Goal: Task Accomplishment & Management: Manage account settings

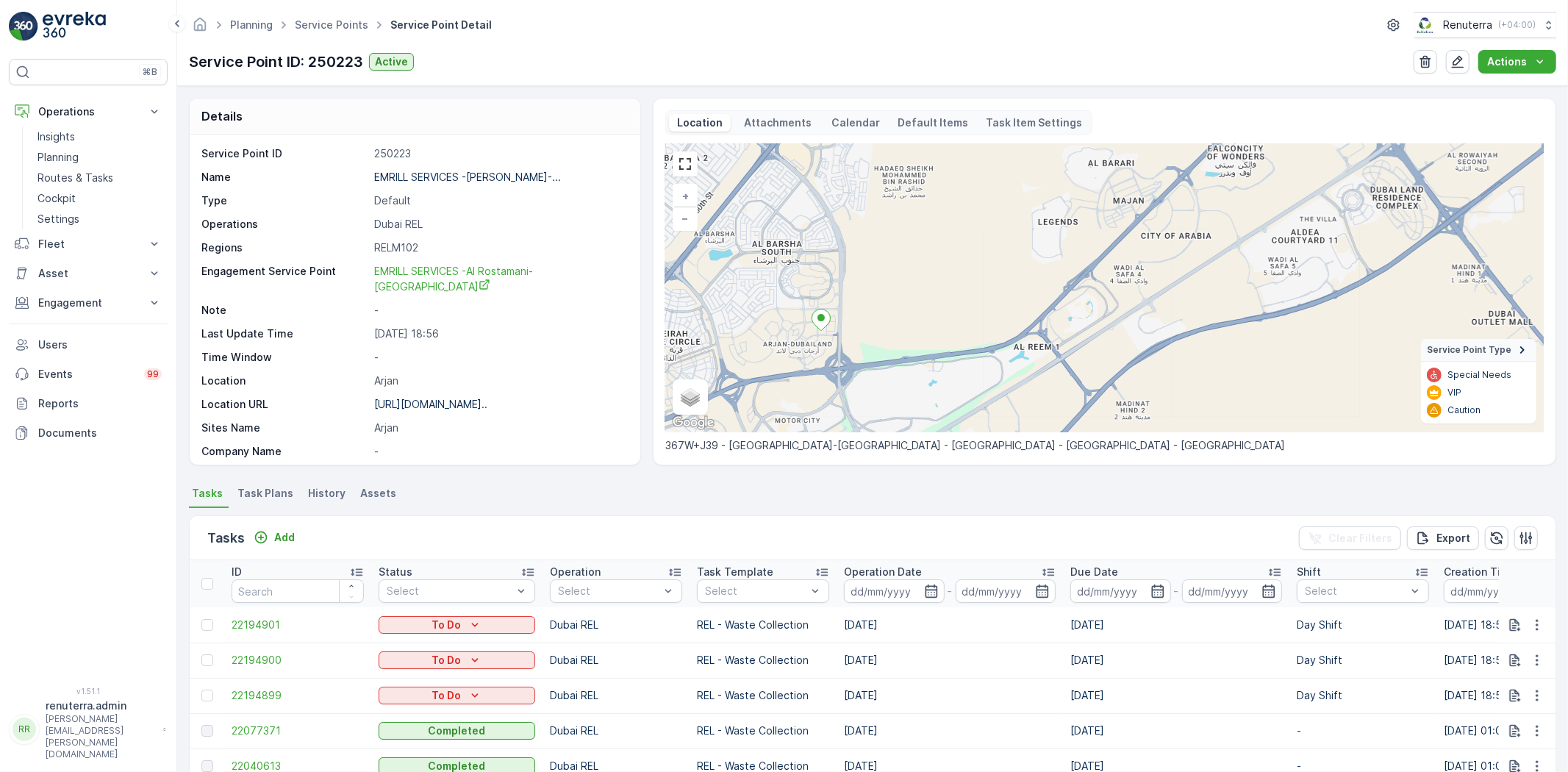
click at [325, 14] on ul "Service Points" at bounding box center [339, 25] width 96 height 21
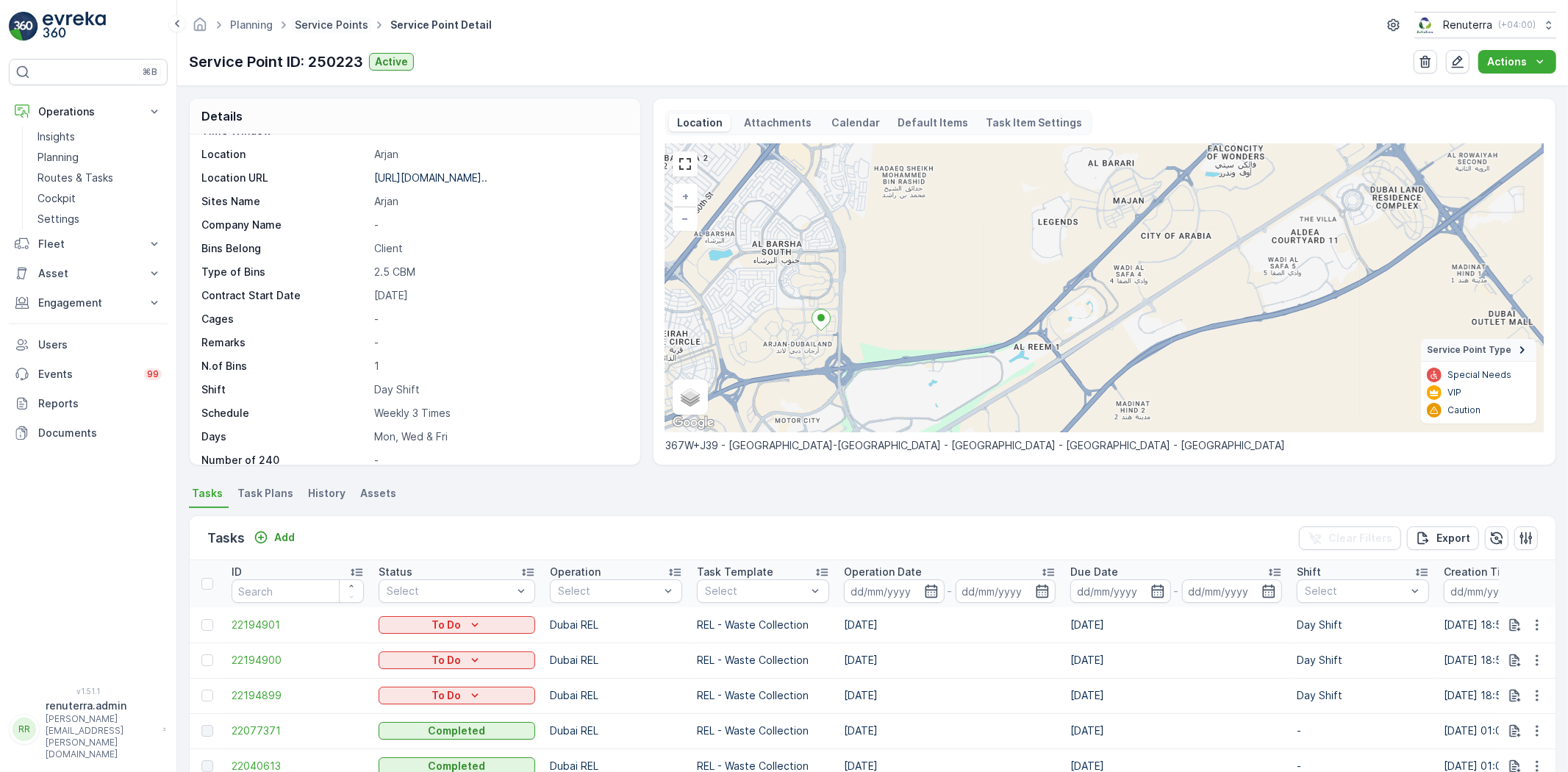
click at [332, 25] on link "Service Points" at bounding box center [332, 25] width 74 height 13
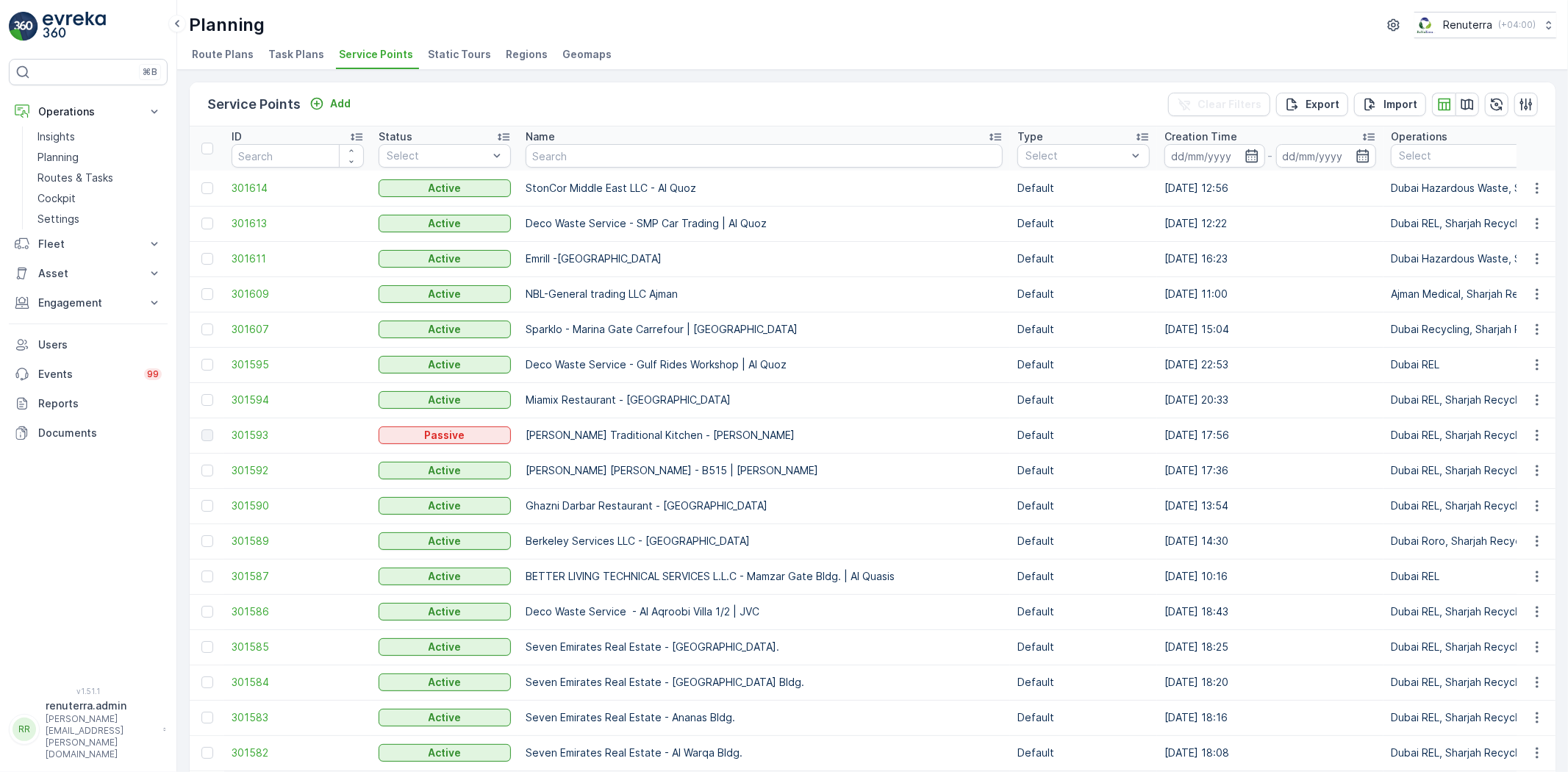
click at [613, 162] on input "text" at bounding box center [764, 156] width 477 height 24
type input "sob"
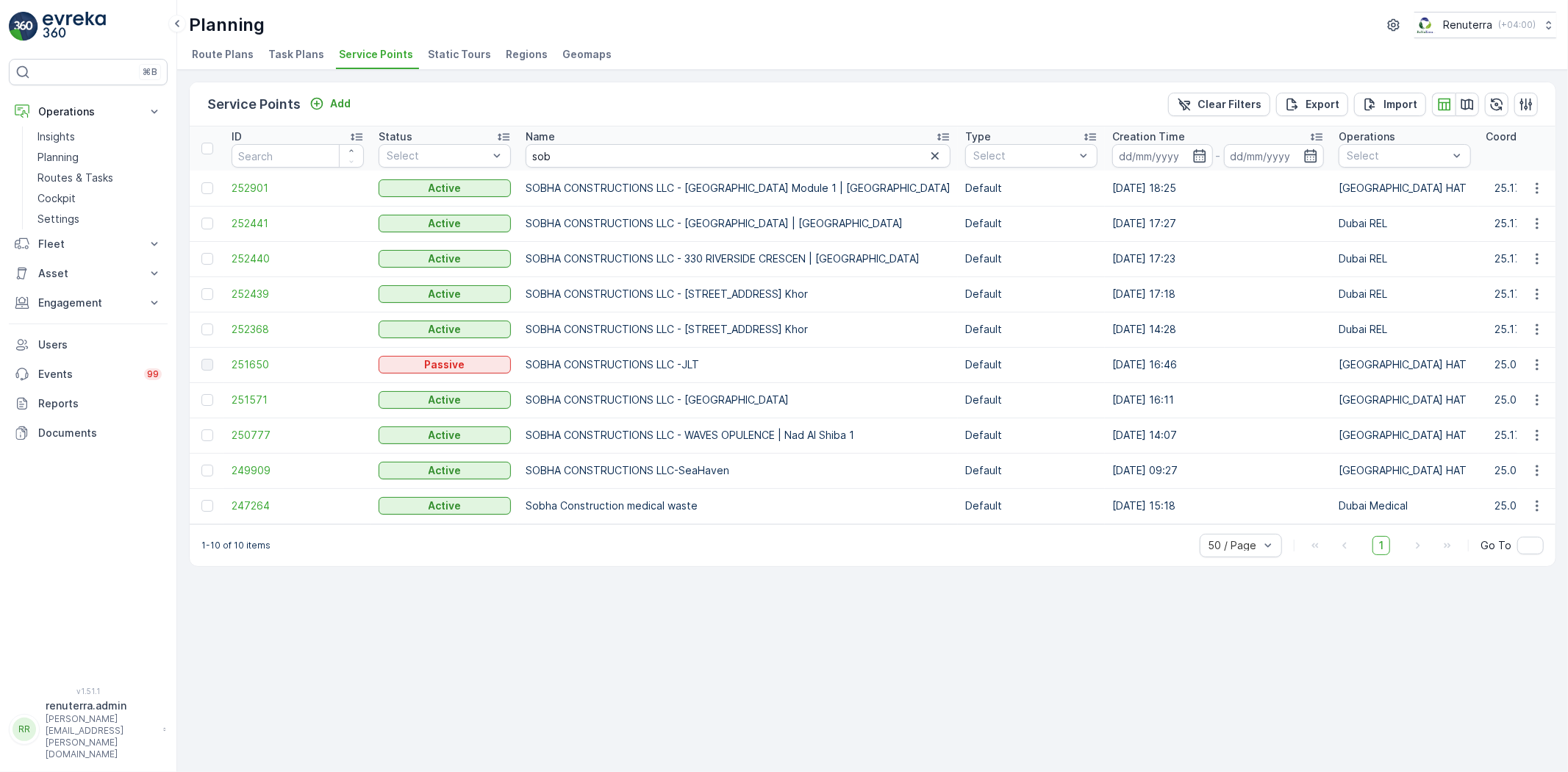
drag, startPoint x: 684, startPoint y: 395, endPoint x: 822, endPoint y: 395, distance: 138.0
click at [822, 395] on p "SOBHA CONSTRUCTIONS LLC - Jumeirah Lakes Towers" at bounding box center [738, 400] width 425 height 14
click at [806, 601] on div "Service Points Add Clear Filters Export Import ID Status Select Name sob Type S…" at bounding box center [873, 421] width 1391 height 702
drag, startPoint x: 628, startPoint y: 394, endPoint x: 821, endPoint y: 392, distance: 193.0
click at [821, 393] on p "SOBHA CONSTRUCTIONS LLC - Jumeirah Lakes Towers" at bounding box center [738, 400] width 425 height 14
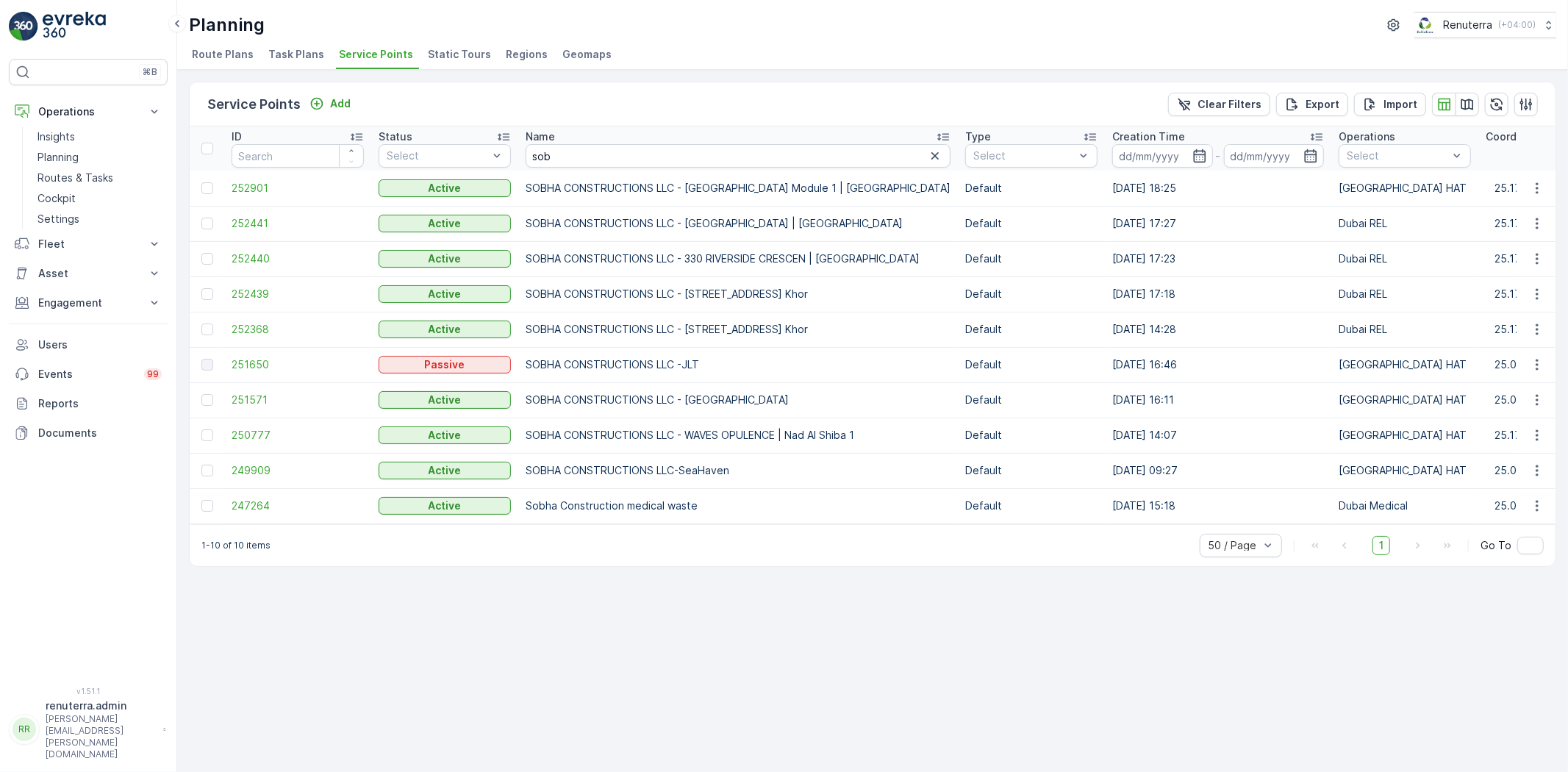
click at [543, 401] on p "SOBHA CONSTRUCTIONS LLC - Jumeirah Lakes Towers" at bounding box center [738, 400] width 425 height 14
click at [250, 395] on span "251571" at bounding box center [298, 400] width 132 height 14
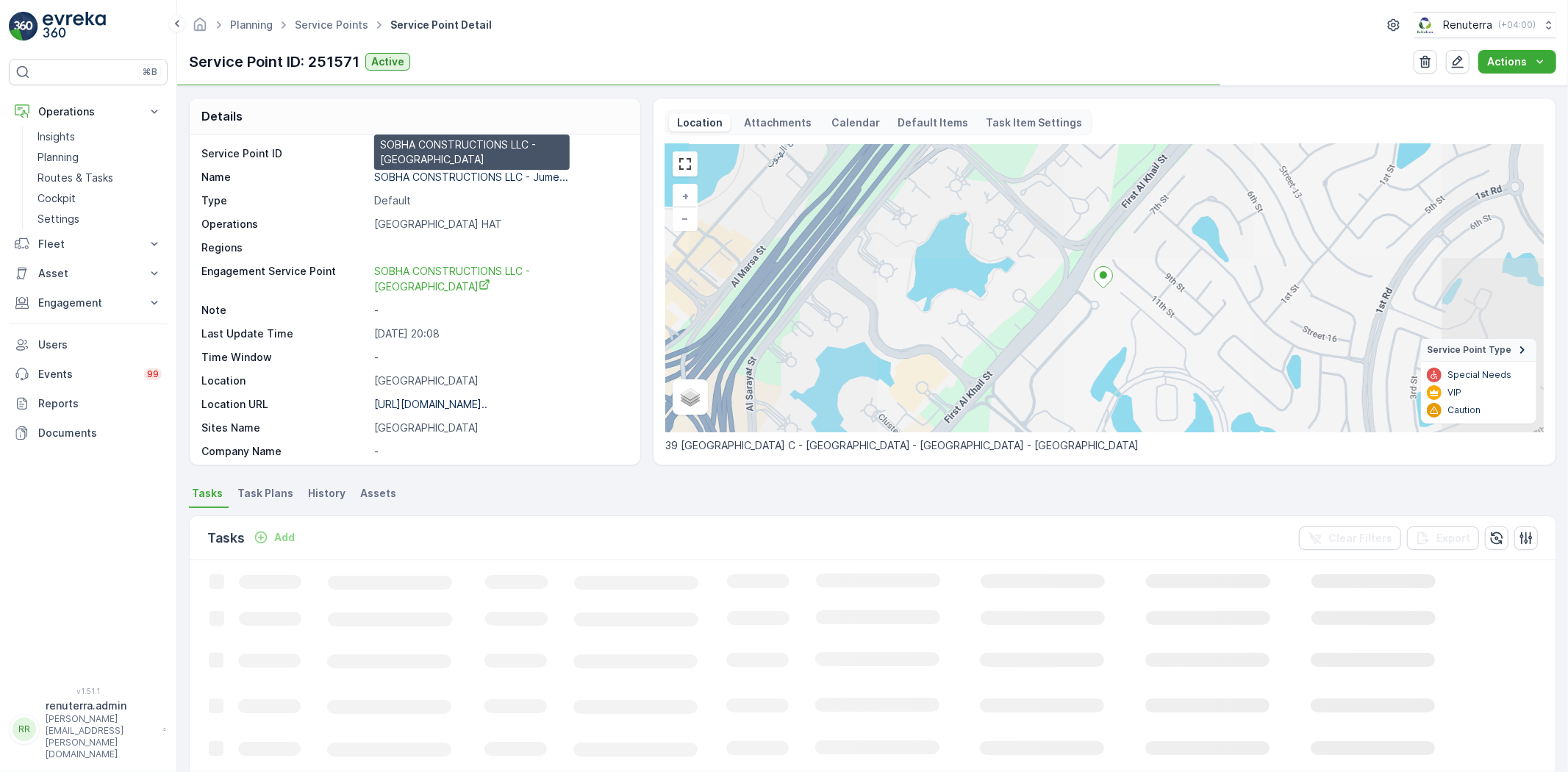
click at [485, 177] on p "SOBHA CONSTRUCTIONS LLC - Jume..." at bounding box center [471, 176] width 194 height 13
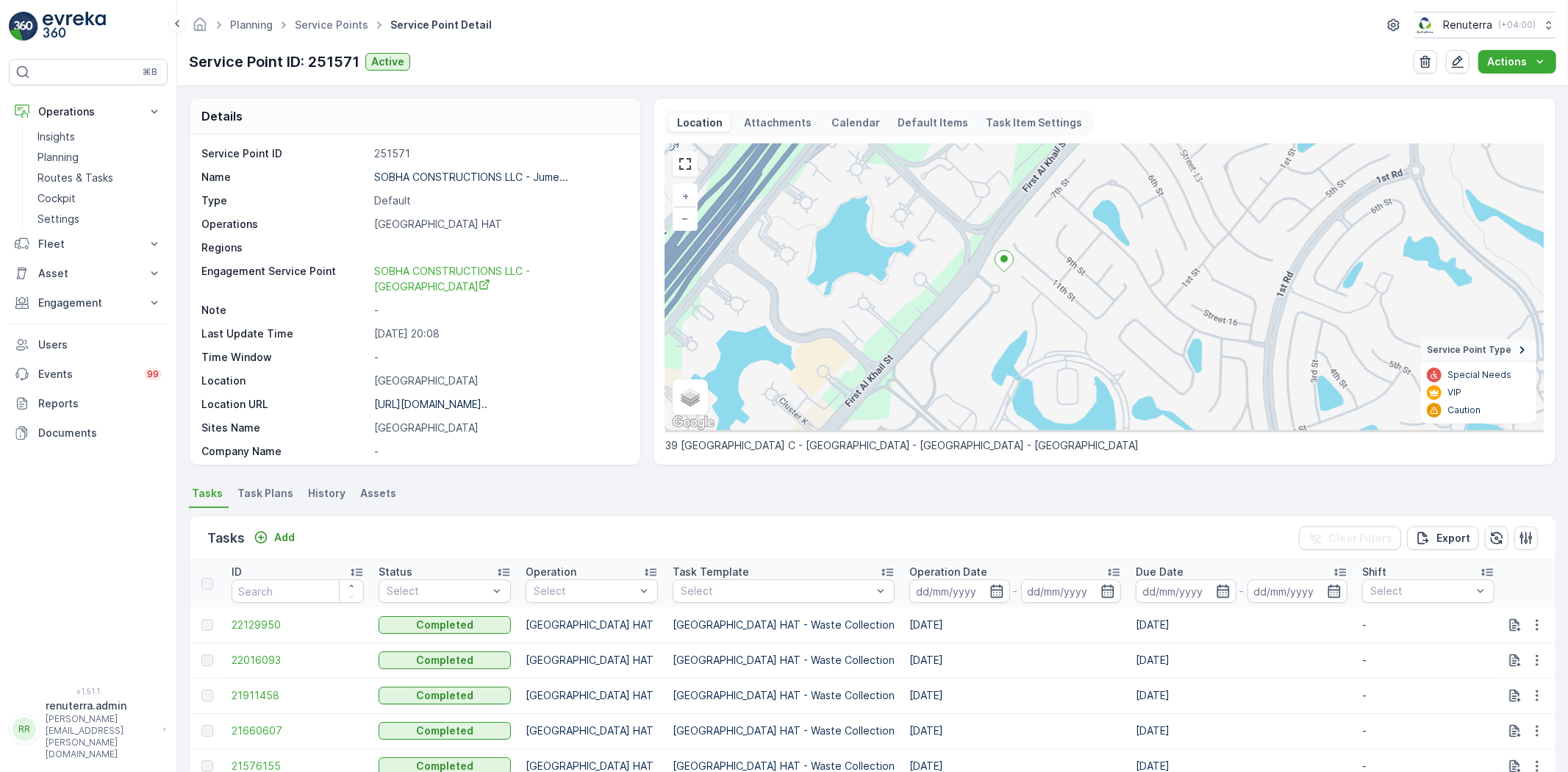
drag, startPoint x: 1013, startPoint y: 384, endPoint x: 987, endPoint y: 328, distance: 61.7
click at [987, 328] on div "+ − Satellite Roadmap Terrain Hybrid Leaflet Keyboard shortcuts Map Data Map da…" at bounding box center [1105, 288] width 879 height 288
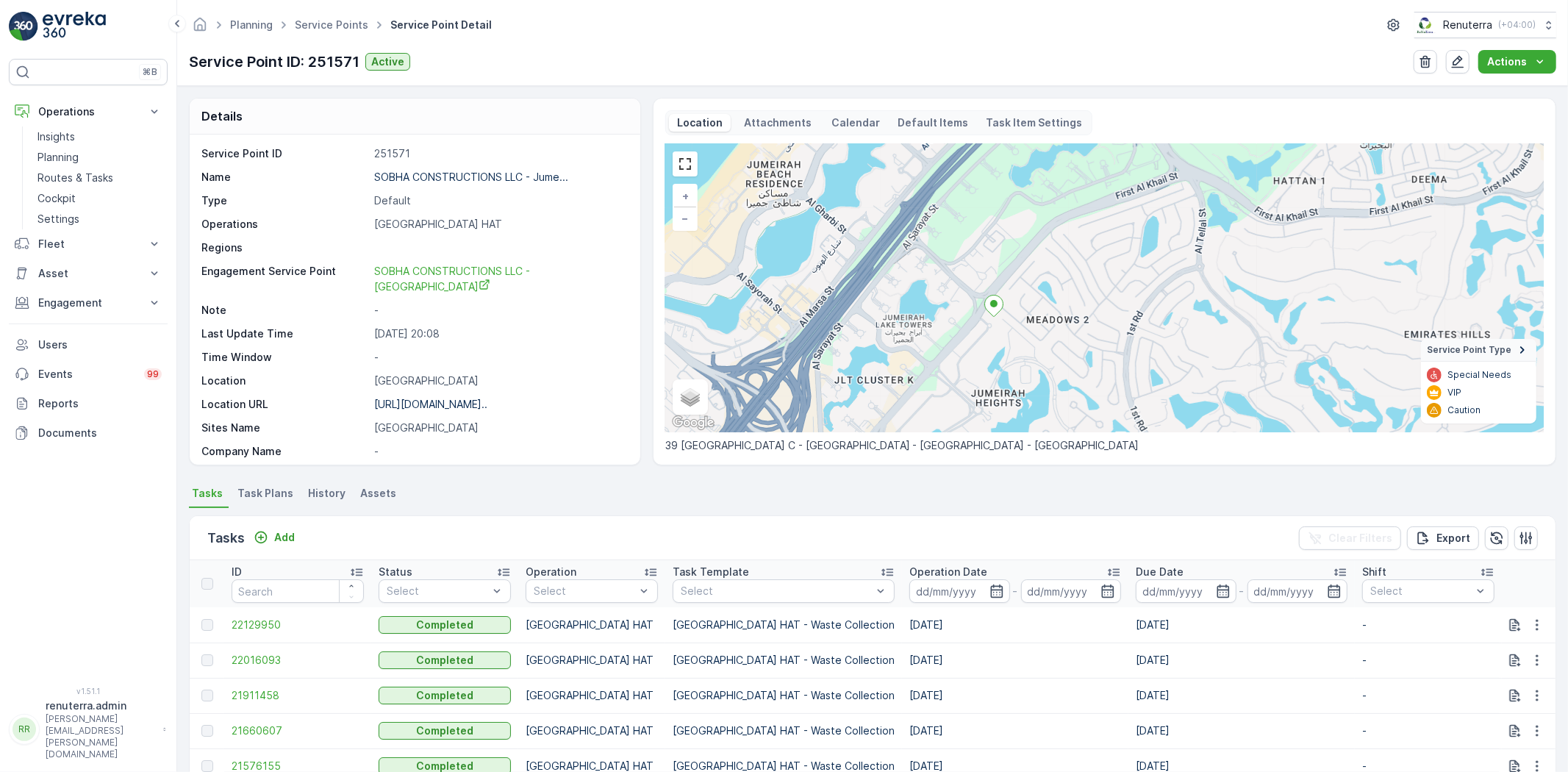
drag, startPoint x: 996, startPoint y: 356, endPoint x: 994, endPoint y: 376, distance: 20.1
click at [994, 376] on div "+ − Satellite Roadmap Terrain Hybrid Leaflet Keyboard shortcuts Map Data Map da…" at bounding box center [1105, 288] width 879 height 288
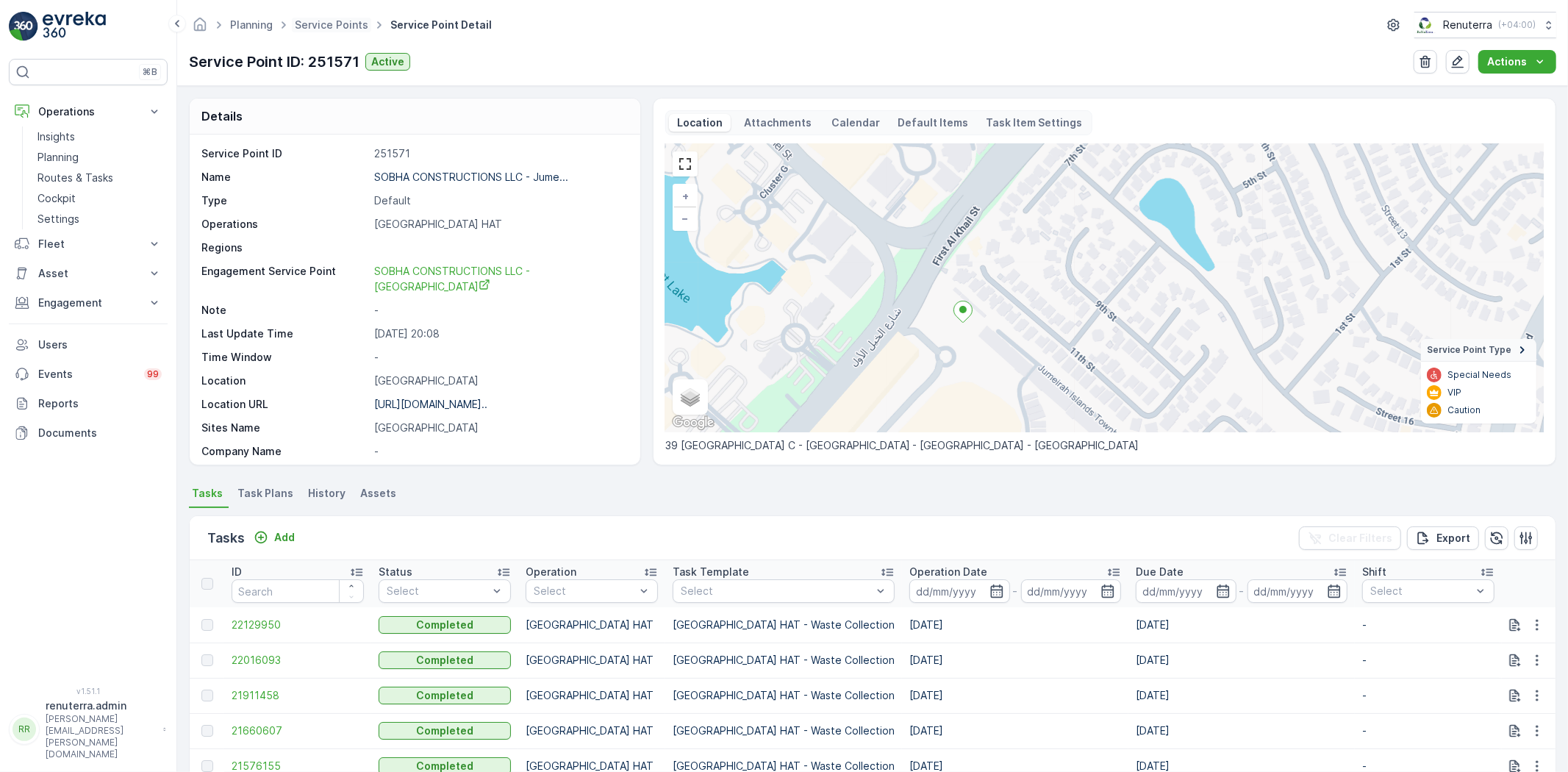
click at [344, 18] on span "Service Points" at bounding box center [332, 25] width 80 height 14
click at [340, 20] on link "Service Points" at bounding box center [332, 25] width 74 height 13
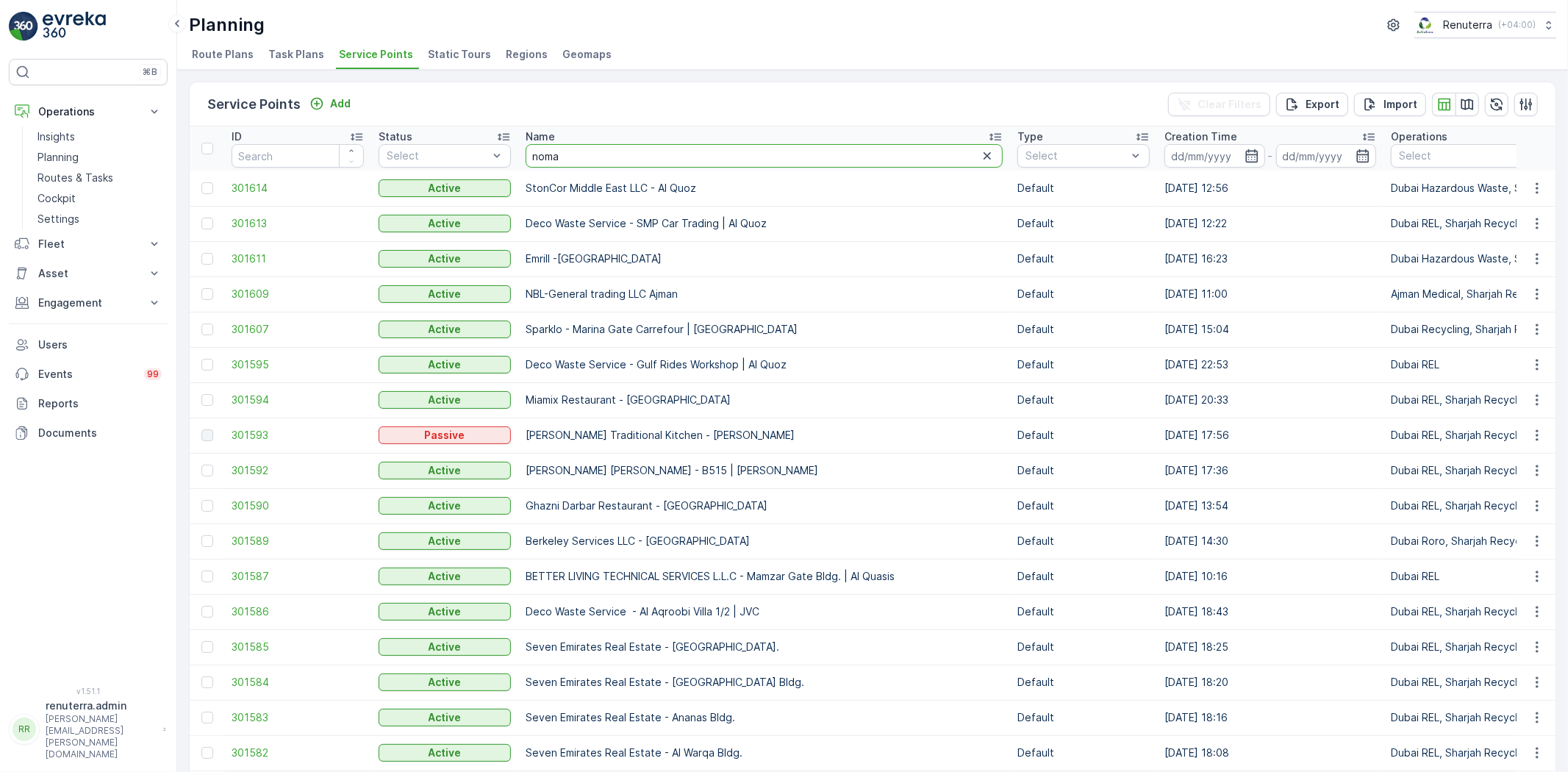
type input "nomac"
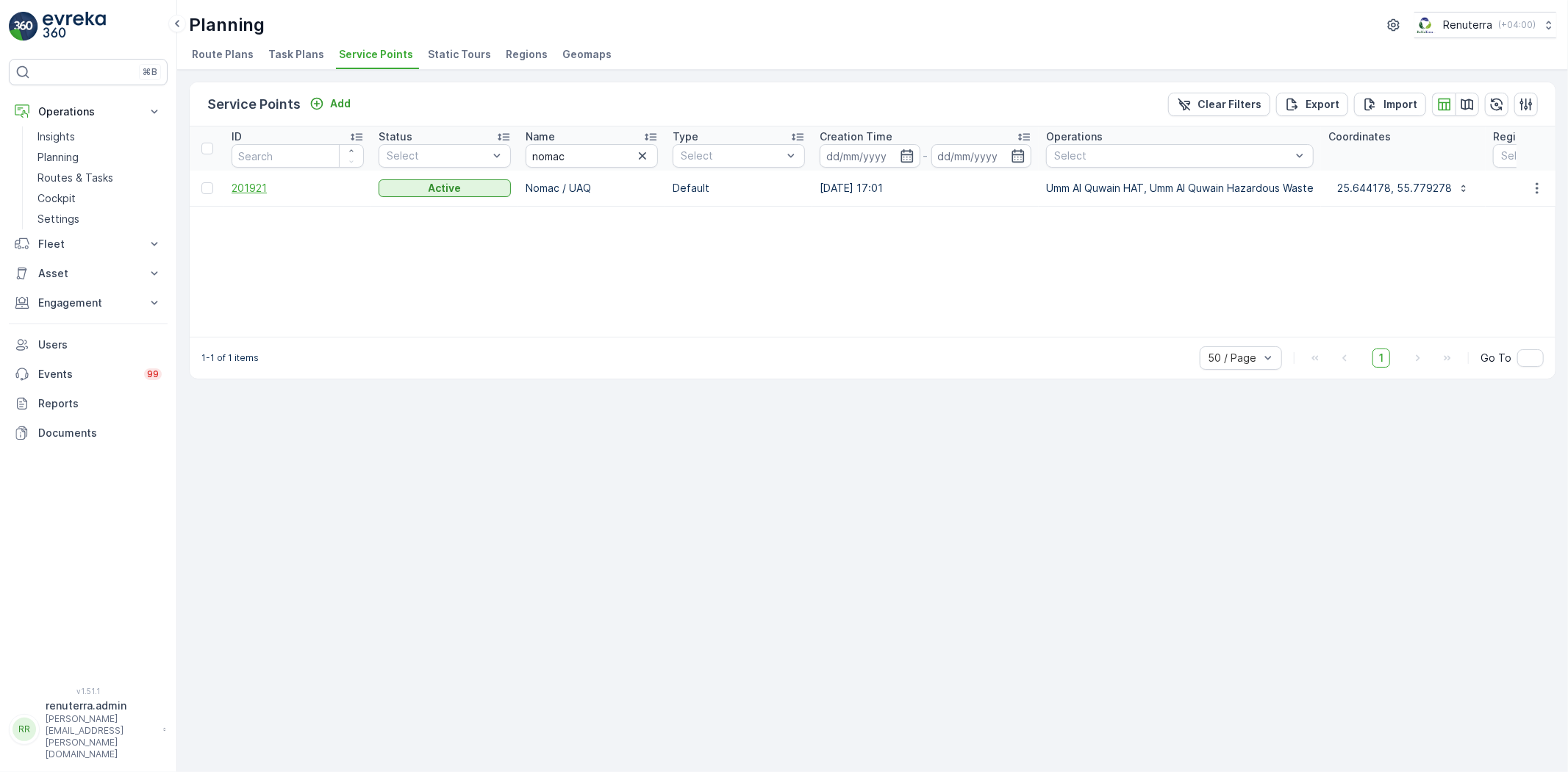
click at [245, 185] on span "201921" at bounding box center [298, 187] width 132 height 14
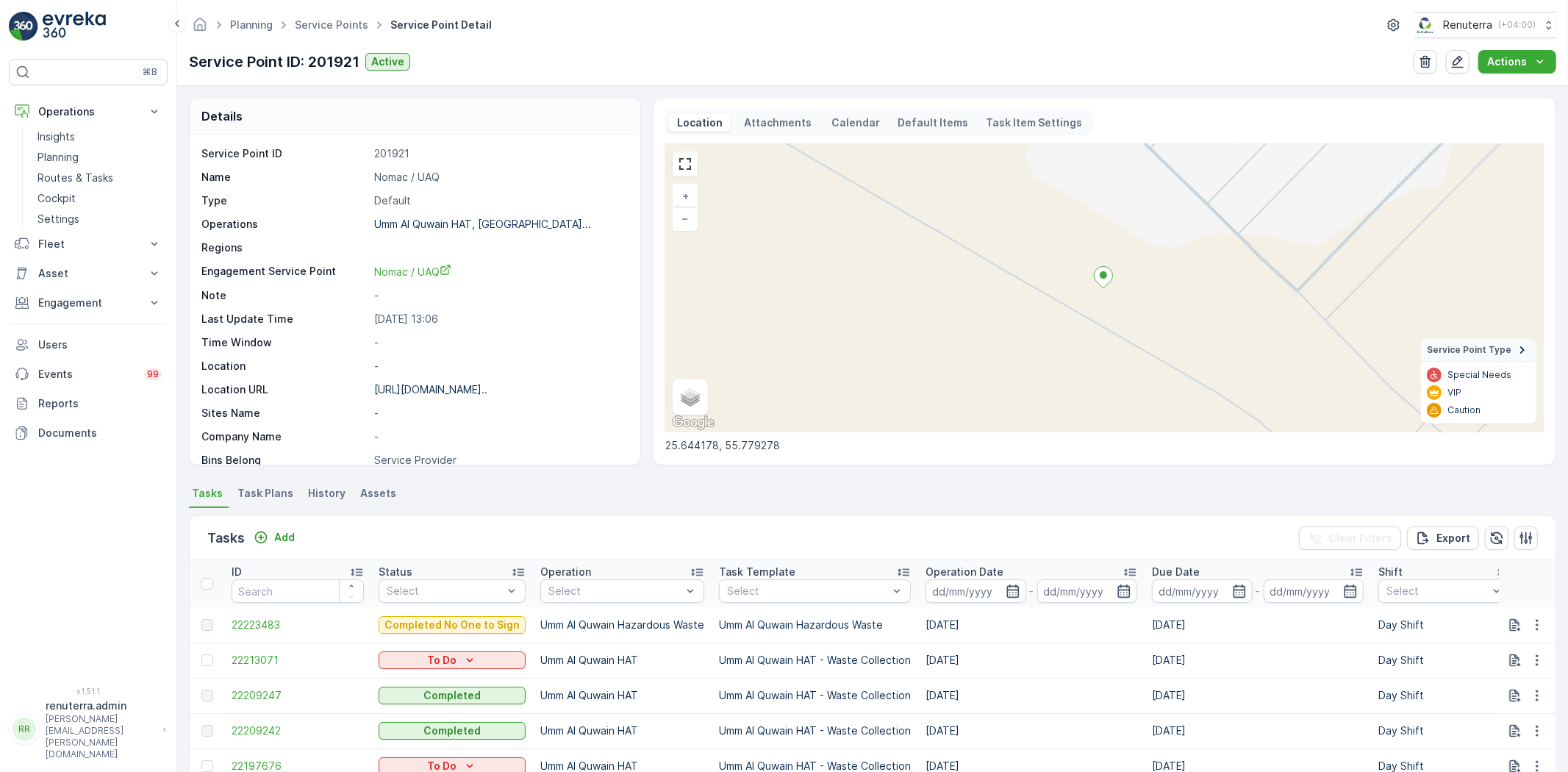
click at [280, 529] on div "Tasks Add" at bounding box center [254, 539] width 93 height 20
click at [282, 530] on p "Add" at bounding box center [284, 537] width 20 height 14
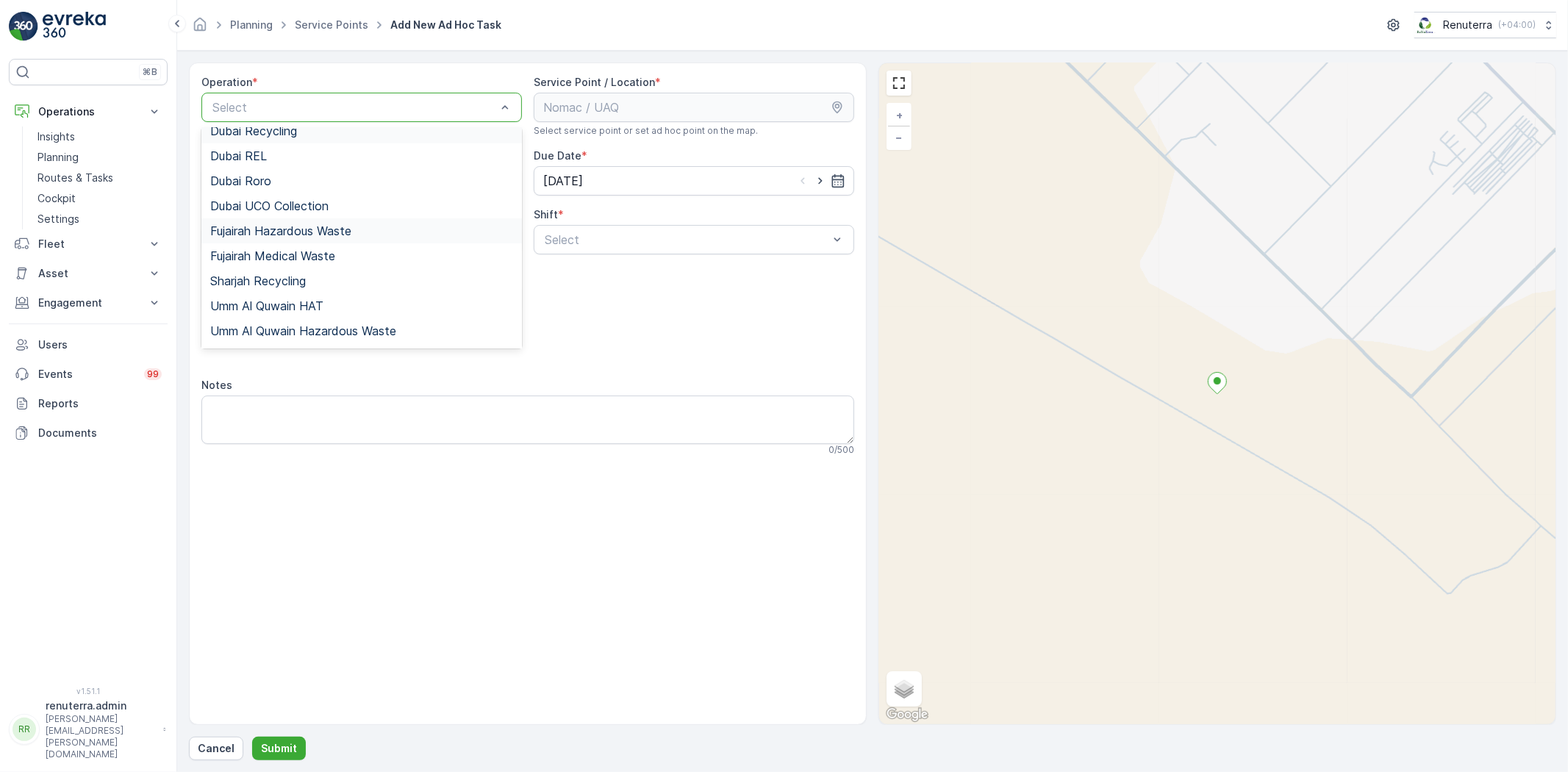
scroll to position [163, 0]
click at [265, 299] on span "Umm Al Quwain HAT" at bounding box center [267, 305] width 114 height 14
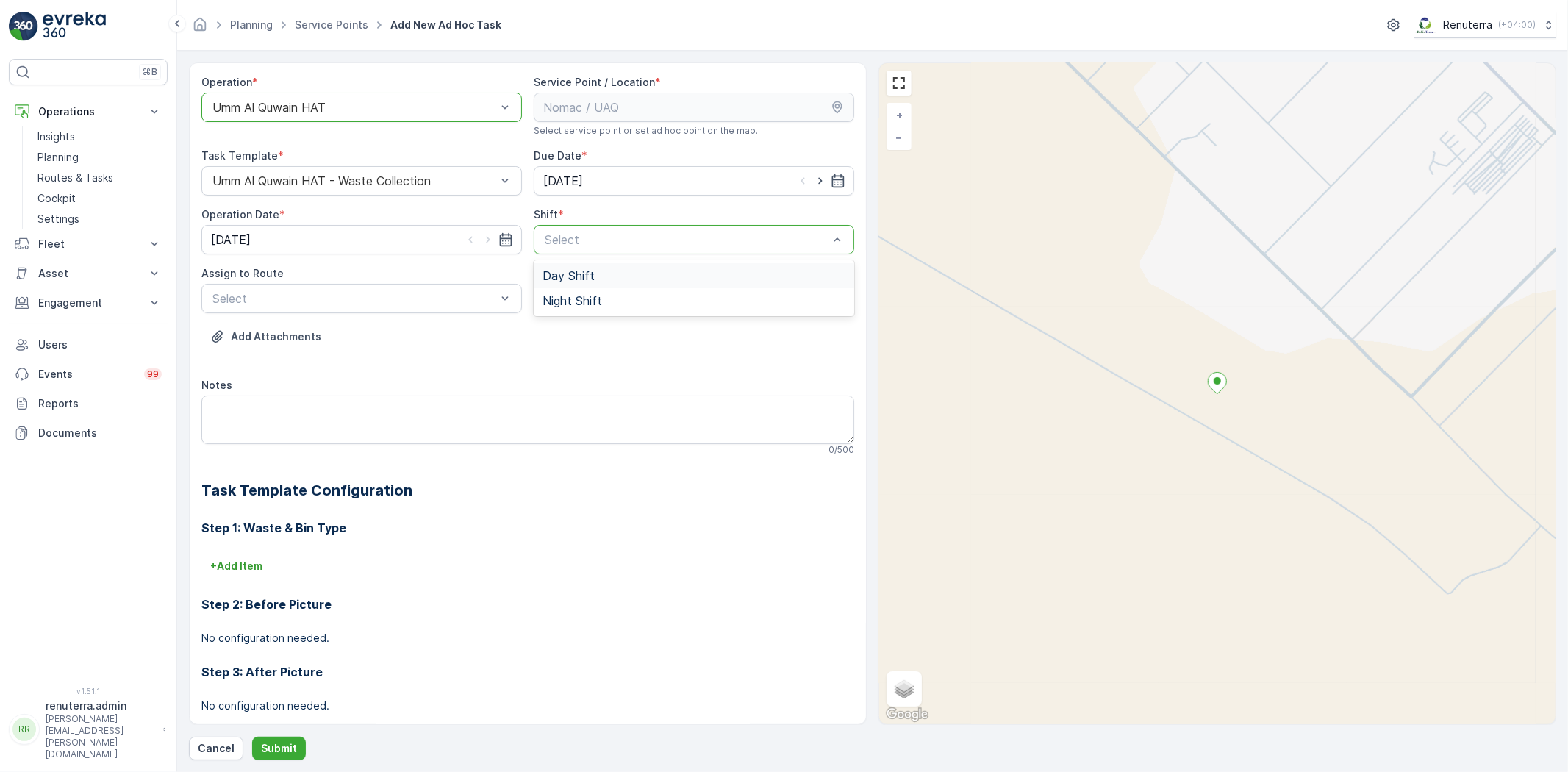
click at [574, 273] on span "Day Shift" at bounding box center [569, 276] width 53 height 14
click at [321, 328] on span "UAQHAT101 (Offline) - DXBE24553" at bounding box center [308, 335] width 196 height 14
click at [270, 747] on p "Submit" at bounding box center [279, 748] width 36 height 14
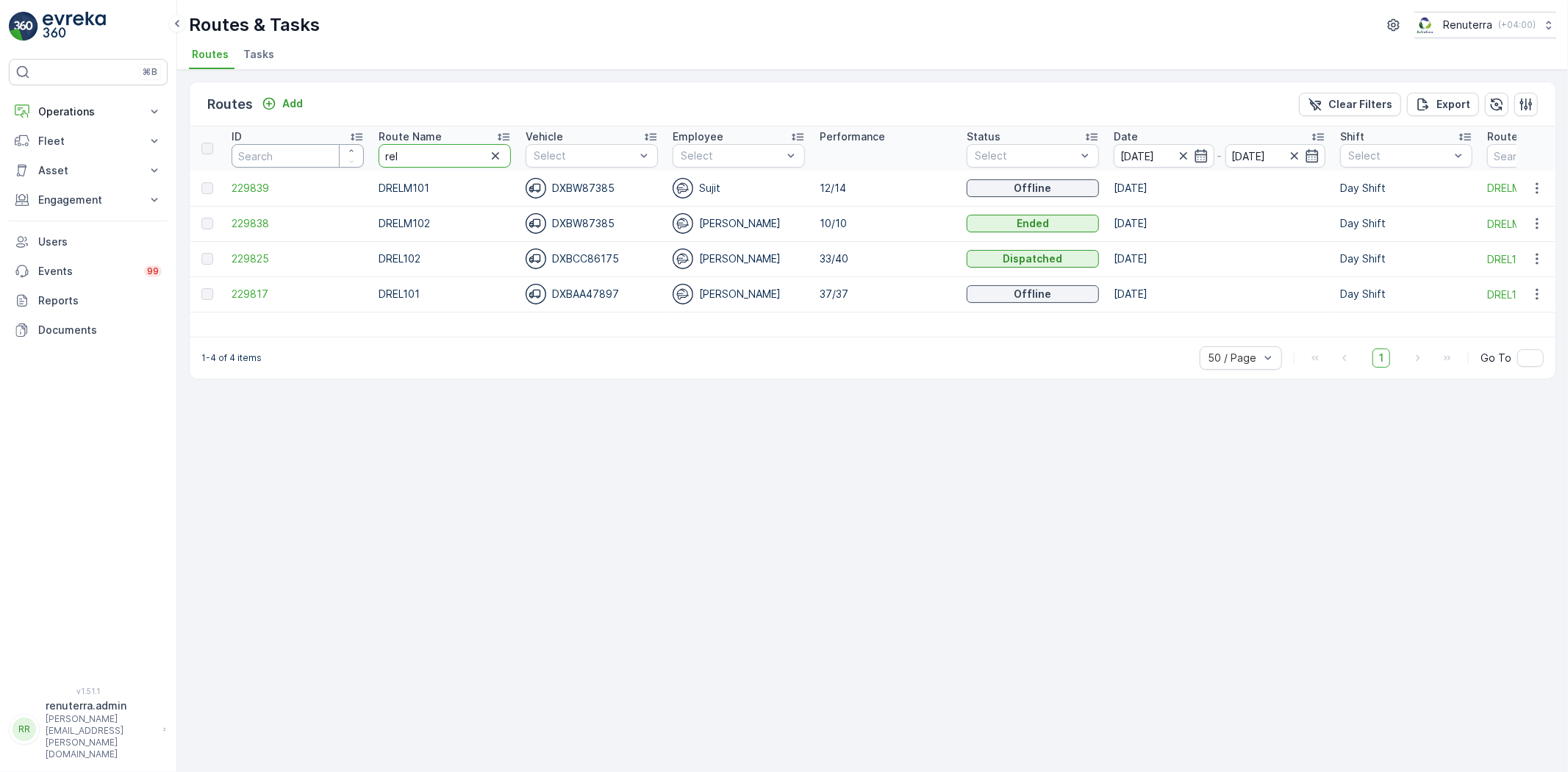
drag, startPoint x: 427, startPoint y: 152, endPoint x: 317, endPoint y: 141, distance: 110.5
click at [320, 145] on tr "ID Route Name rel Vehicle Select Employee Select Performance Status Select Date…" at bounding box center [929, 148] width 1477 height 44
type input "hat"
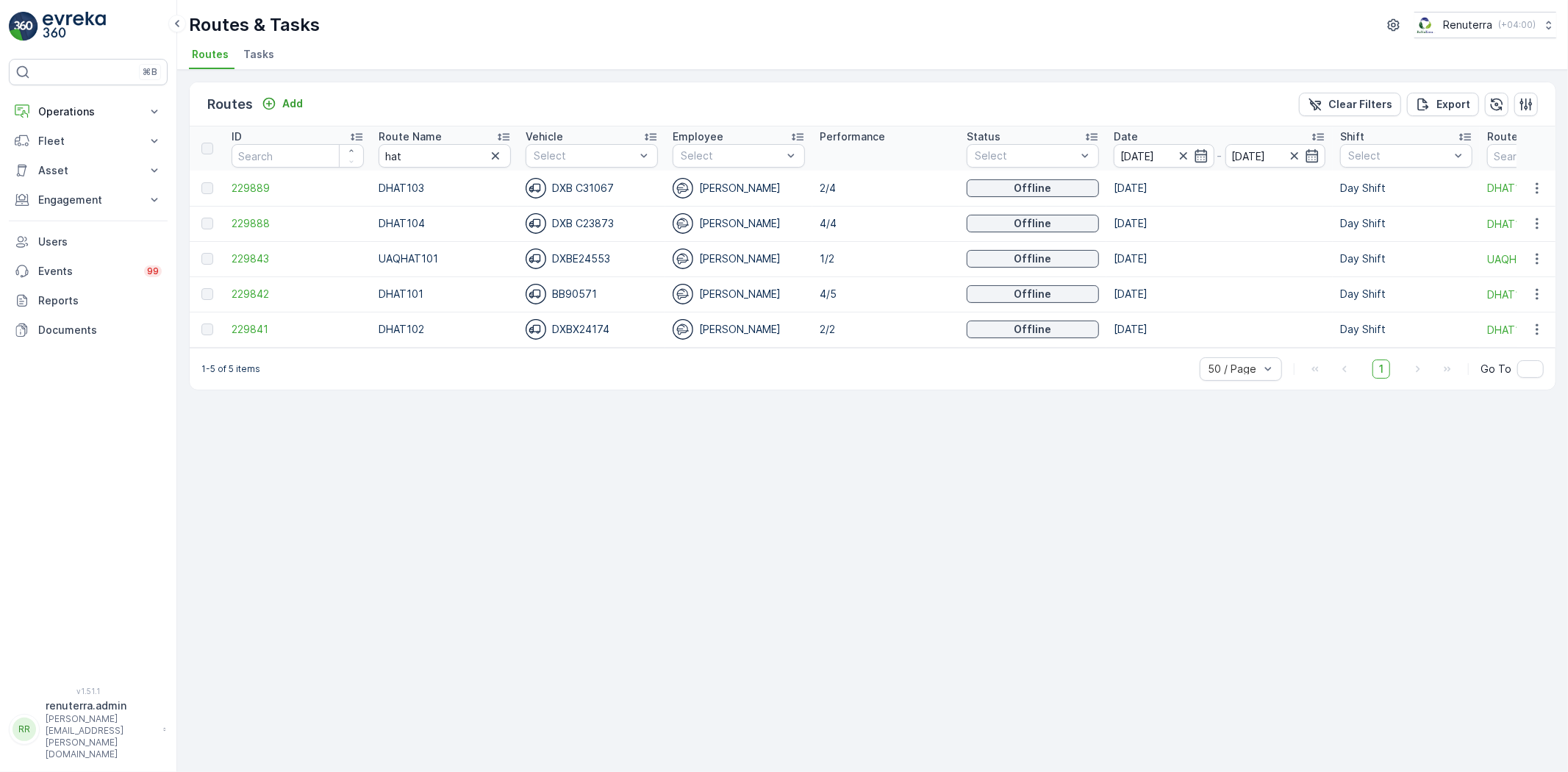
click at [501, 136] on icon at bounding box center [503, 137] width 14 height 14
click at [254, 184] on span "229842" at bounding box center [298, 187] width 132 height 14
click at [247, 224] on span "229841" at bounding box center [298, 223] width 132 height 14
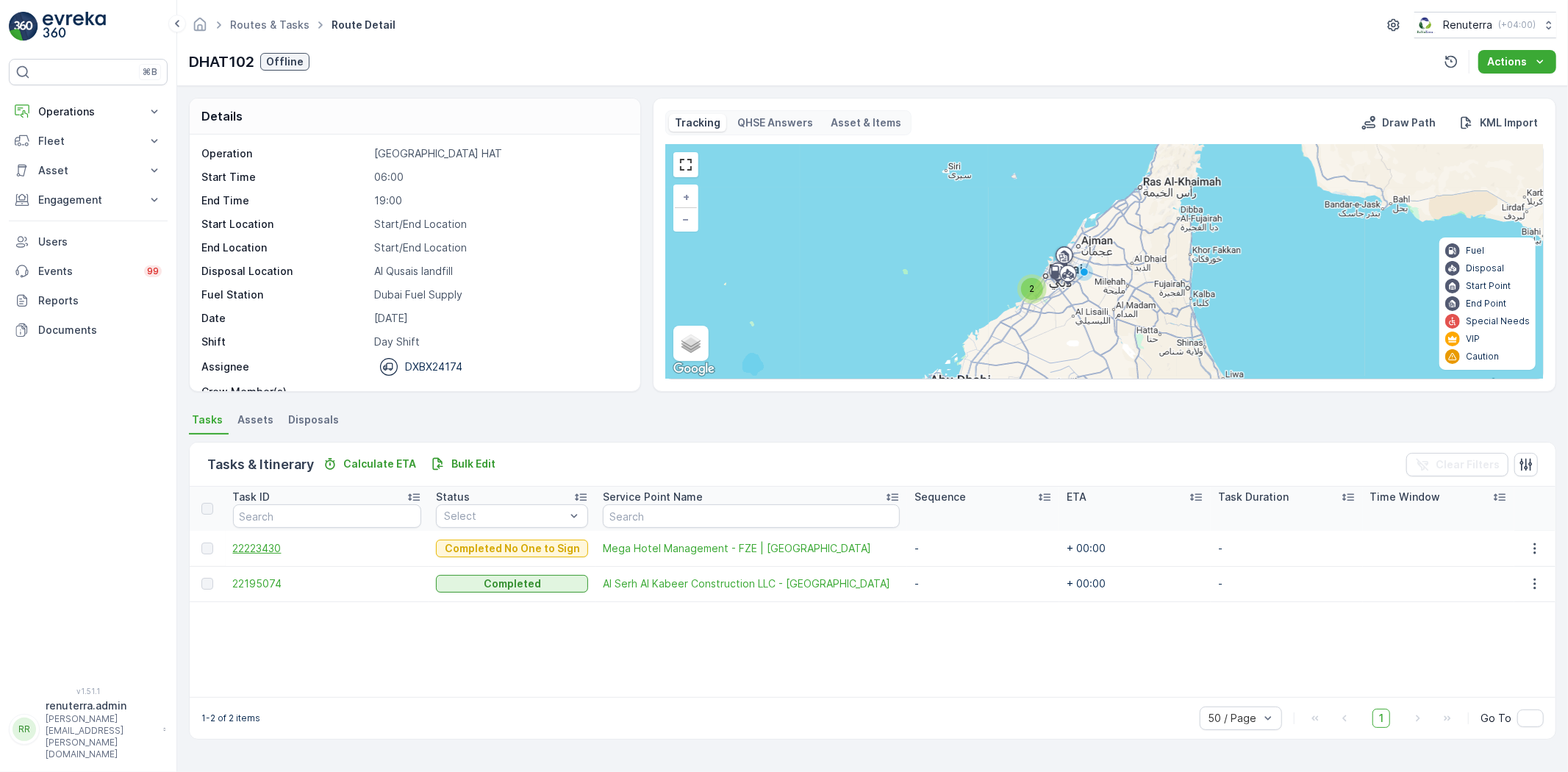
click at [262, 548] on span "22223430" at bounding box center [327, 548] width 189 height 14
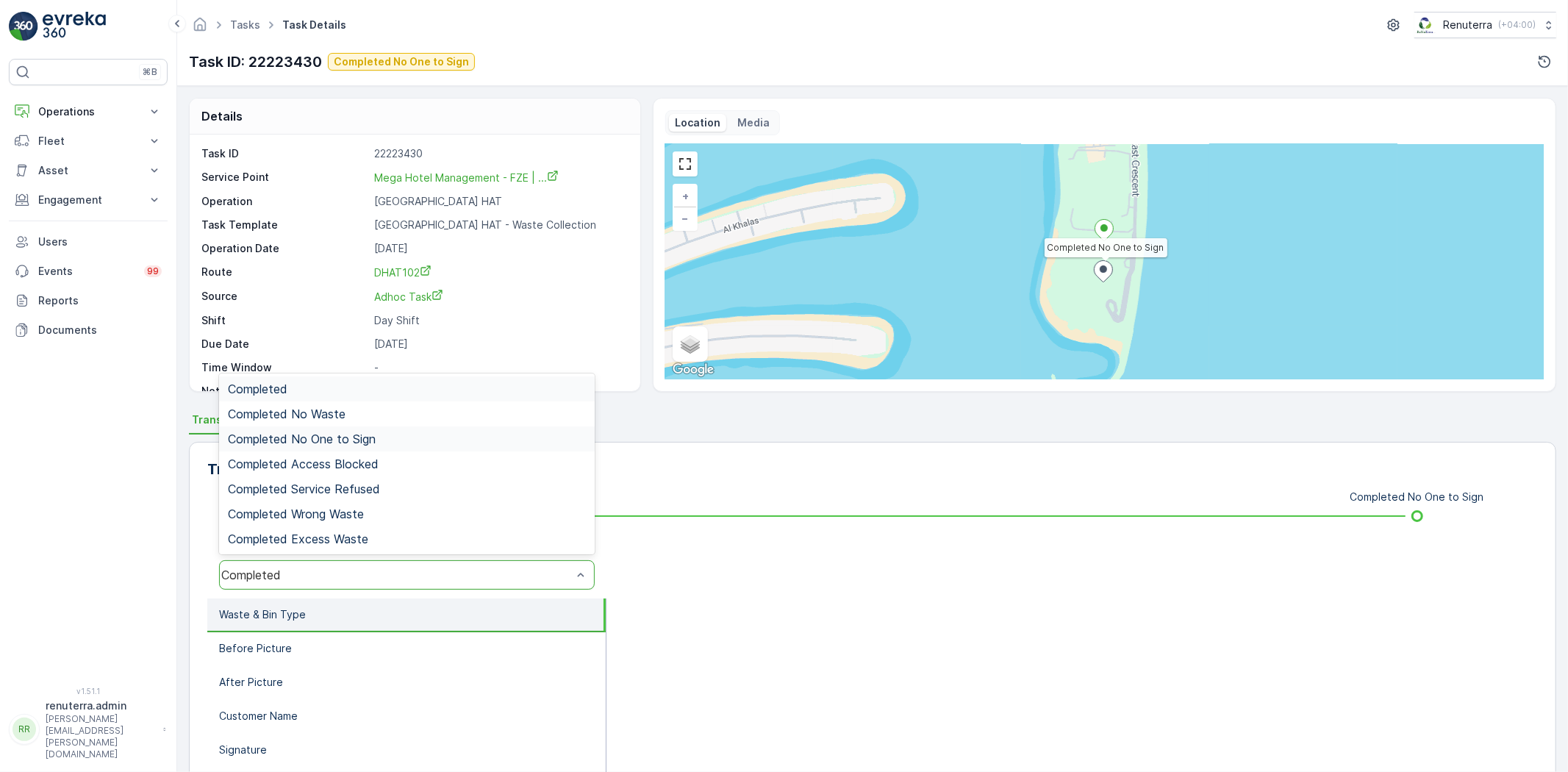
click at [318, 435] on span "Completed No One to Sign" at bounding box center [302, 439] width 148 height 14
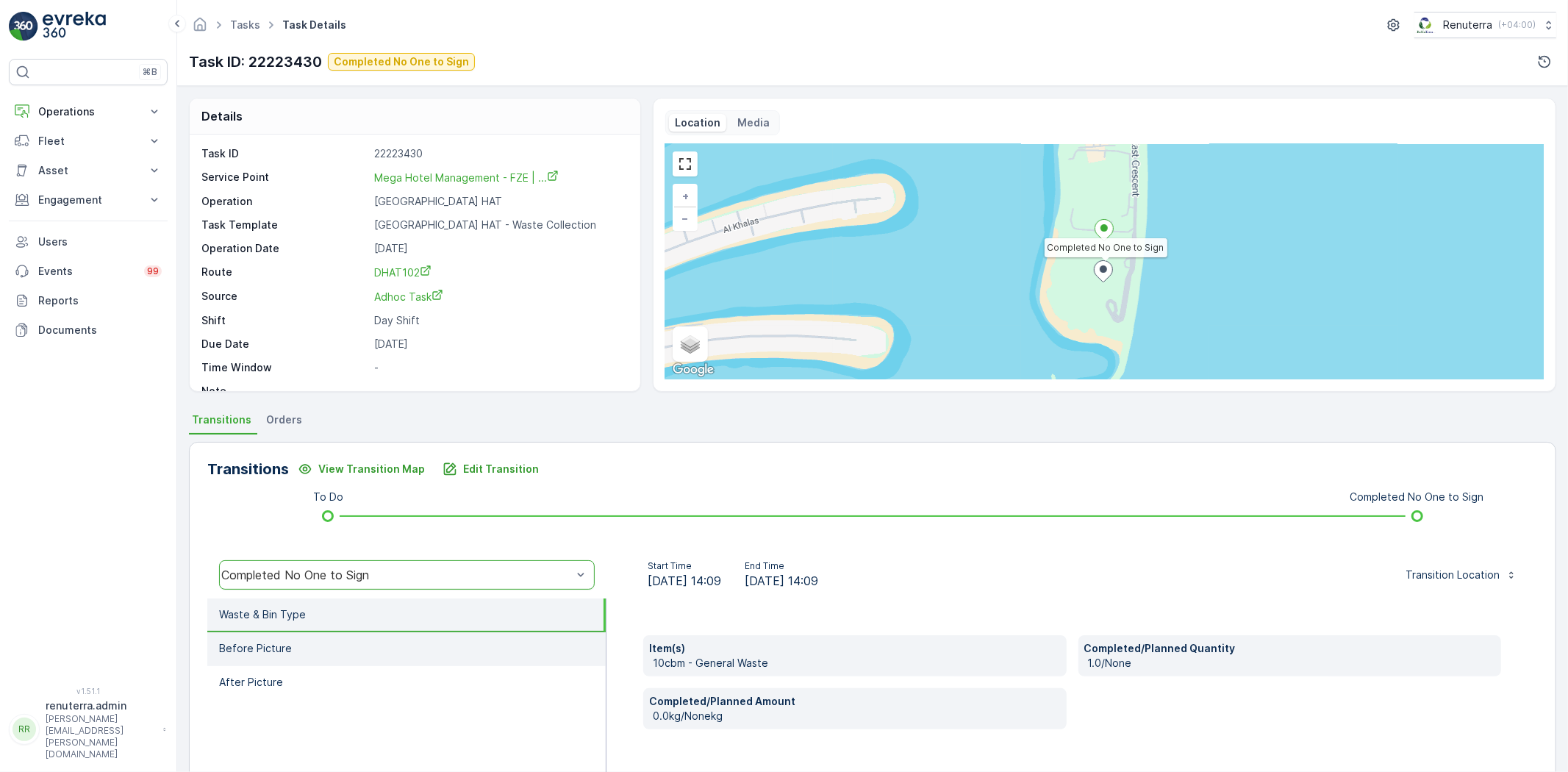
click at [288, 640] on li "Before Picture" at bounding box center [406, 650] width 399 height 34
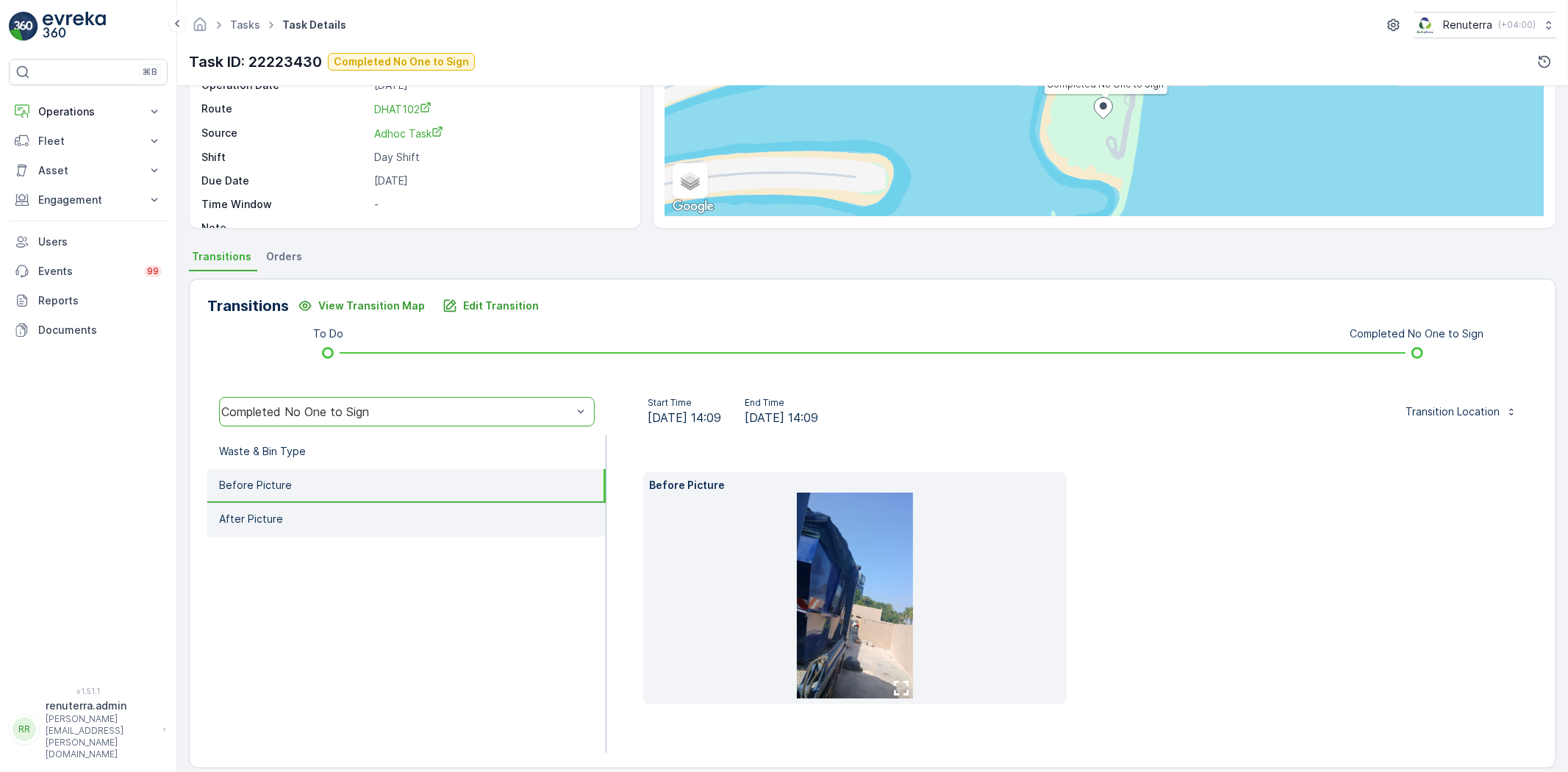
click at [282, 517] on li "After Picture" at bounding box center [406, 520] width 399 height 34
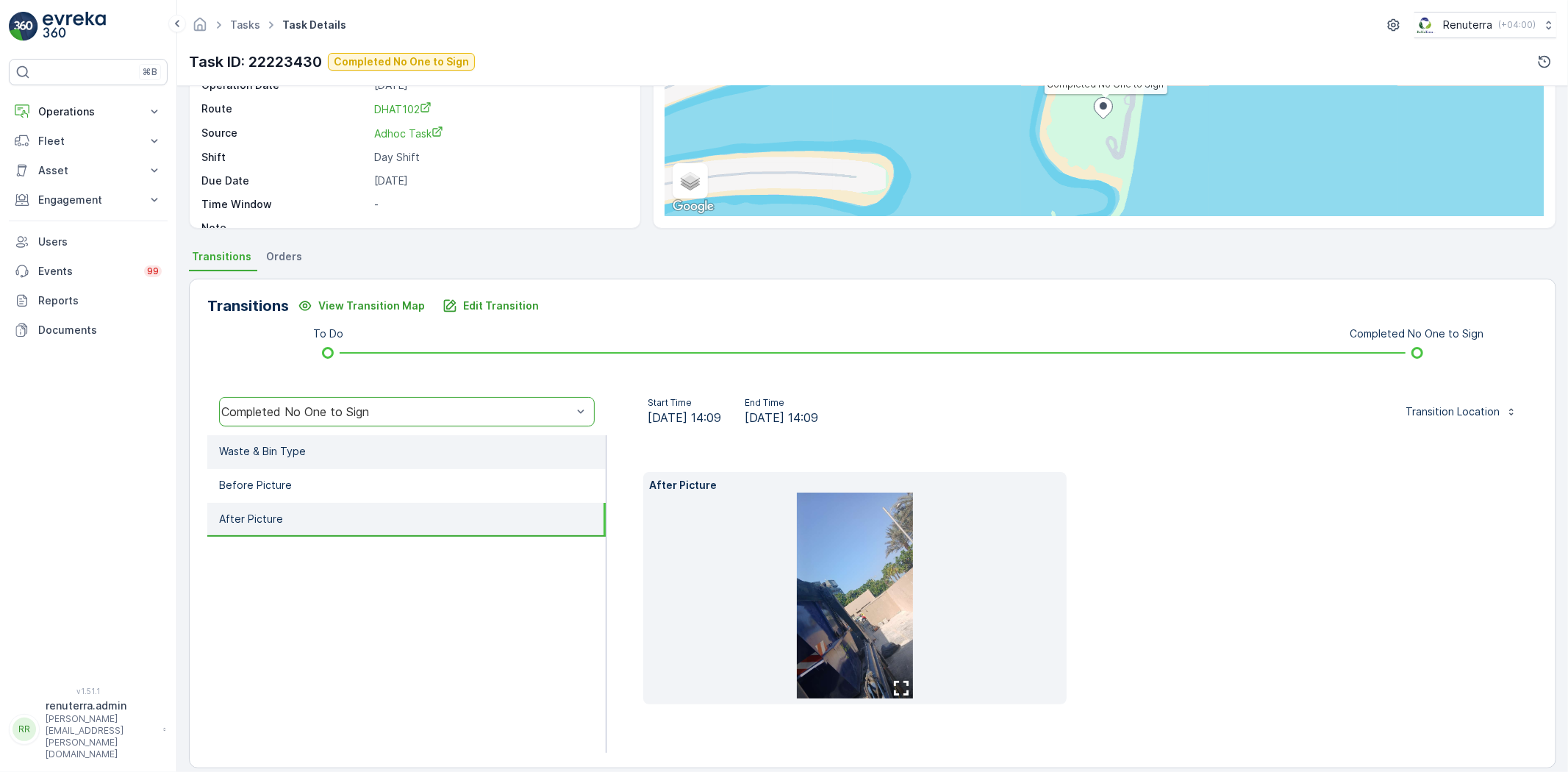
scroll to position [155, 0]
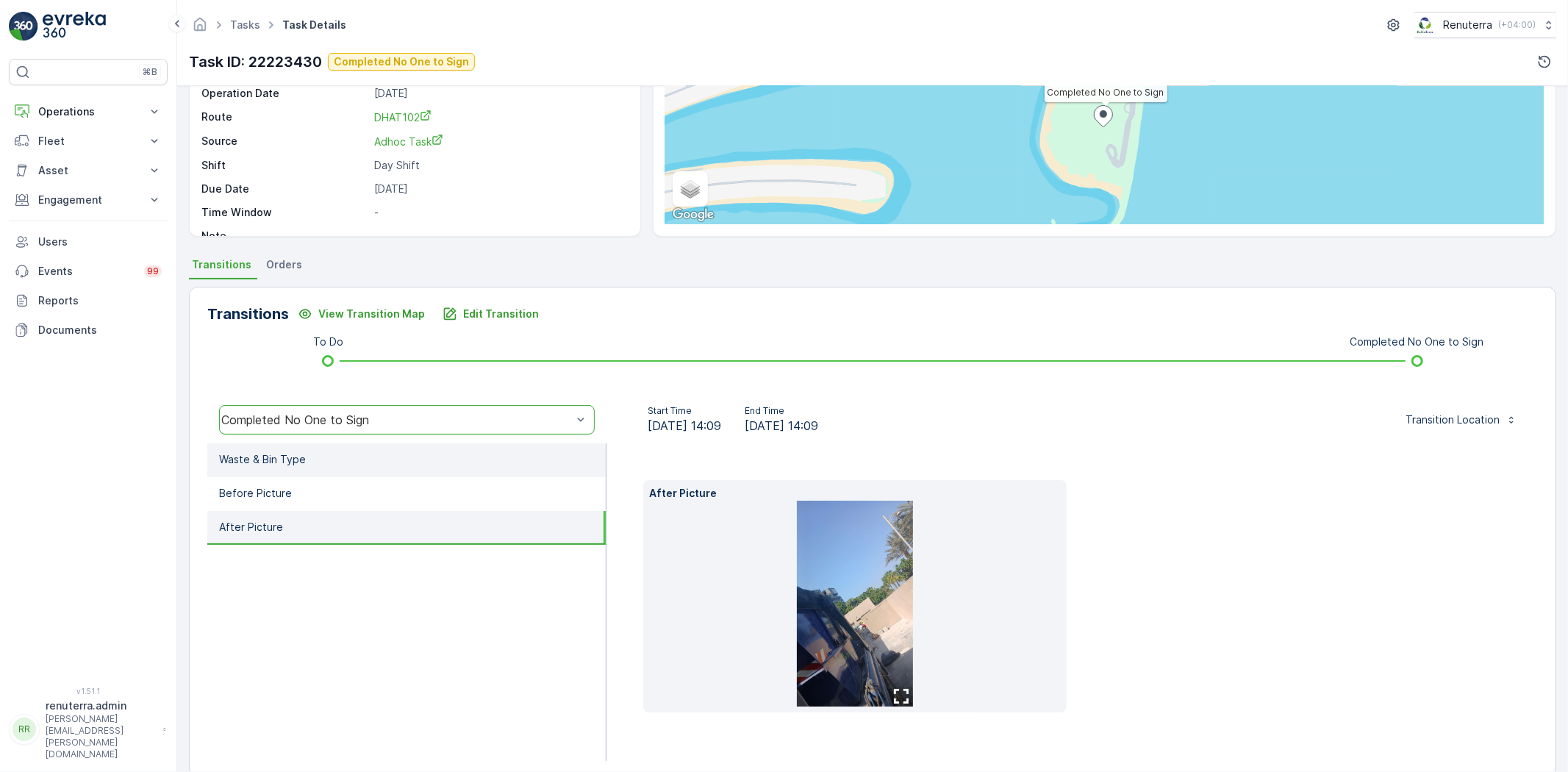
click at [296, 458] on p "Waste & Bin Type" at bounding box center [262, 459] width 86 height 14
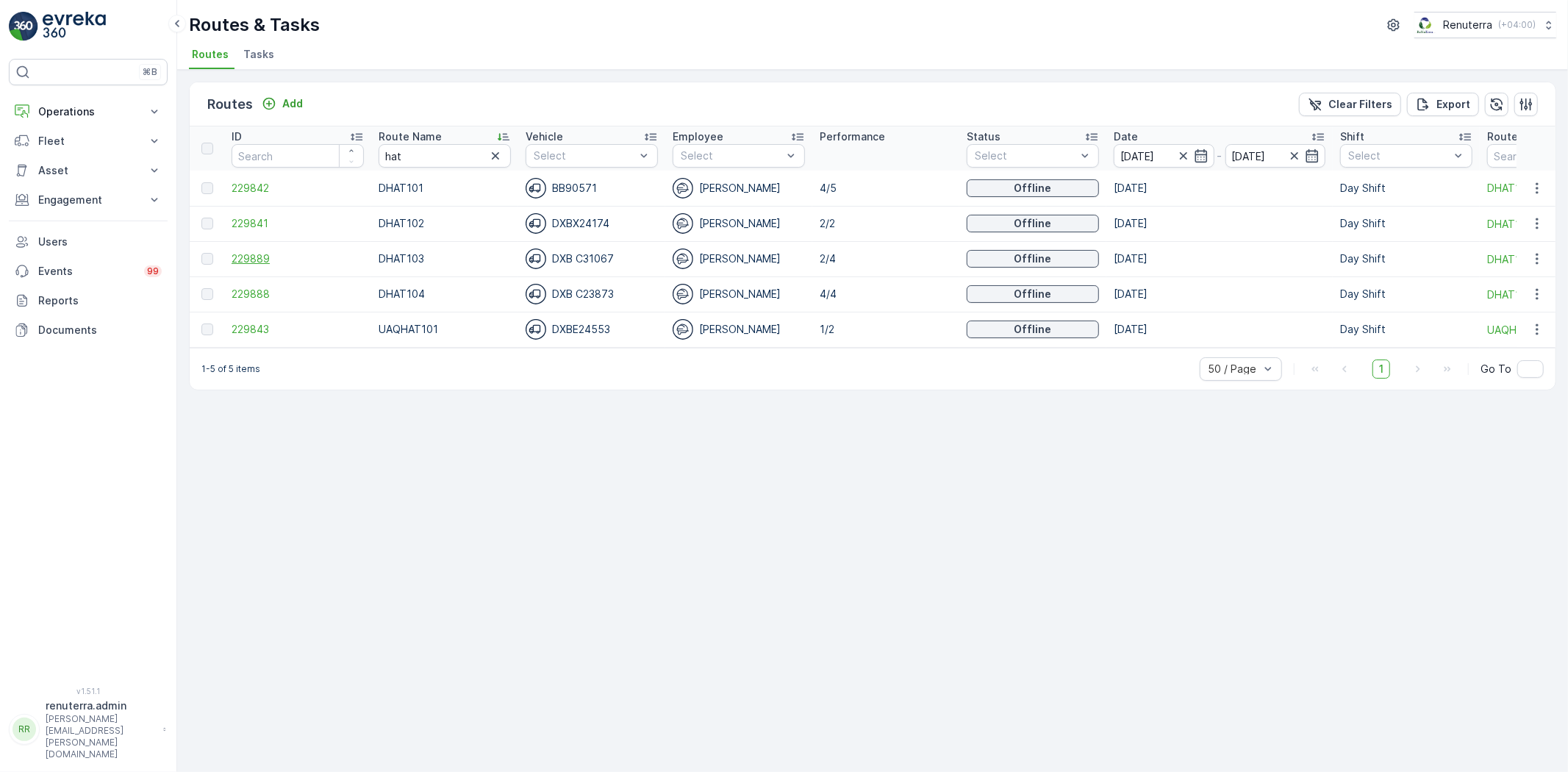
click at [246, 255] on span "229889" at bounding box center [298, 259] width 132 height 14
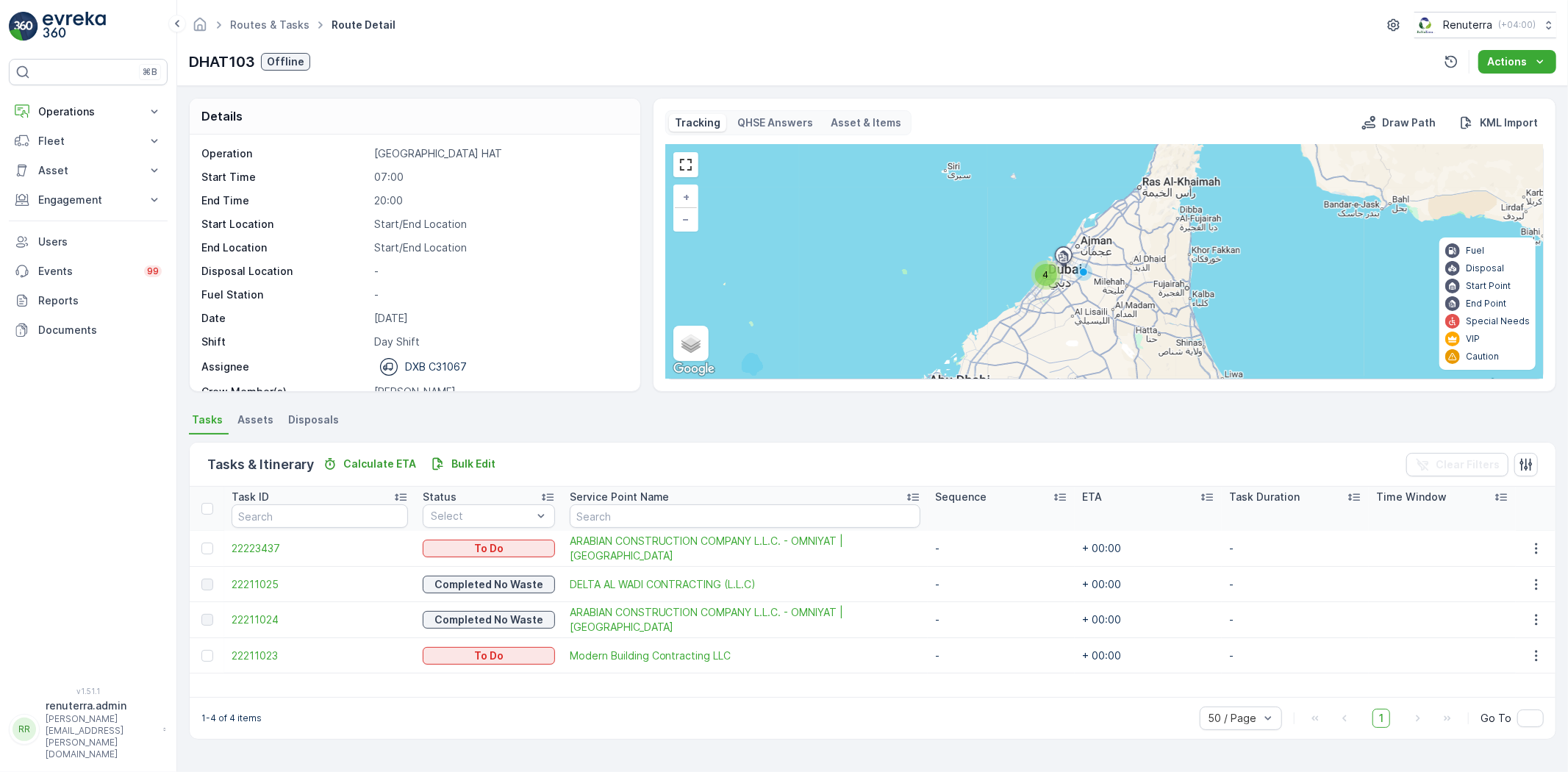
click at [1044, 278] on span "4" at bounding box center [1046, 274] width 6 height 11
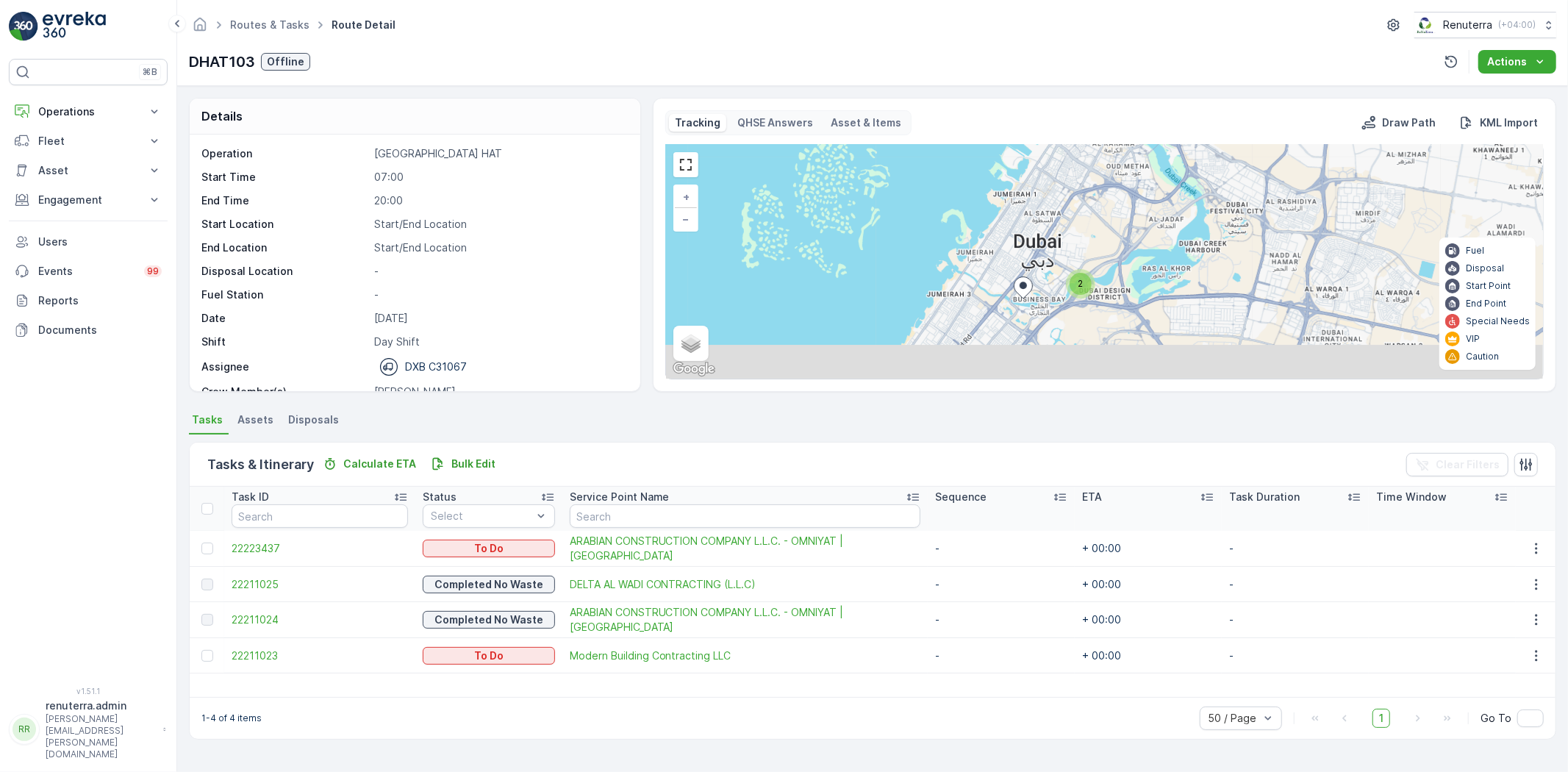
drag, startPoint x: 1168, startPoint y: 342, endPoint x: 1101, endPoint y: 266, distance: 101.3
click at [1104, 268] on div "2 + − Satellite Roadmap Terrain Hybrid Leaflet Keyboard shortcuts Map Data Map …" at bounding box center [1105, 262] width 877 height 234
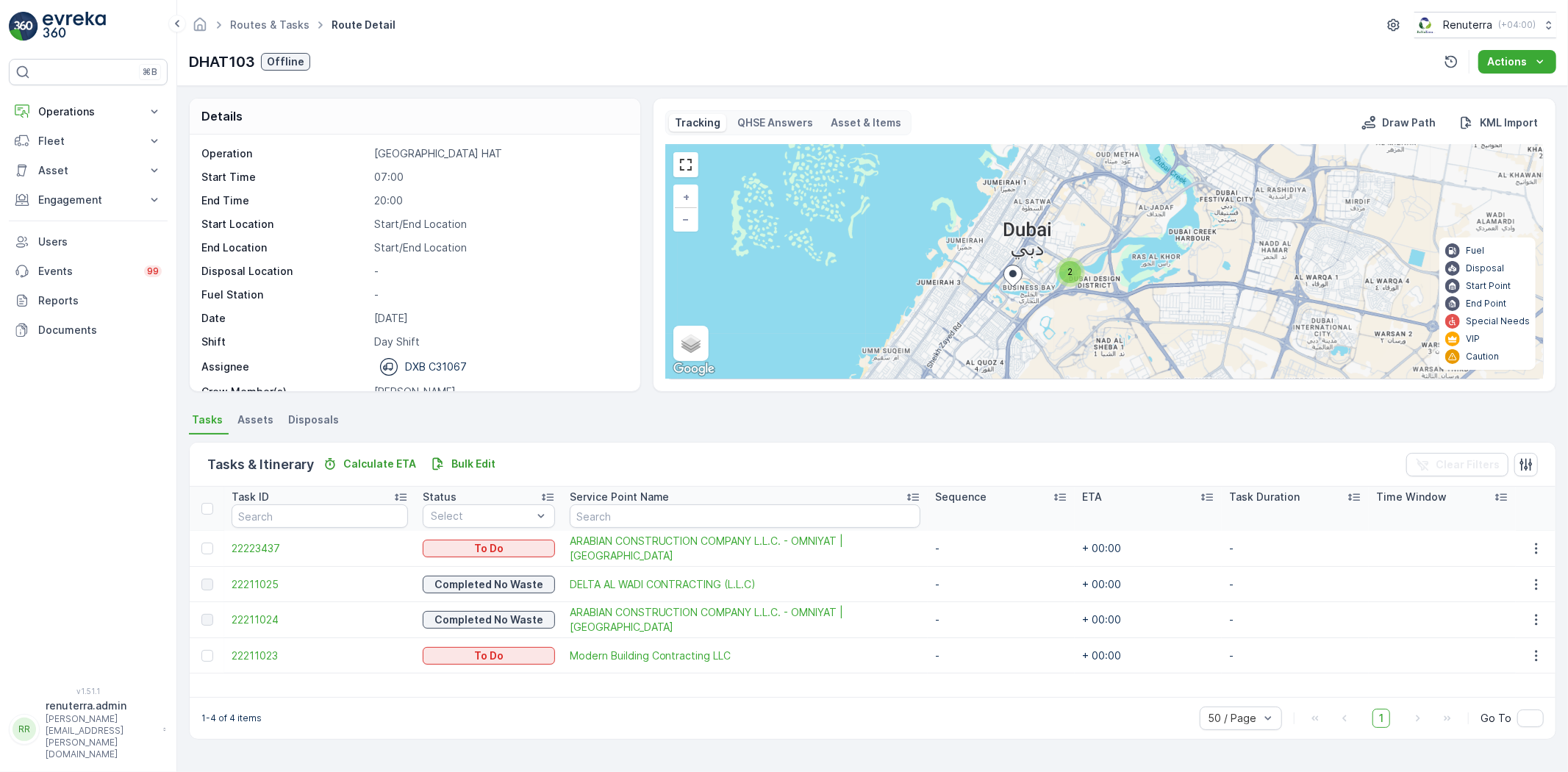
click at [1069, 277] on span "2" at bounding box center [1070, 271] width 5 height 11
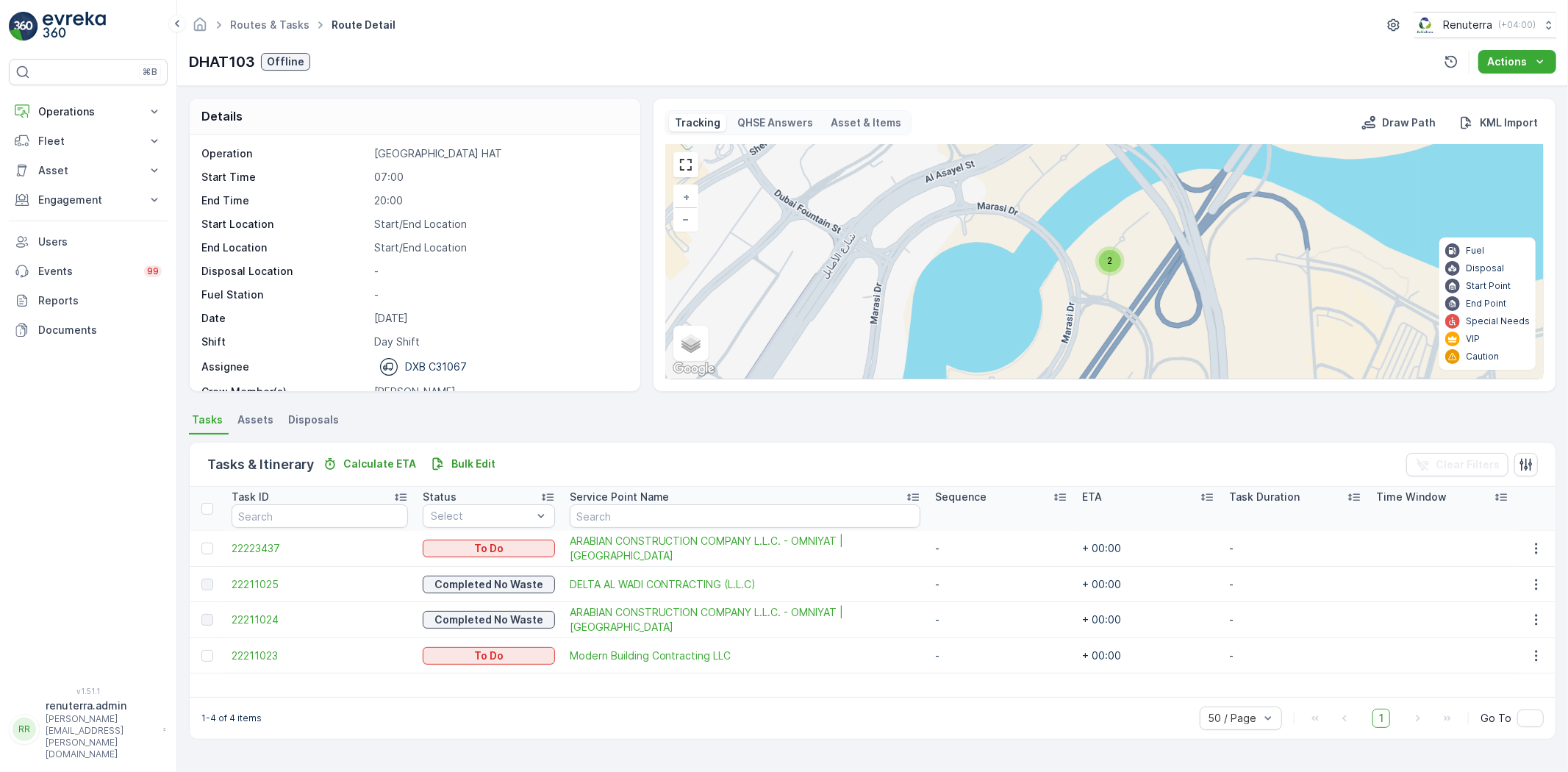
click at [1104, 259] on div "2" at bounding box center [1110, 261] width 22 height 22
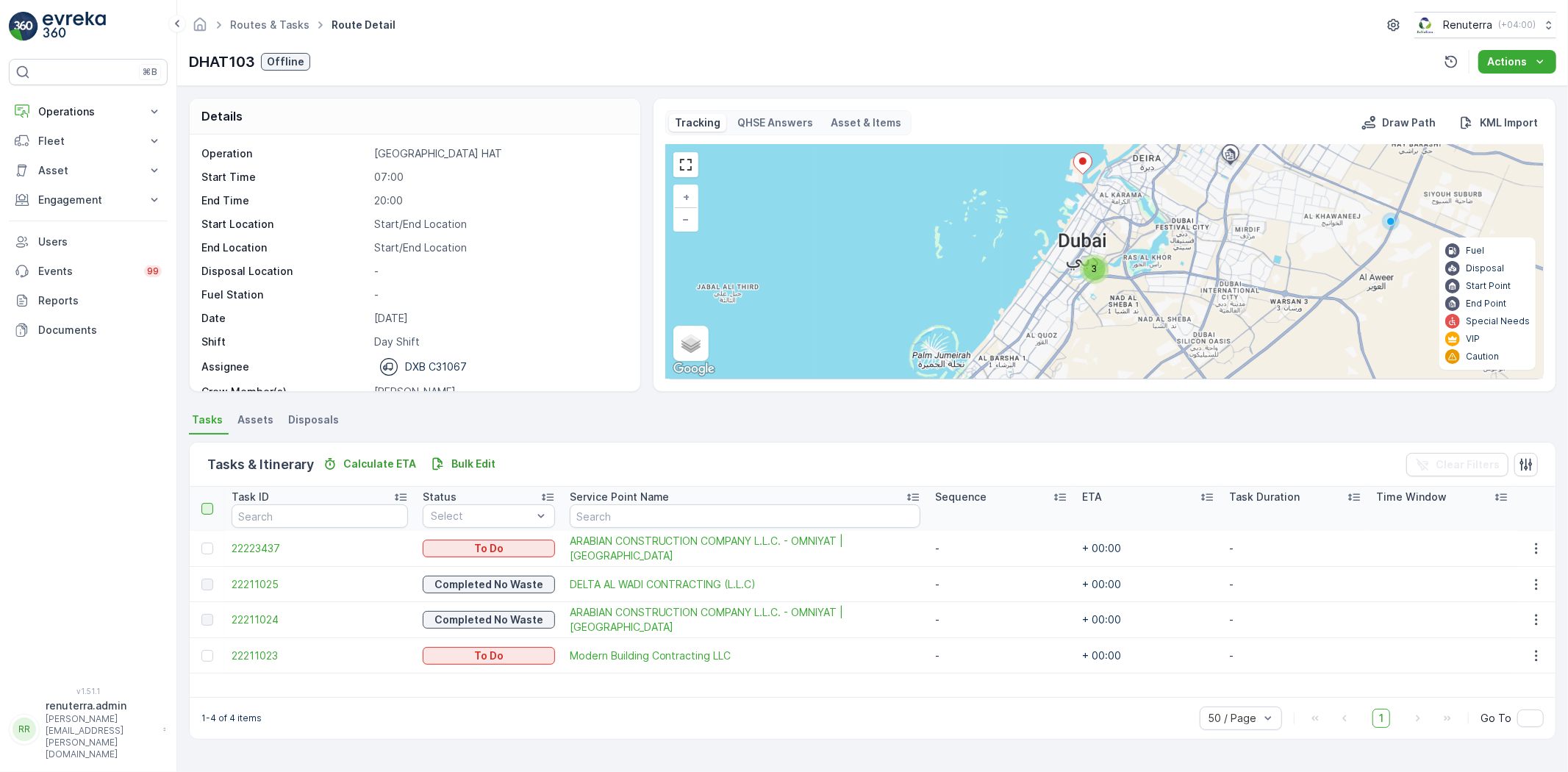
click at [210, 511] on div at bounding box center [208, 509] width 12 height 12
click at [209, 503] on input "checkbox" at bounding box center [209, 503] width 0 height 0
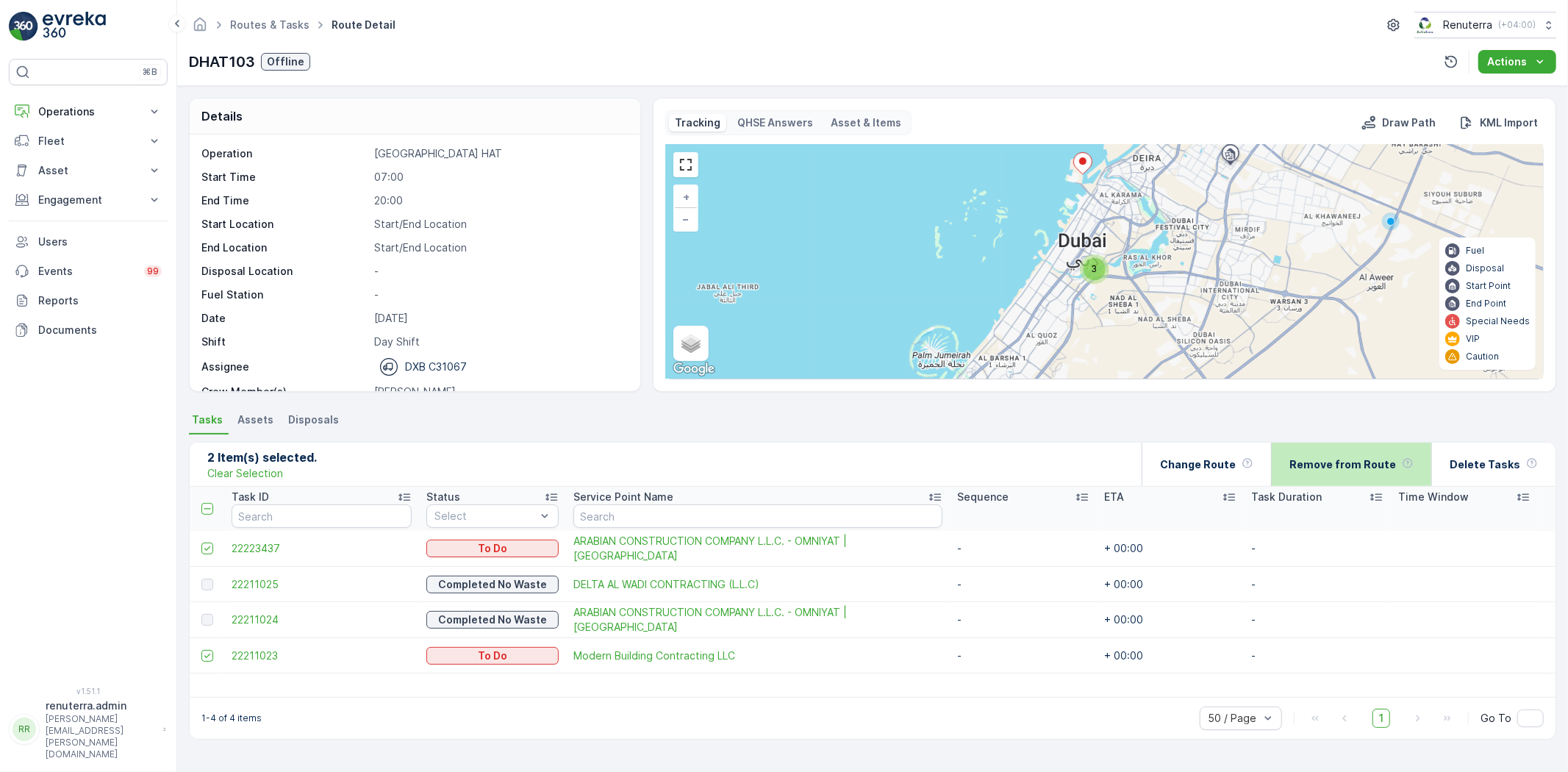
click at [1364, 462] on p "Remove from Route" at bounding box center [1343, 464] width 107 height 14
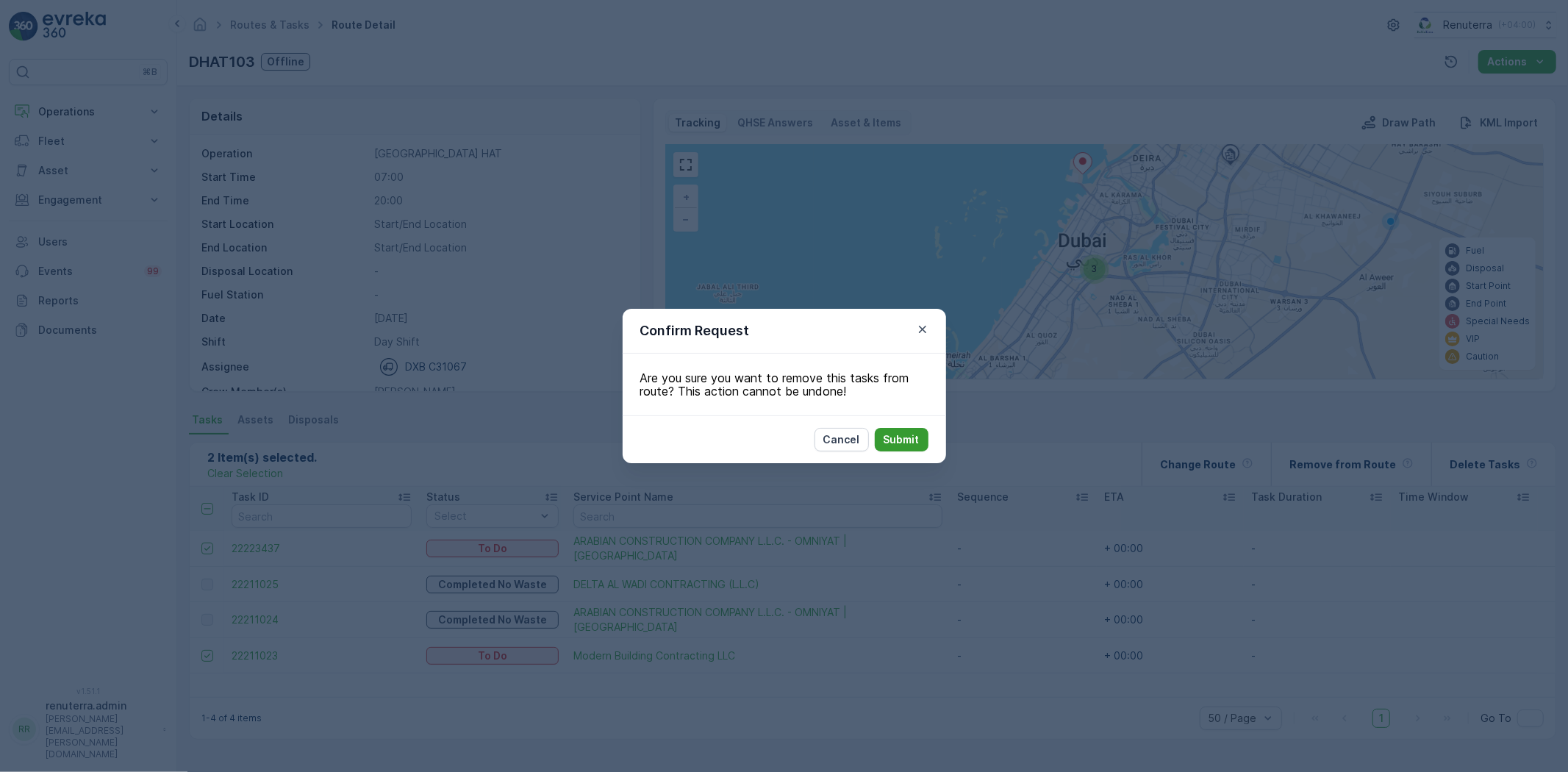
click at [904, 435] on p "Submit" at bounding box center [901, 439] width 36 height 14
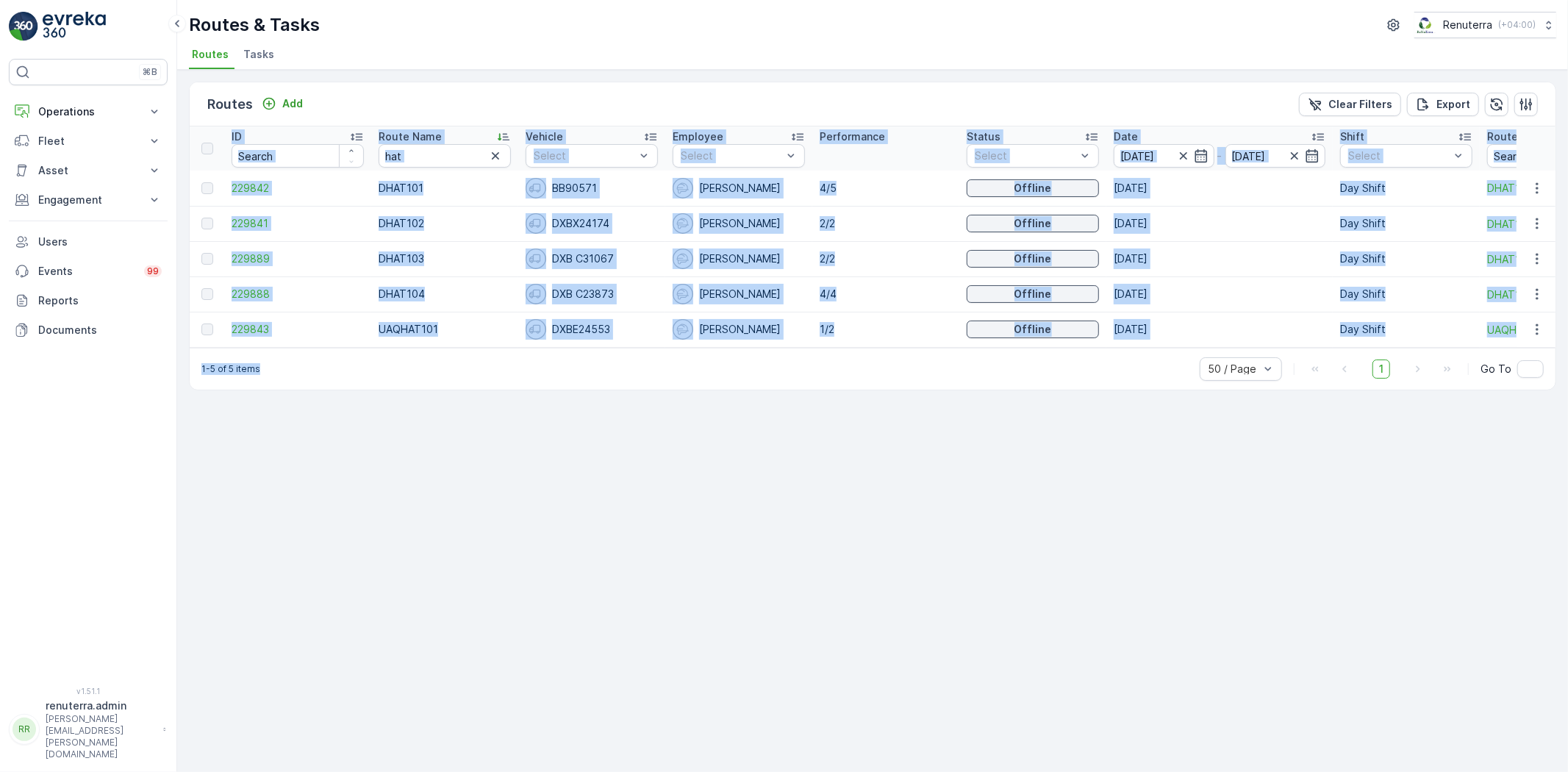
drag, startPoint x: 651, startPoint y: 355, endPoint x: 871, endPoint y: 348, distance: 220.1
click at [871, 348] on div "Routes Add Clear Filters Export ID Route Name hat Vehicle Select Employee Selec…" at bounding box center [873, 236] width 1368 height 309
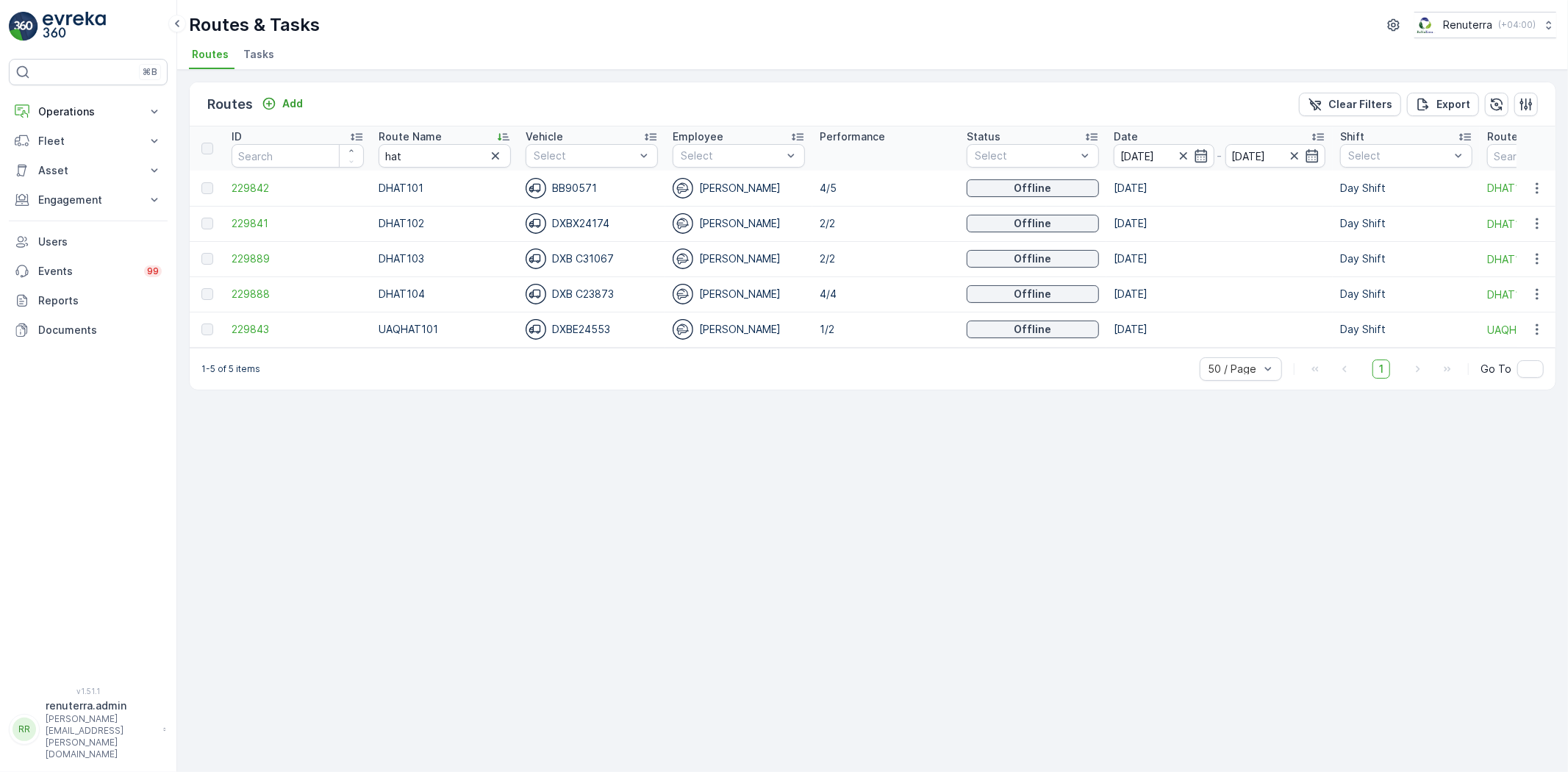
click at [801, 403] on div "Routes Add Clear Filters Export ID Route Name hat Vehicle Select Employee Selec…" at bounding box center [873, 421] width 1391 height 702
click at [263, 290] on span "229888" at bounding box center [298, 294] width 132 height 14
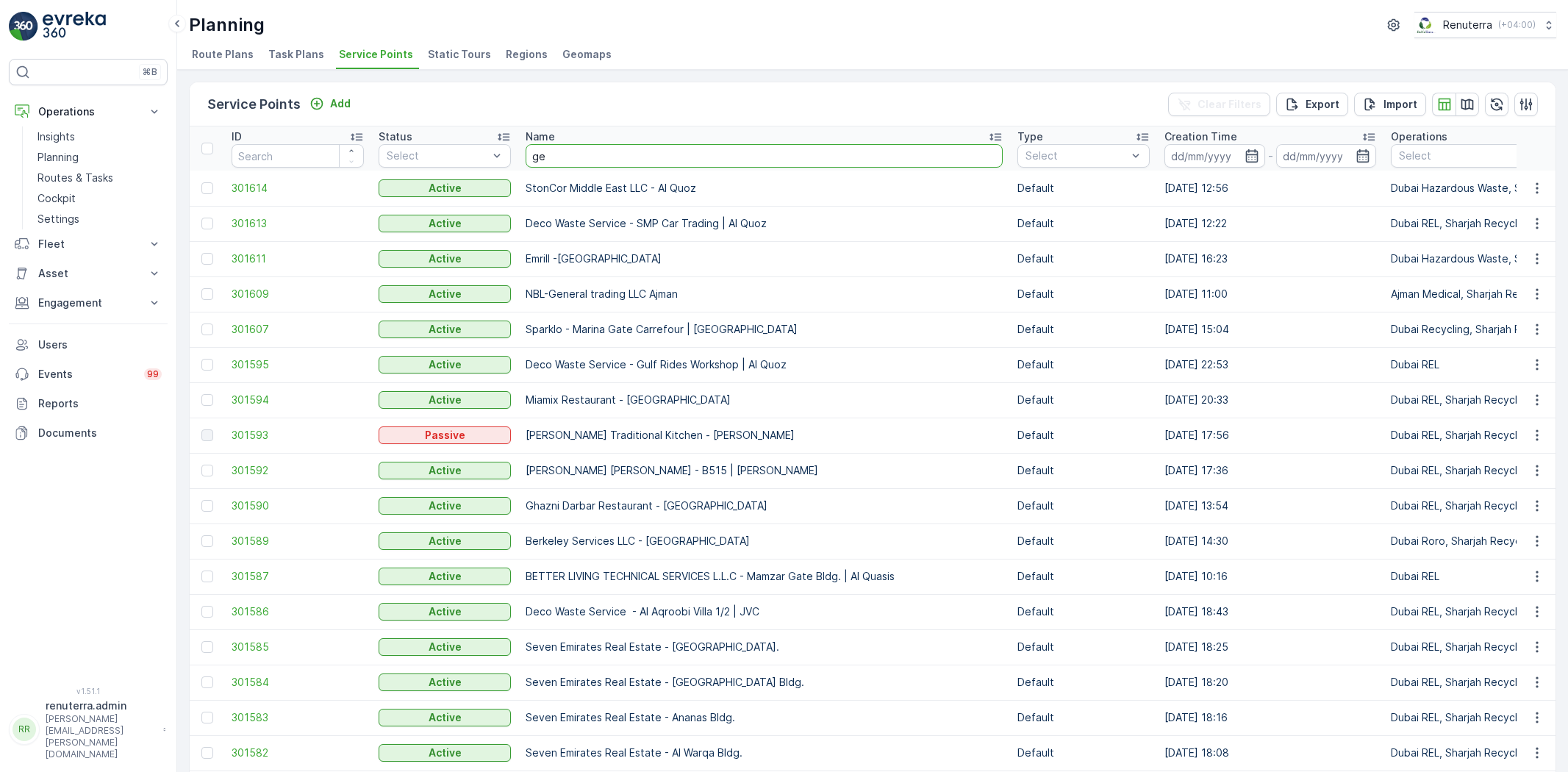
type input "geo"
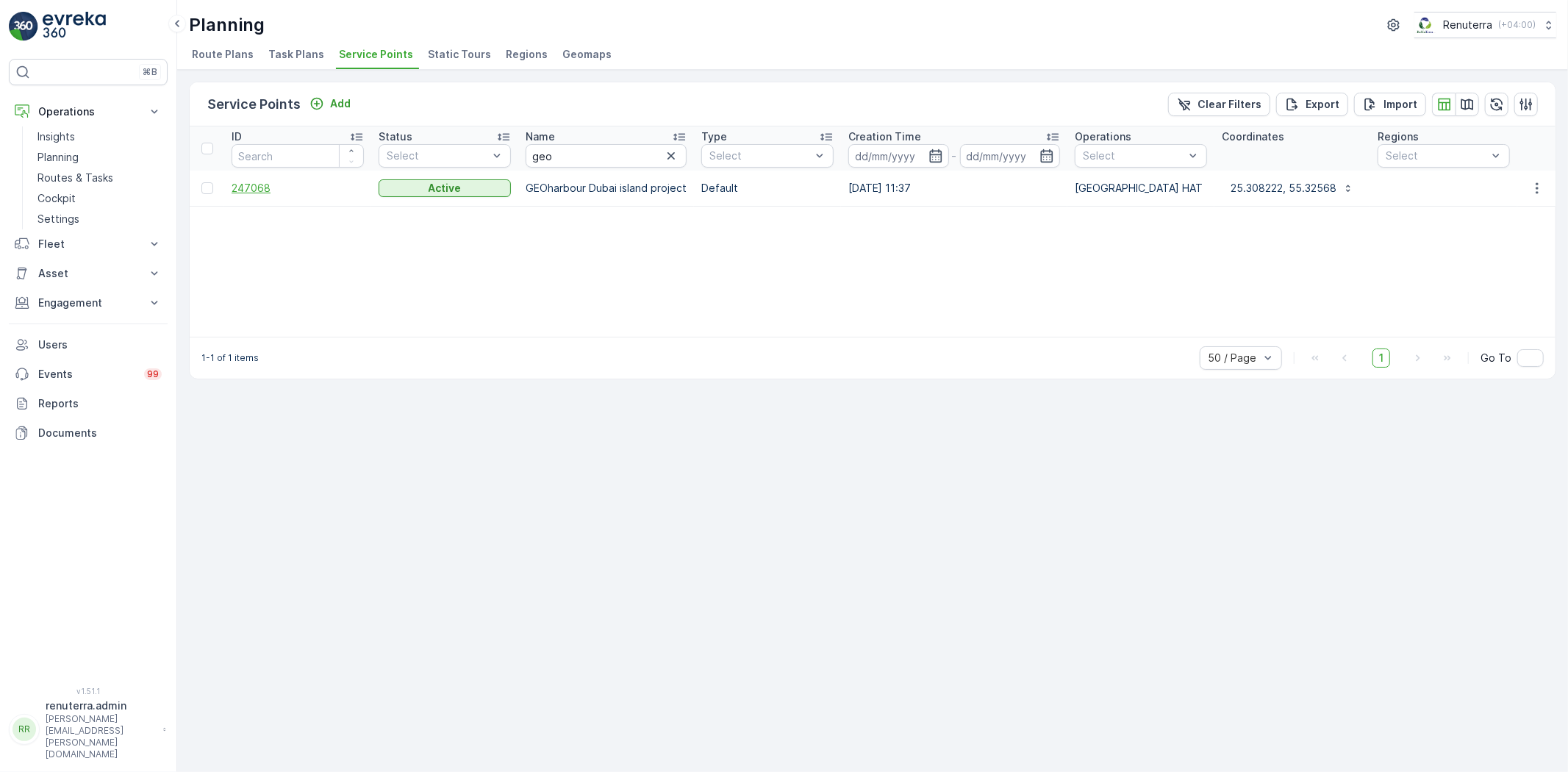
click at [268, 192] on span "247068" at bounding box center [298, 187] width 132 height 14
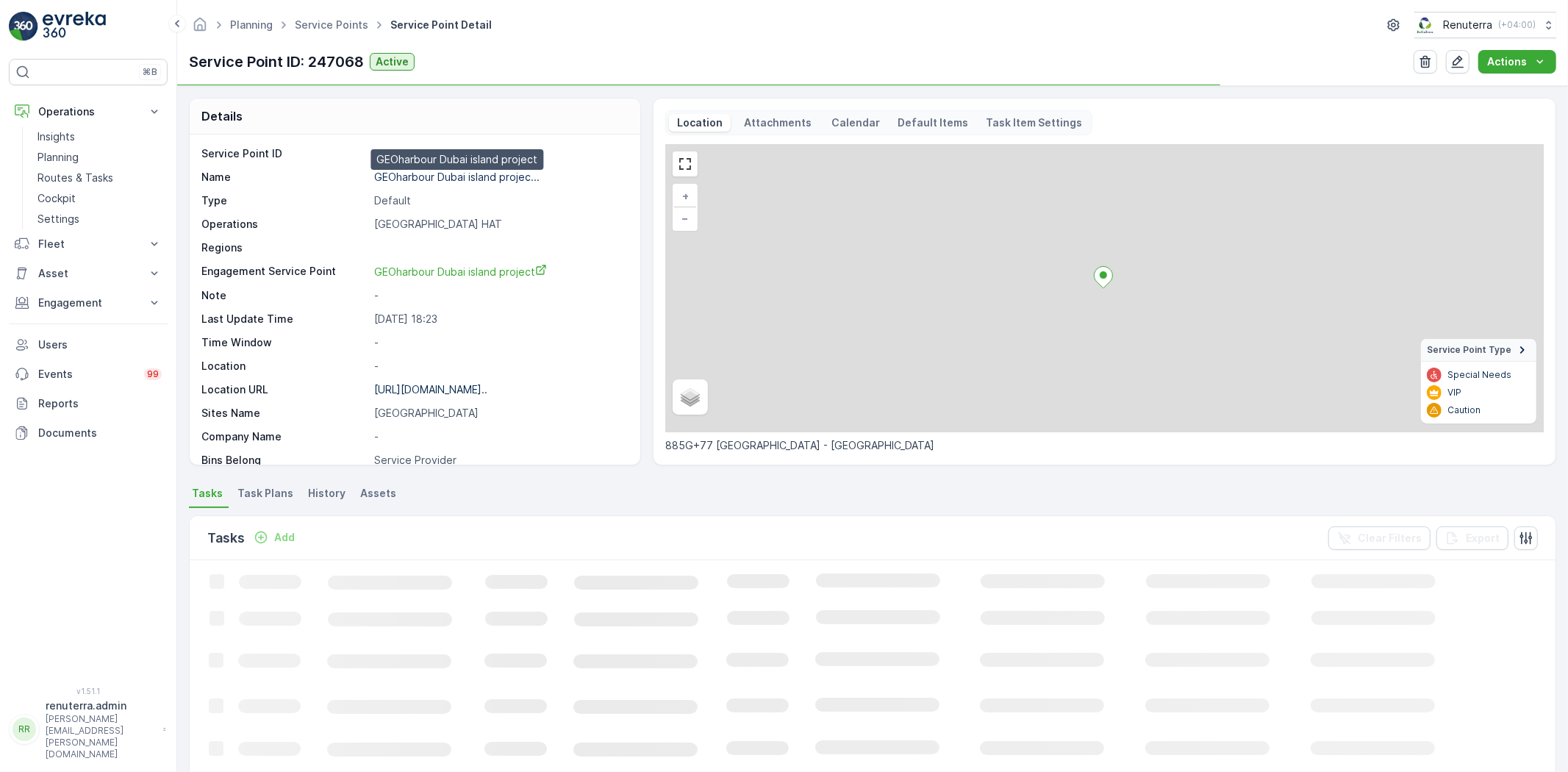
click at [410, 179] on p "GEOharbour Dubai island projec..." at bounding box center [456, 176] width 165 height 13
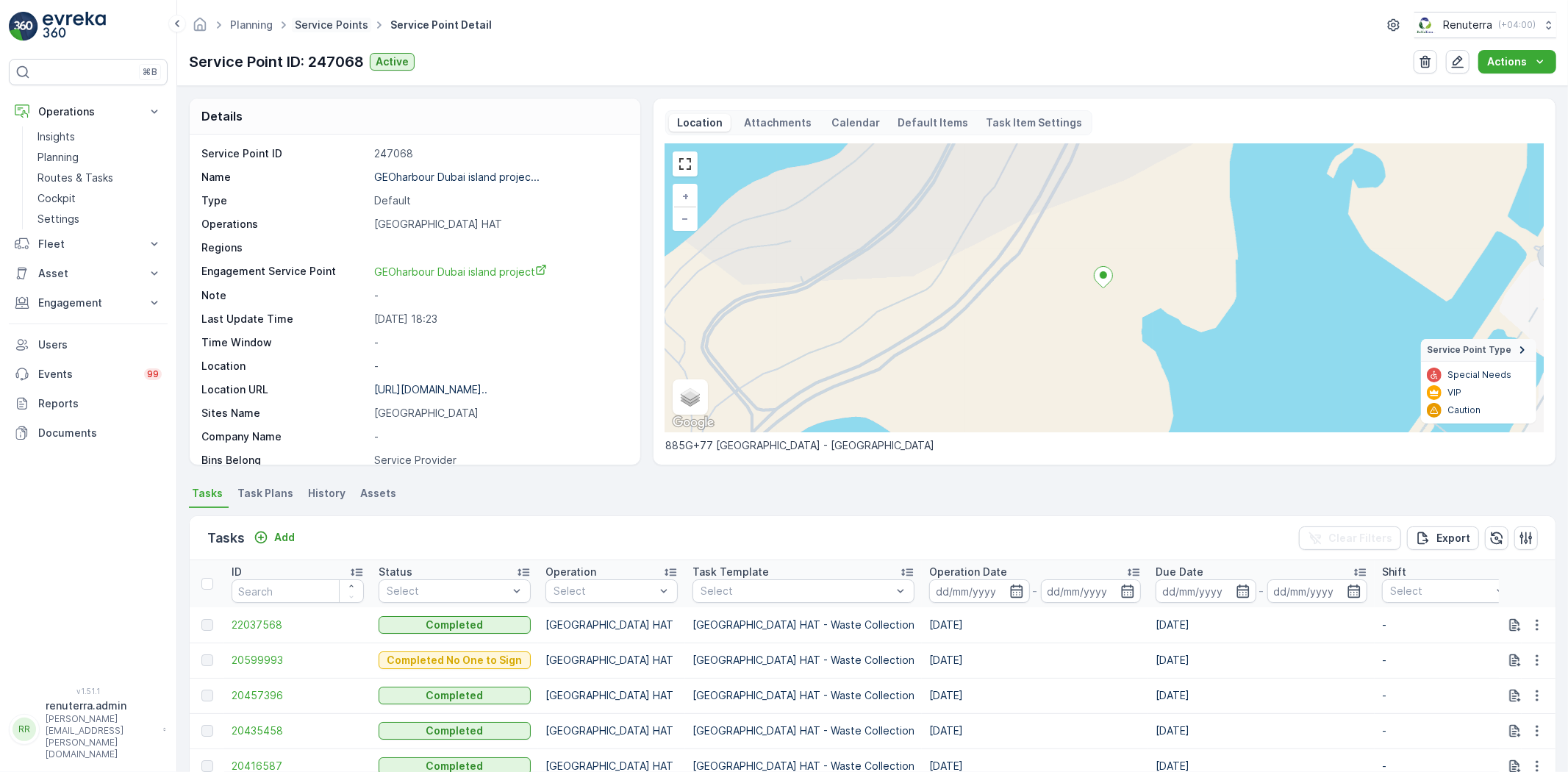
click at [327, 25] on link "Service Points" at bounding box center [332, 25] width 74 height 13
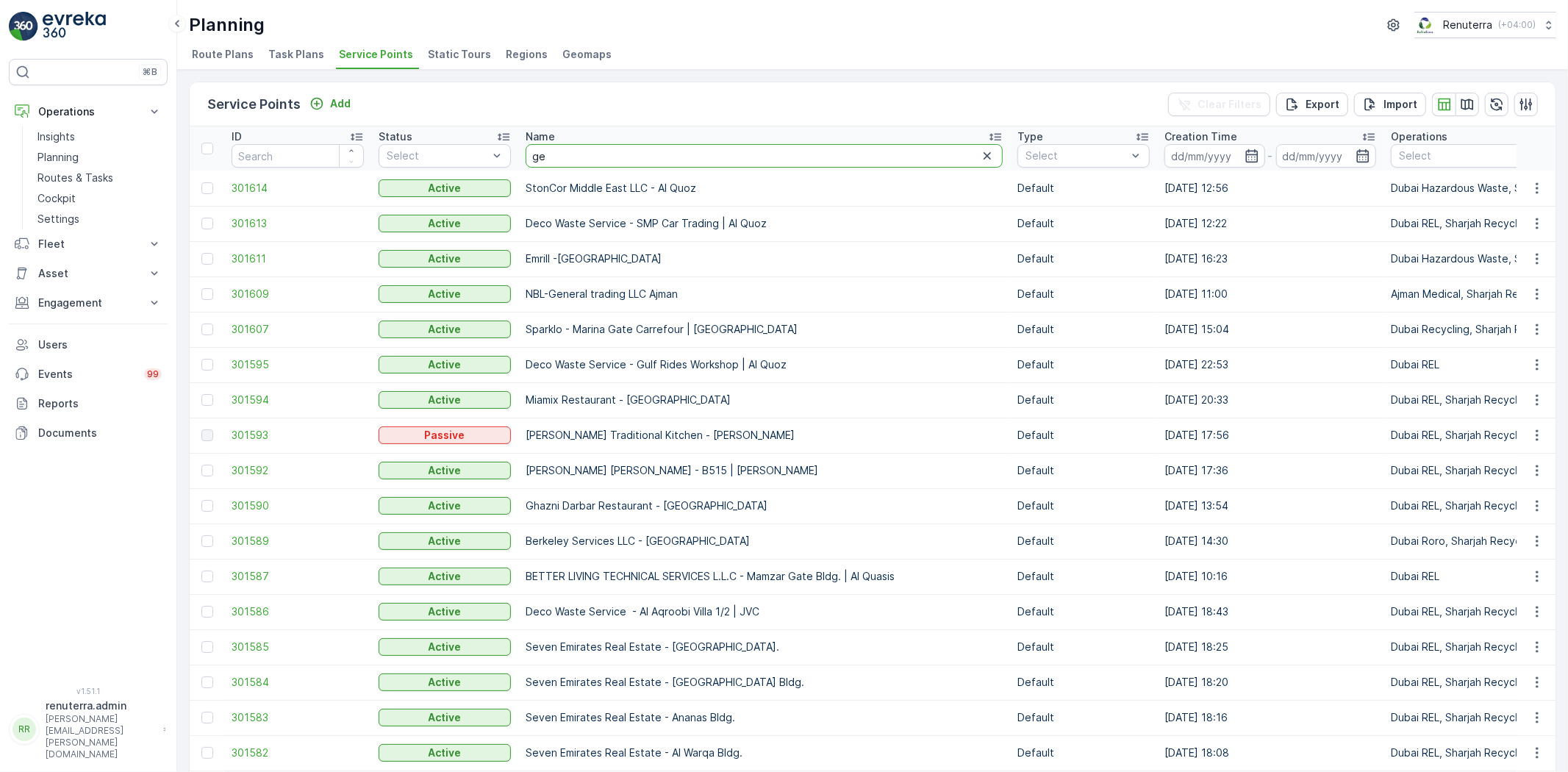
type input "geo"
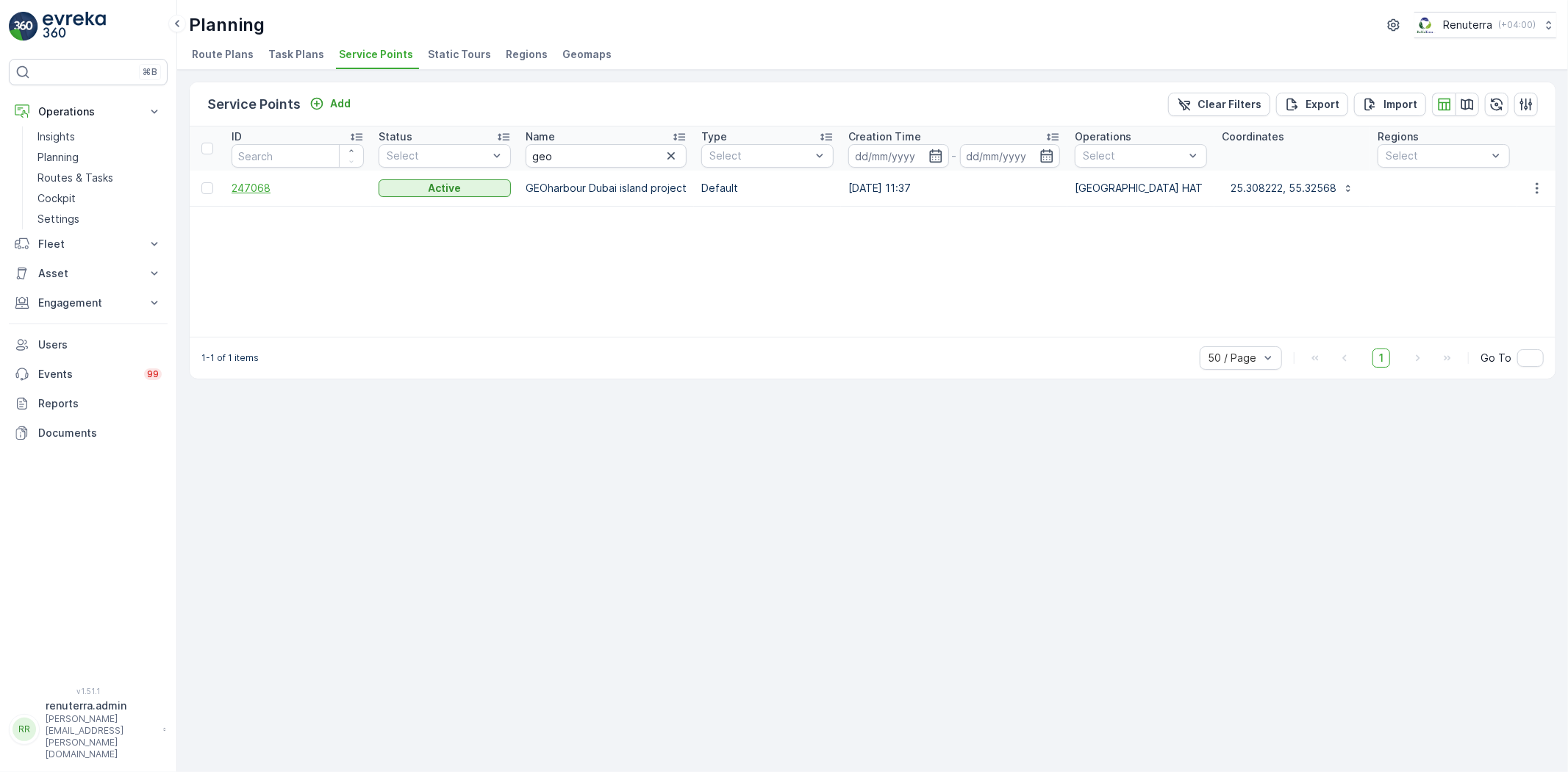
click at [250, 182] on span "247068" at bounding box center [298, 187] width 132 height 14
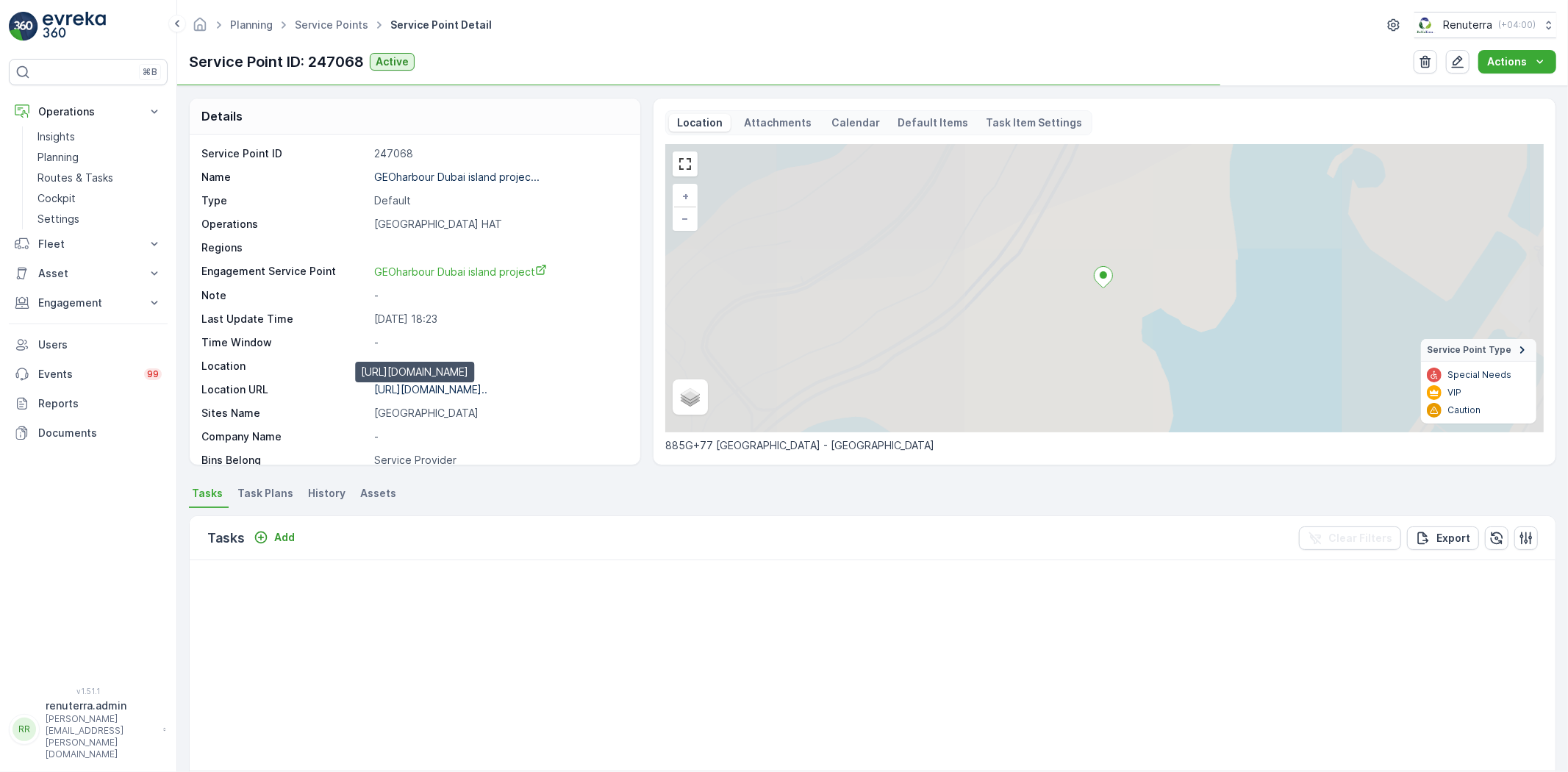
click at [453, 391] on p "https://maps.app.goo.gl/tRvfet..." at bounding box center [431, 389] width 114 height 13
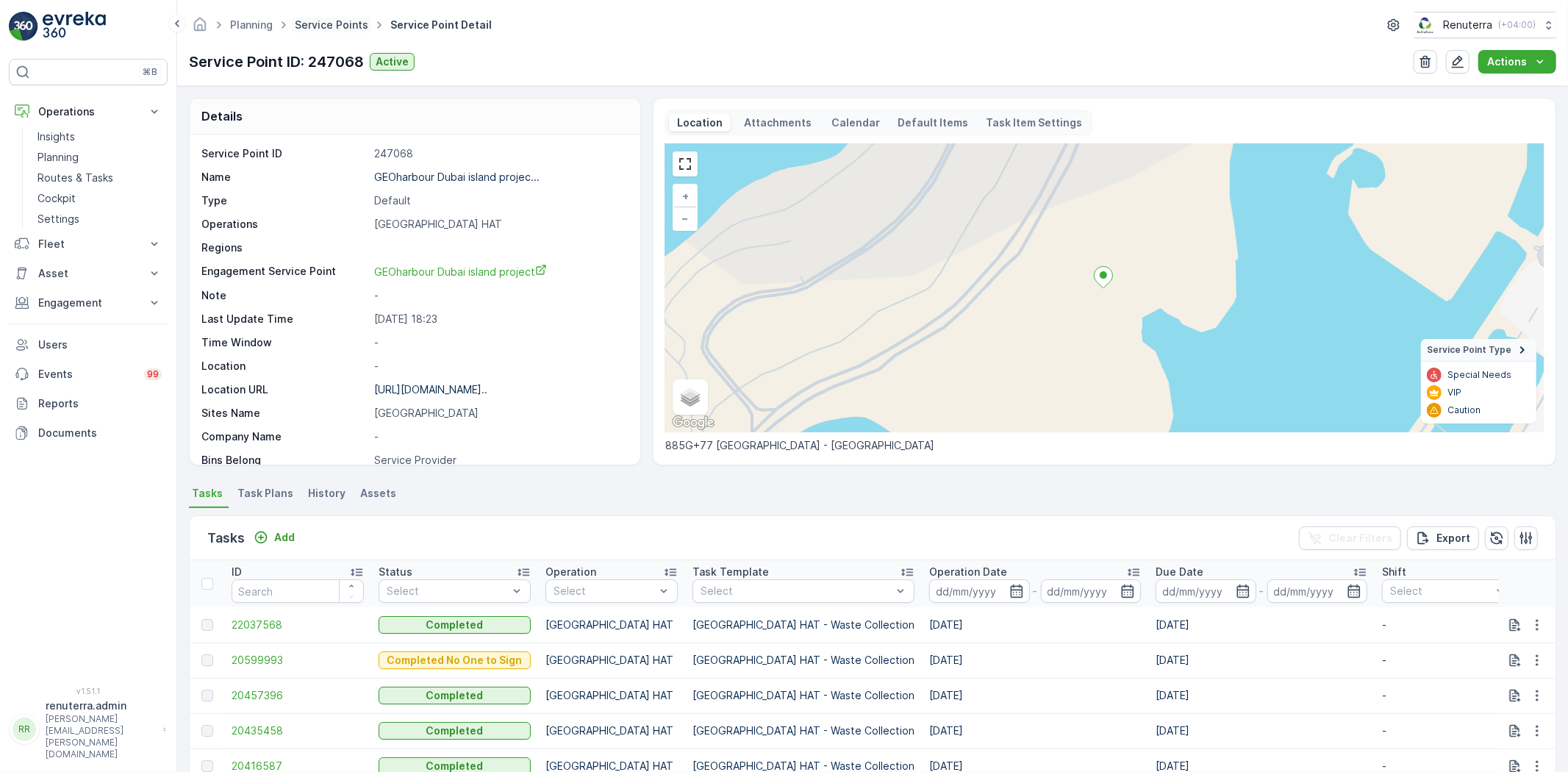
click at [341, 23] on link "Service Points" at bounding box center [332, 25] width 74 height 13
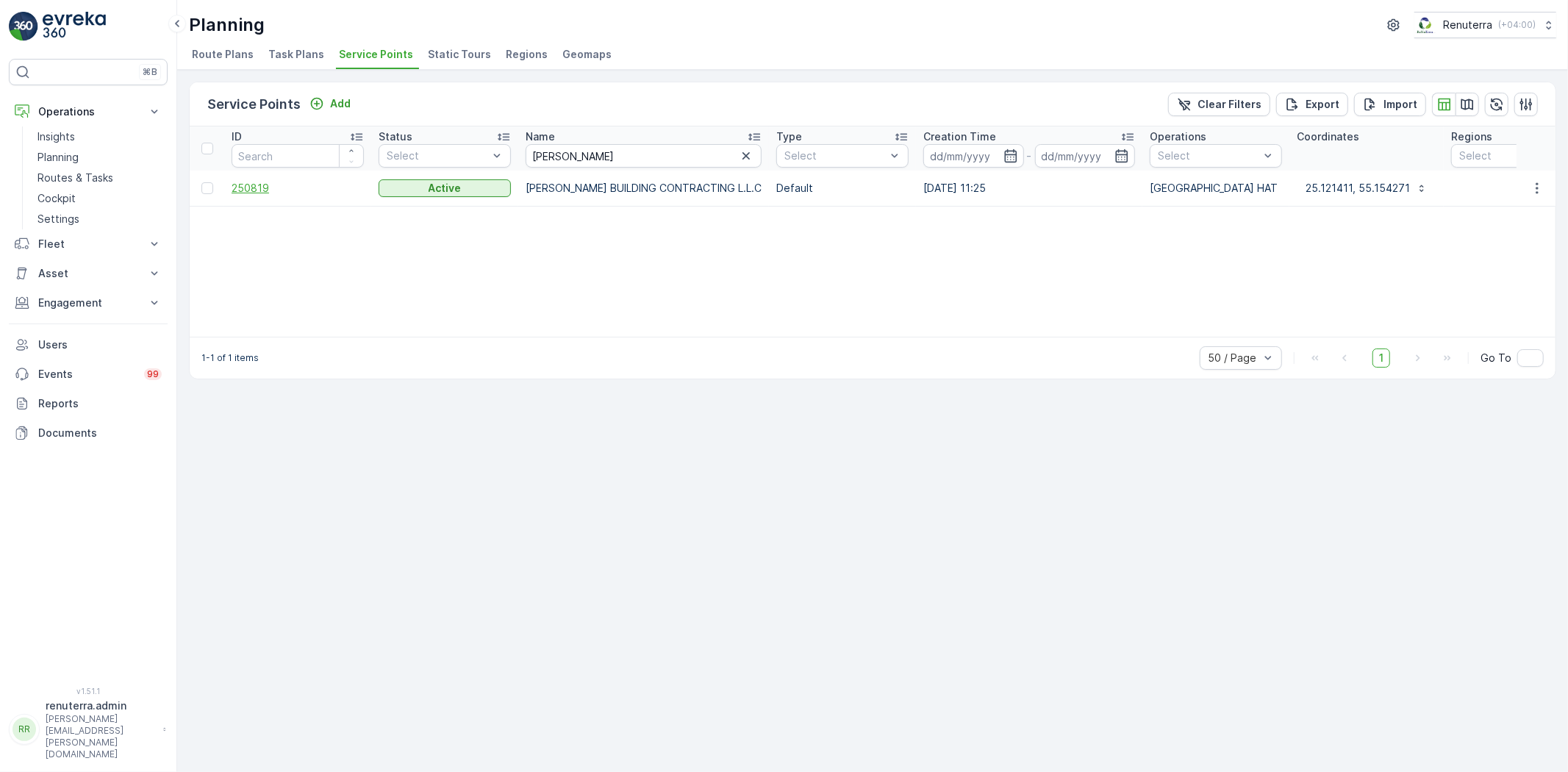
click at [241, 185] on span "250819" at bounding box center [298, 187] width 132 height 14
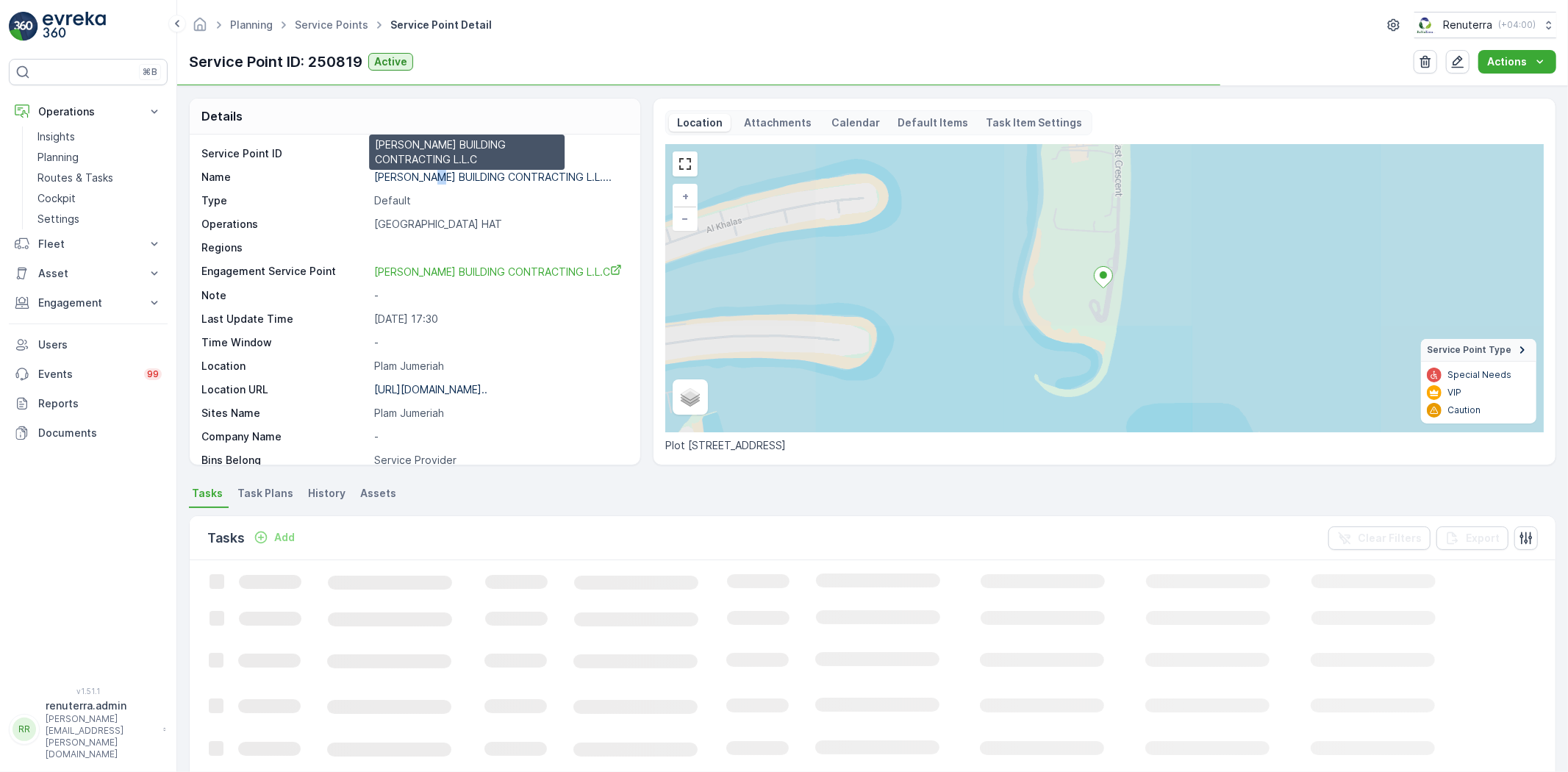
click at [438, 174] on p "OTTO BUILDING CONTRACTING L.L...." at bounding box center [493, 176] width 237 height 13
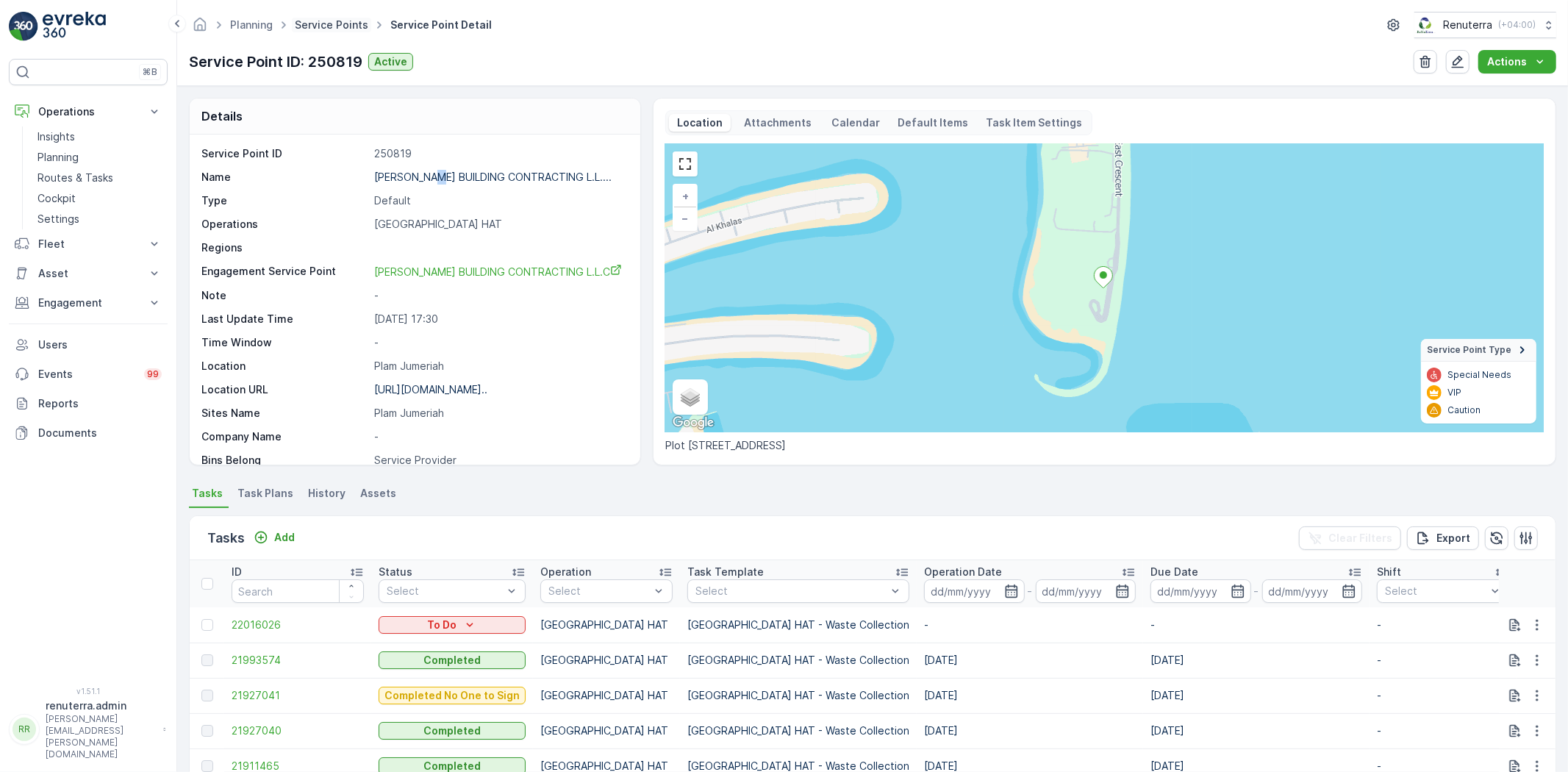
click at [312, 20] on link "Service Points" at bounding box center [332, 25] width 74 height 13
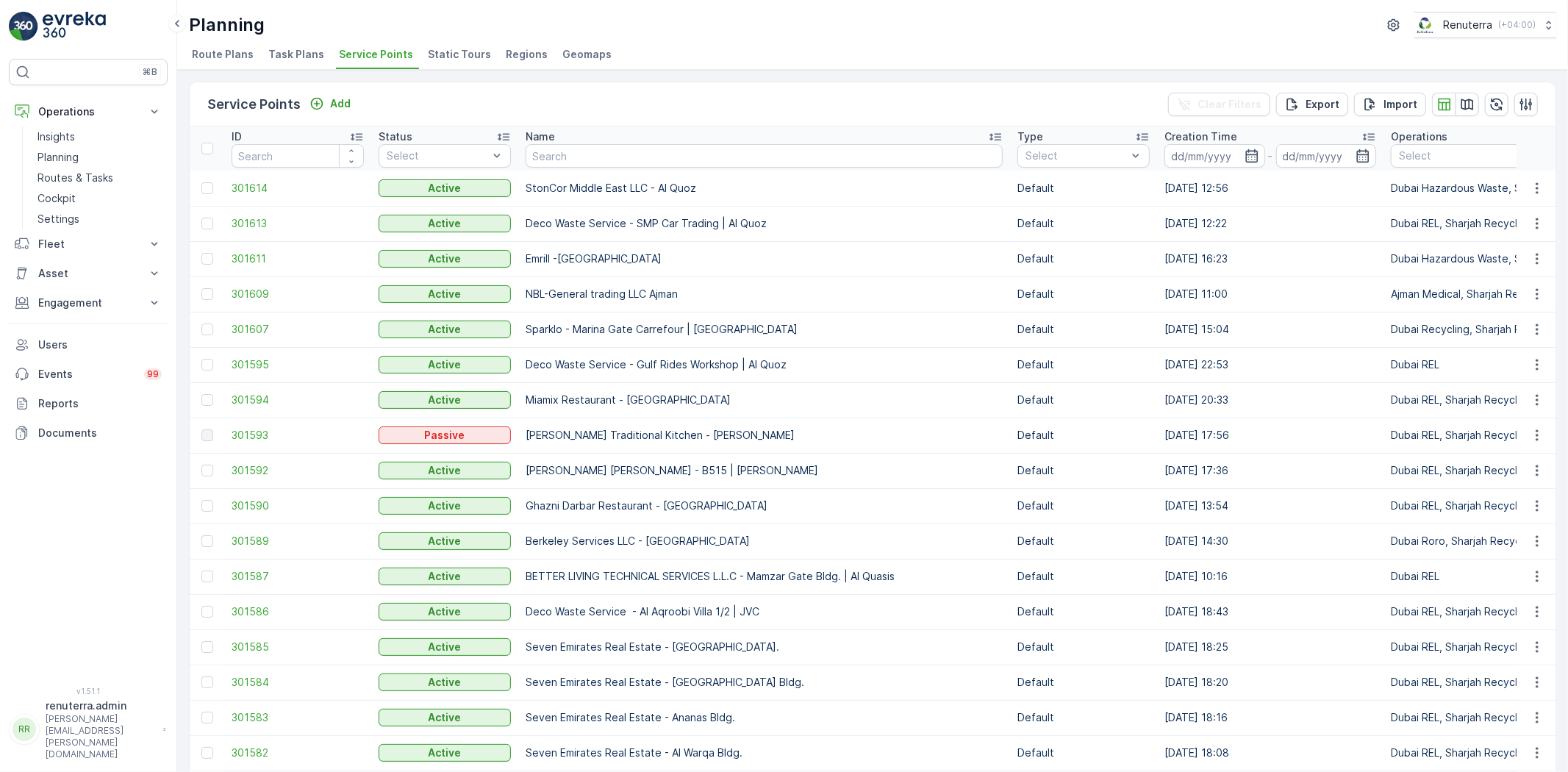
click at [567, 158] on input "text" at bounding box center [764, 156] width 477 height 24
type input "aira"
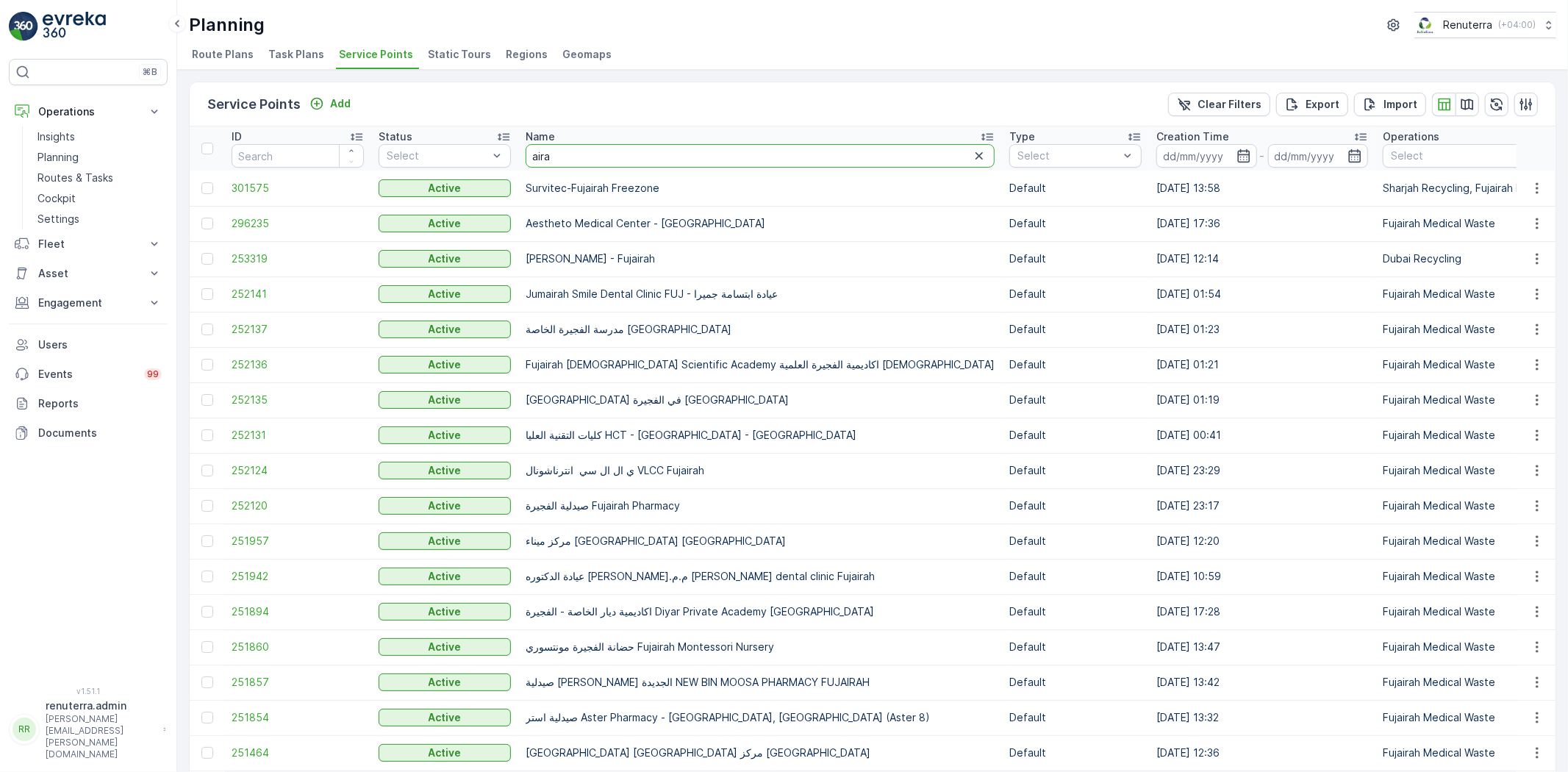
click at [576, 156] on input "aira" at bounding box center [760, 156] width 469 height 24
type input "aira"
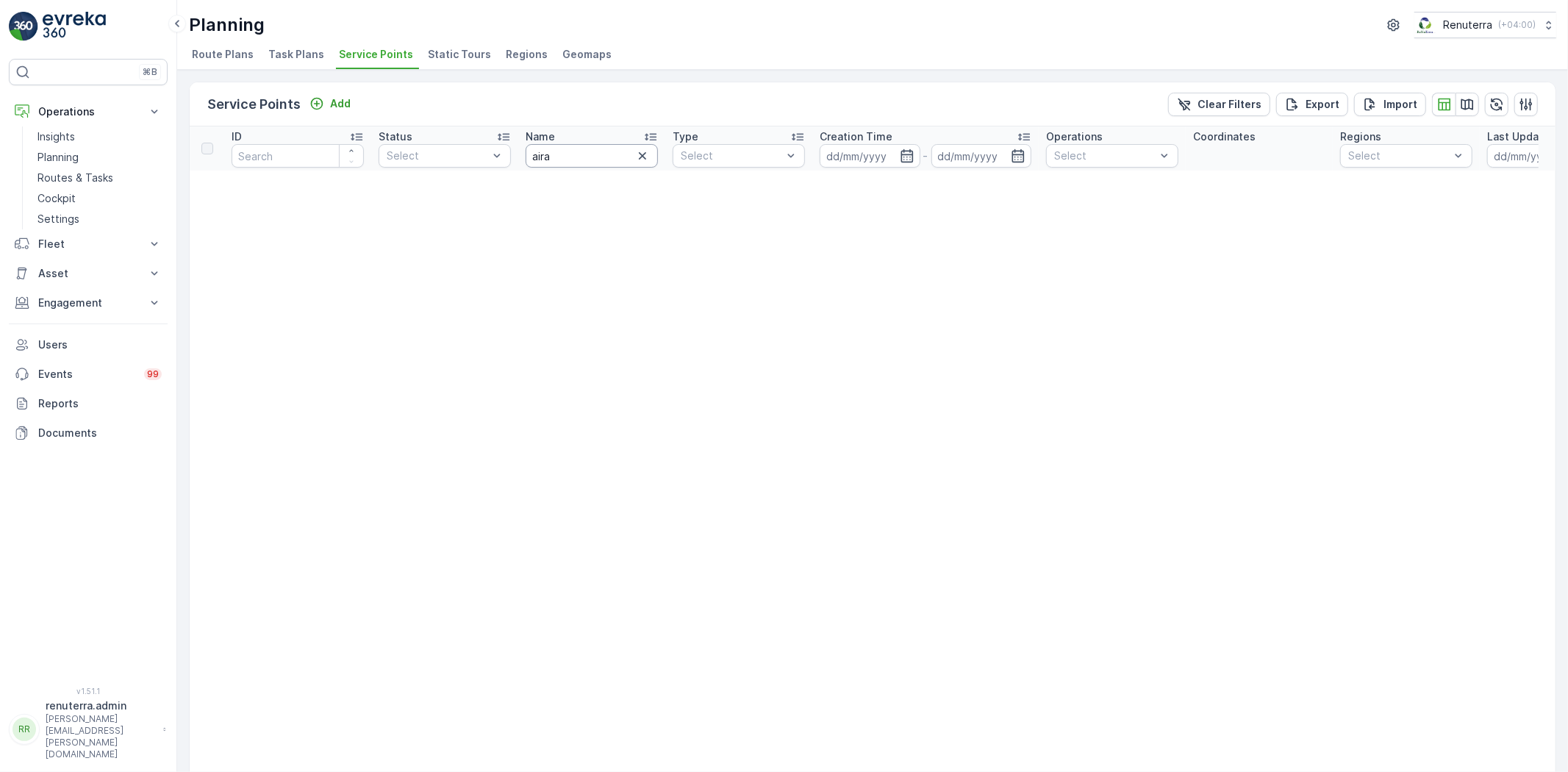
click at [571, 154] on input "aira" at bounding box center [592, 156] width 132 height 24
type input "aira"
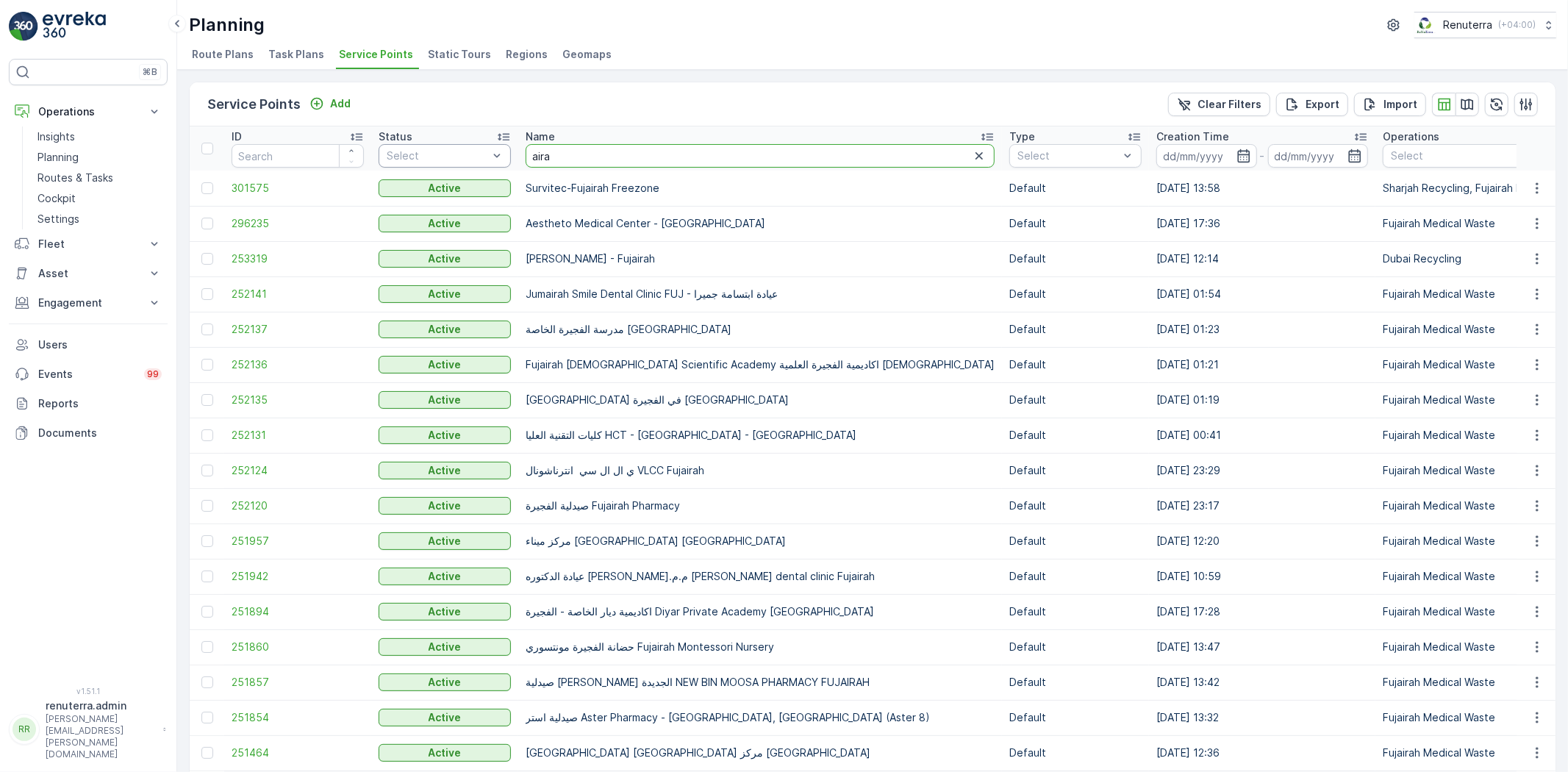
drag, startPoint x: 565, startPoint y: 158, endPoint x: 494, endPoint y: 165, distance: 71.3
type input "aria"
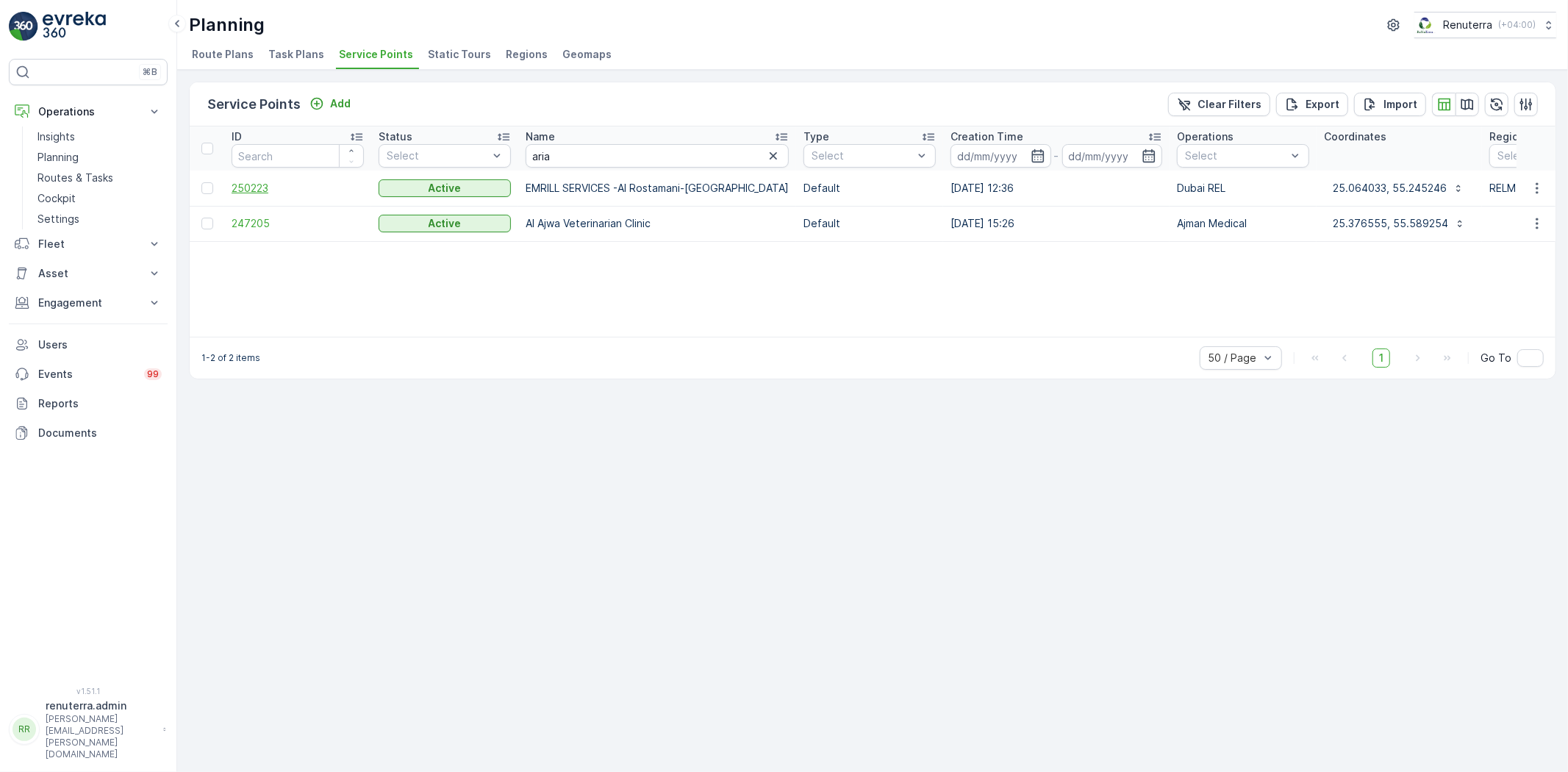
click at [265, 182] on span "250223" at bounding box center [298, 187] width 132 height 14
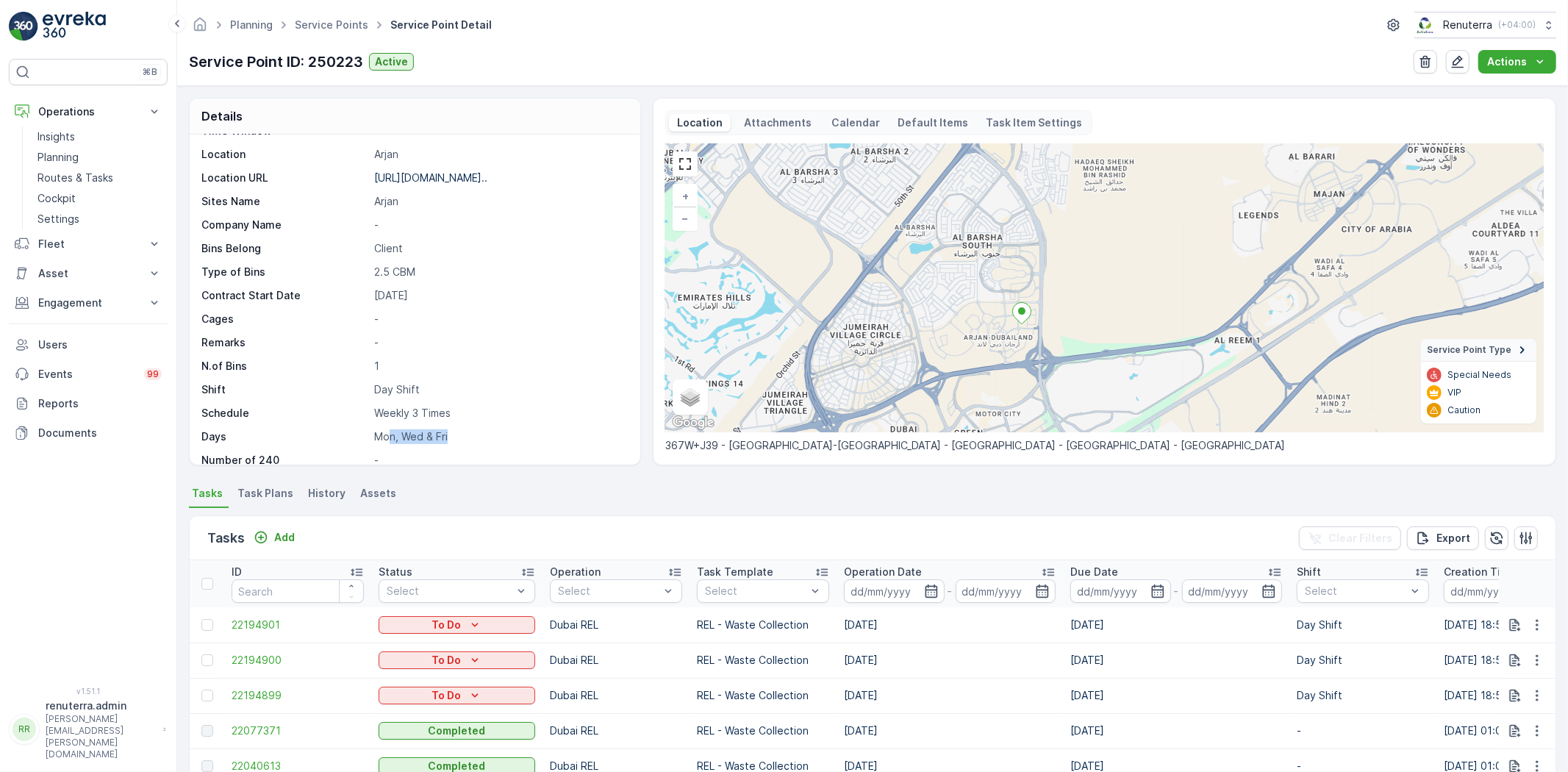
drag, startPoint x: 390, startPoint y: 424, endPoint x: 455, endPoint y: 427, distance: 65.1
click at [455, 429] on p "Mon, Wed & Fri" at bounding box center [499, 436] width 251 height 14
click at [513, 412] on div "Service Point ID 250223 Name EMRILL SERVICES -Al Rostamani-... Type Default Ope…" at bounding box center [413, 193] width 423 height 548
click at [415, 429] on p "Mon, Wed & Fri" at bounding box center [499, 436] width 251 height 14
click at [505, 429] on p "Mon, Wed & Fri" at bounding box center [499, 436] width 251 height 14
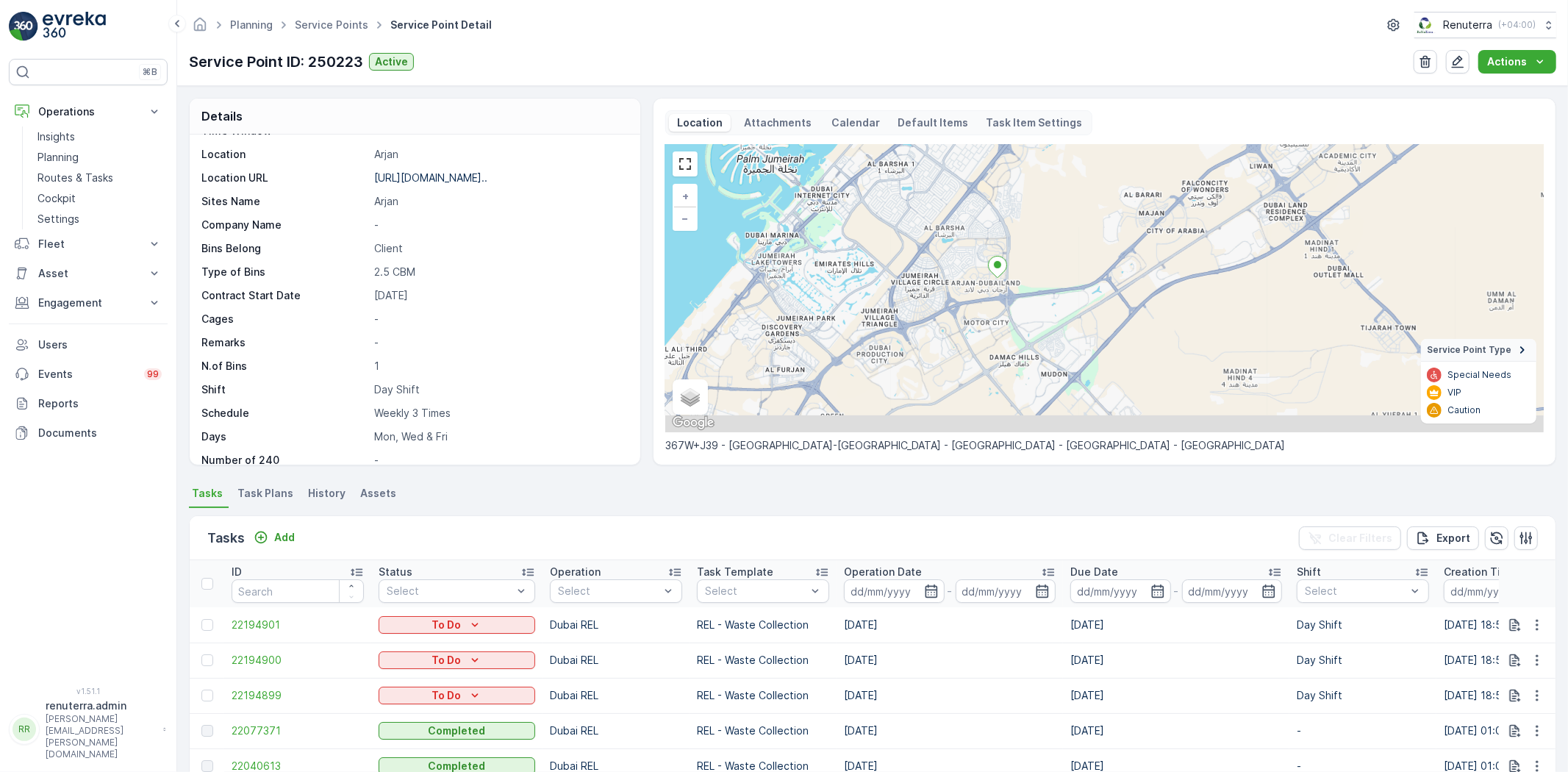
drag, startPoint x: 1038, startPoint y: 373, endPoint x: 1008, endPoint y: 310, distance: 69.8
click at [1008, 310] on div "+ − Satellite Roadmap Terrain Hybrid Leaflet Keyboard shortcuts Map Data Map da…" at bounding box center [1105, 288] width 879 height 288
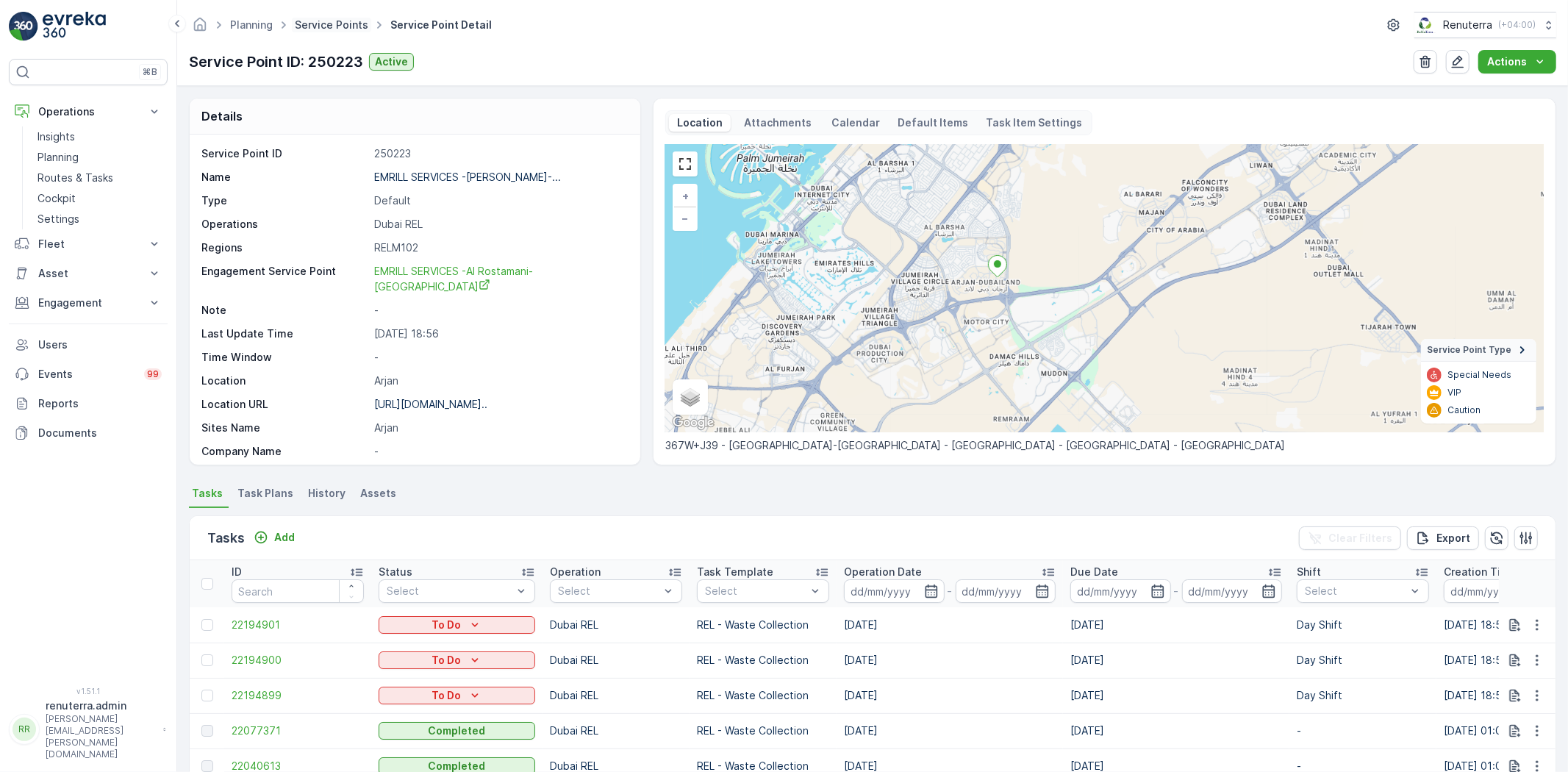
click at [322, 20] on link "Service Points" at bounding box center [332, 25] width 74 height 13
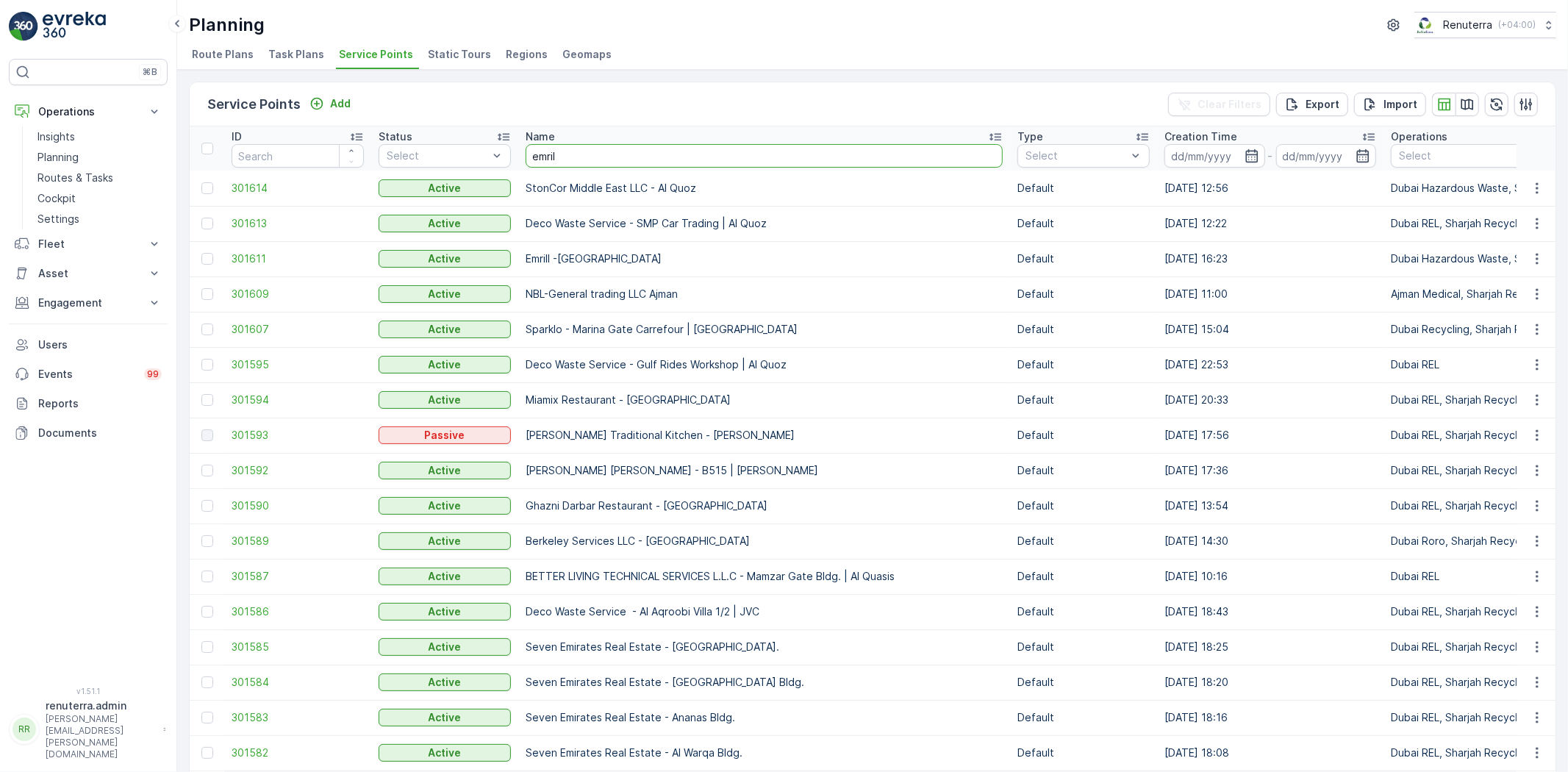
type input "emrill"
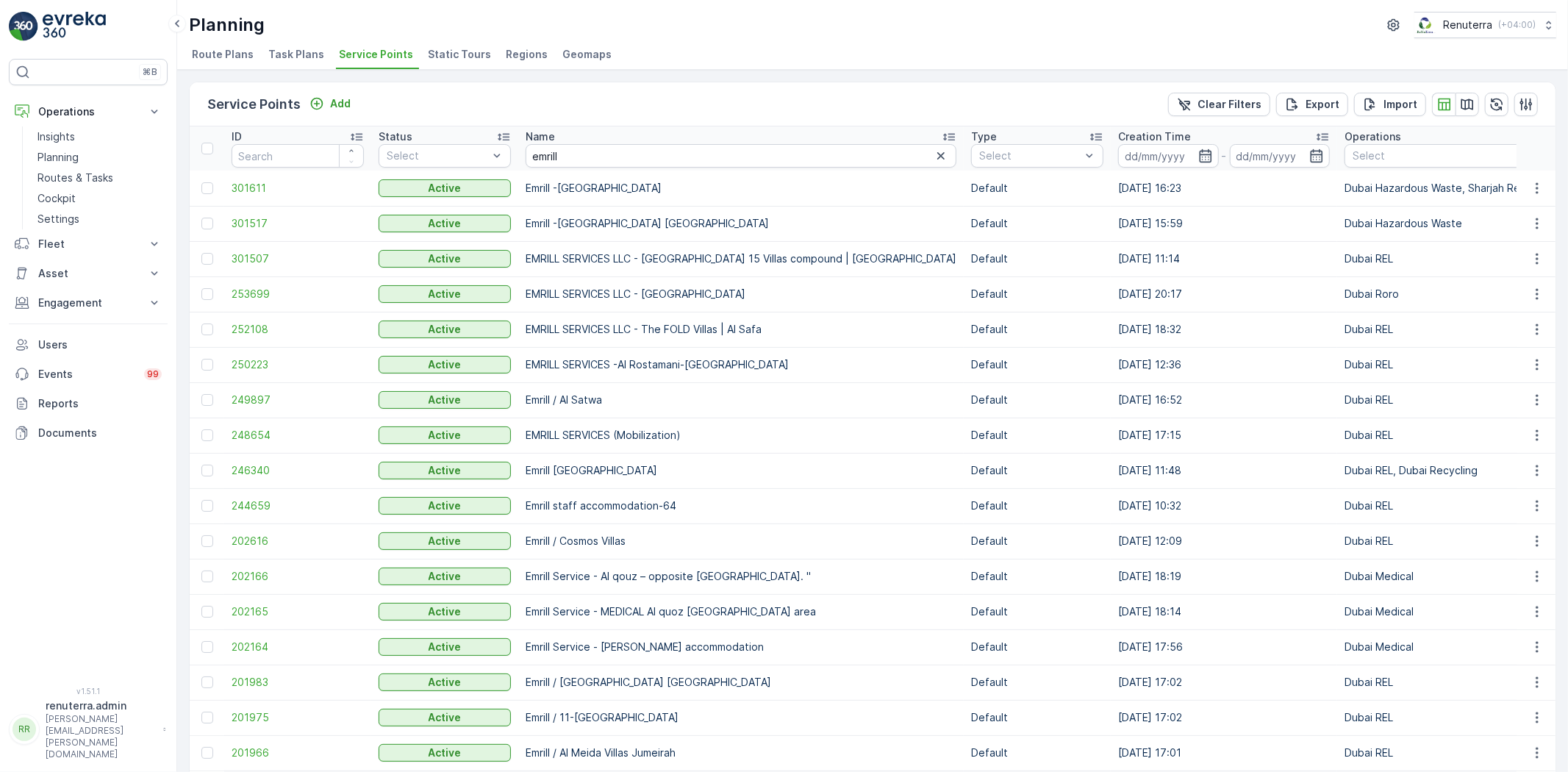
click at [257, 181] on span "301611" at bounding box center [298, 187] width 132 height 14
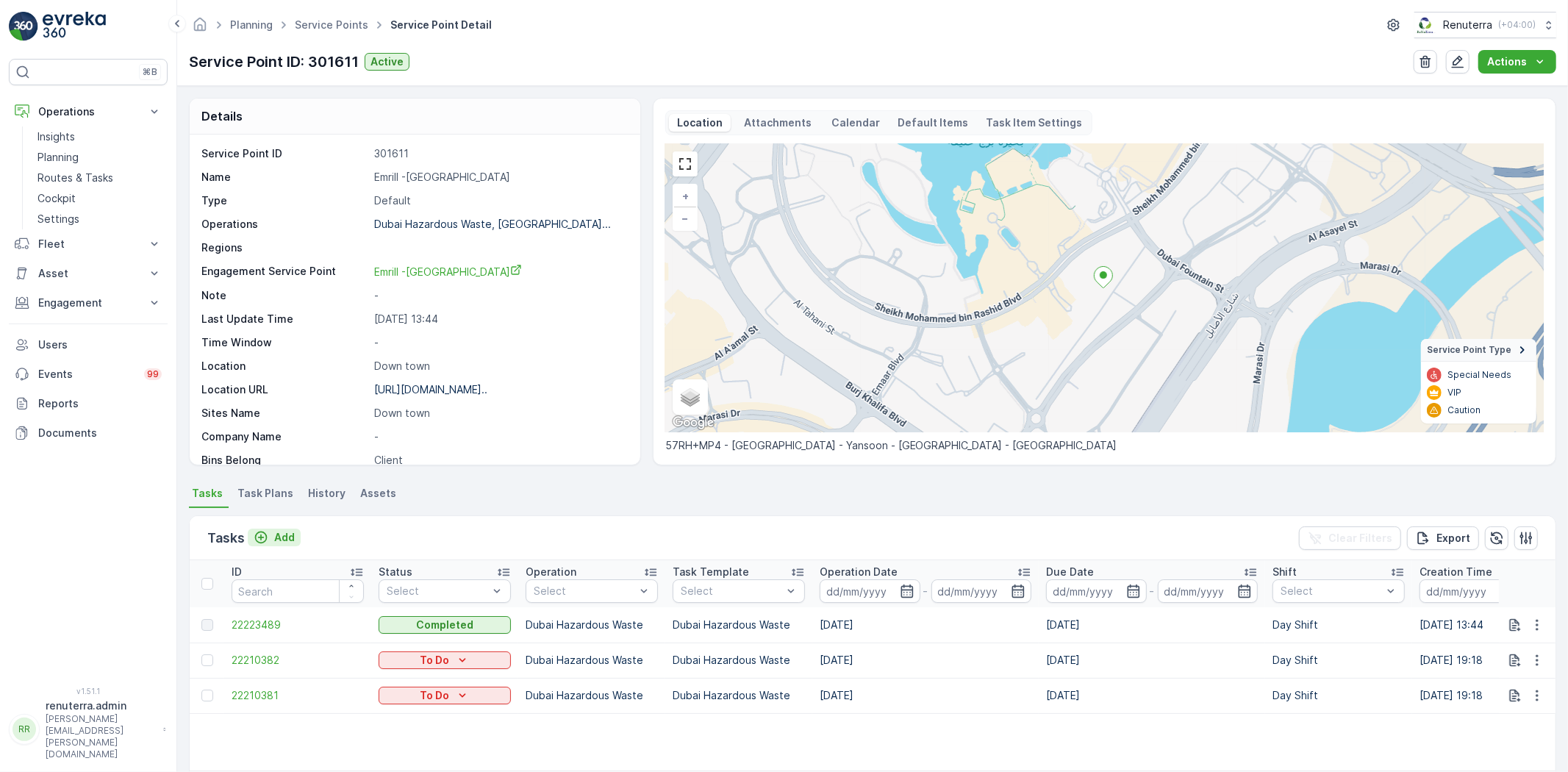
click at [280, 534] on p "Add" at bounding box center [284, 537] width 20 height 14
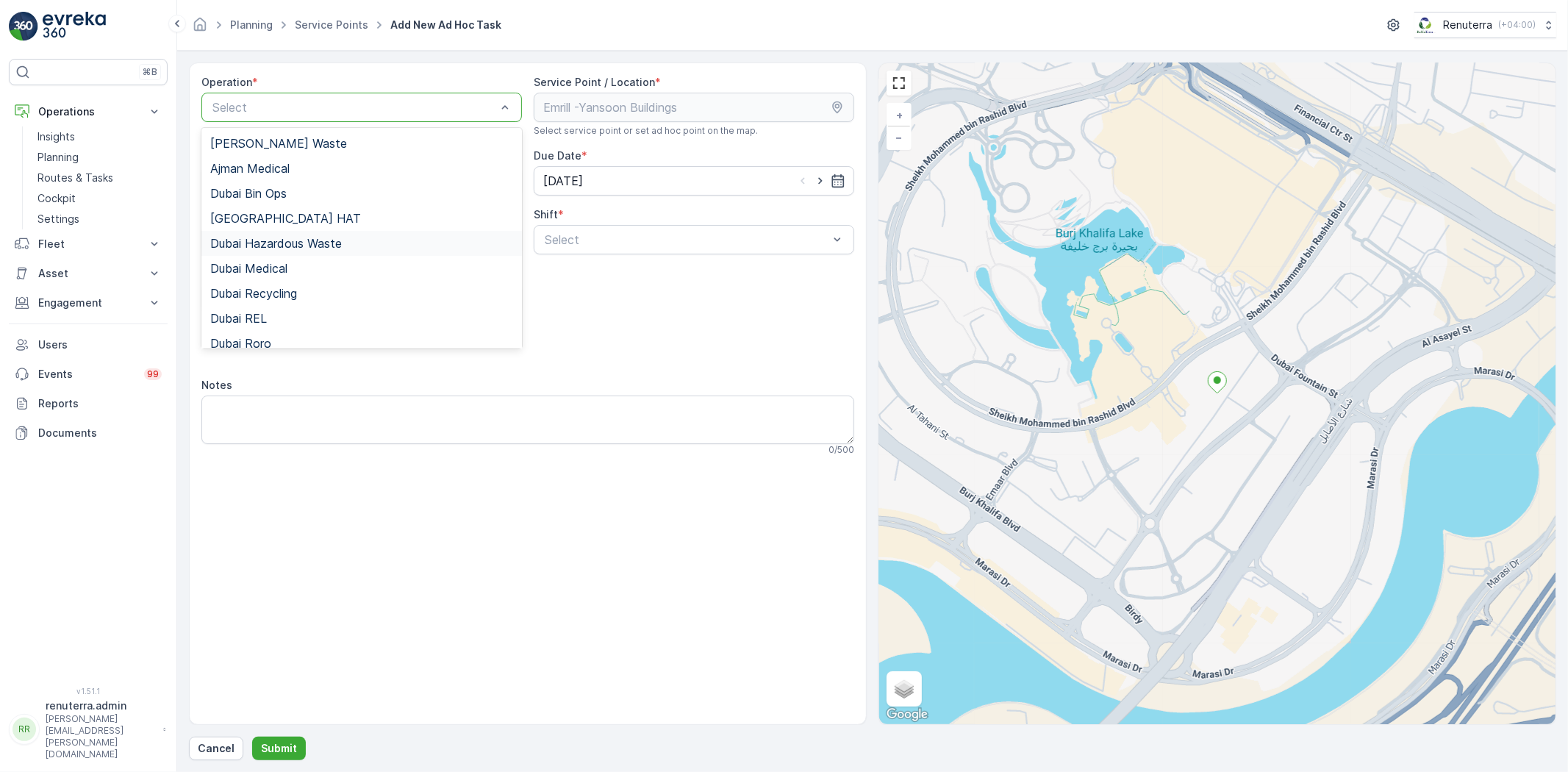
click at [284, 241] on span "Dubai Hazardous Waste" at bounding box center [276, 243] width 131 height 14
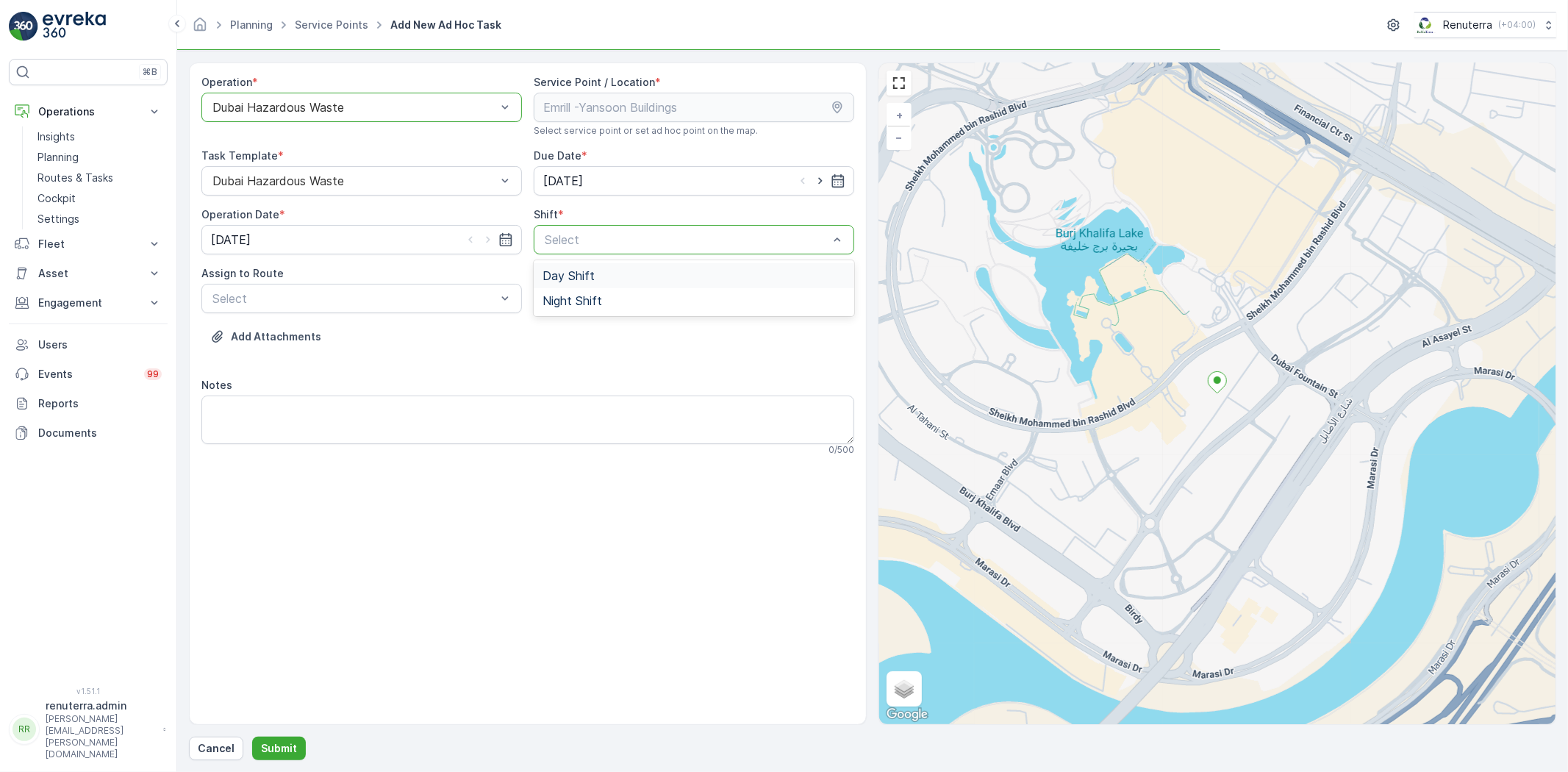
click at [570, 278] on span "Day Shift" at bounding box center [569, 276] width 53 height 14
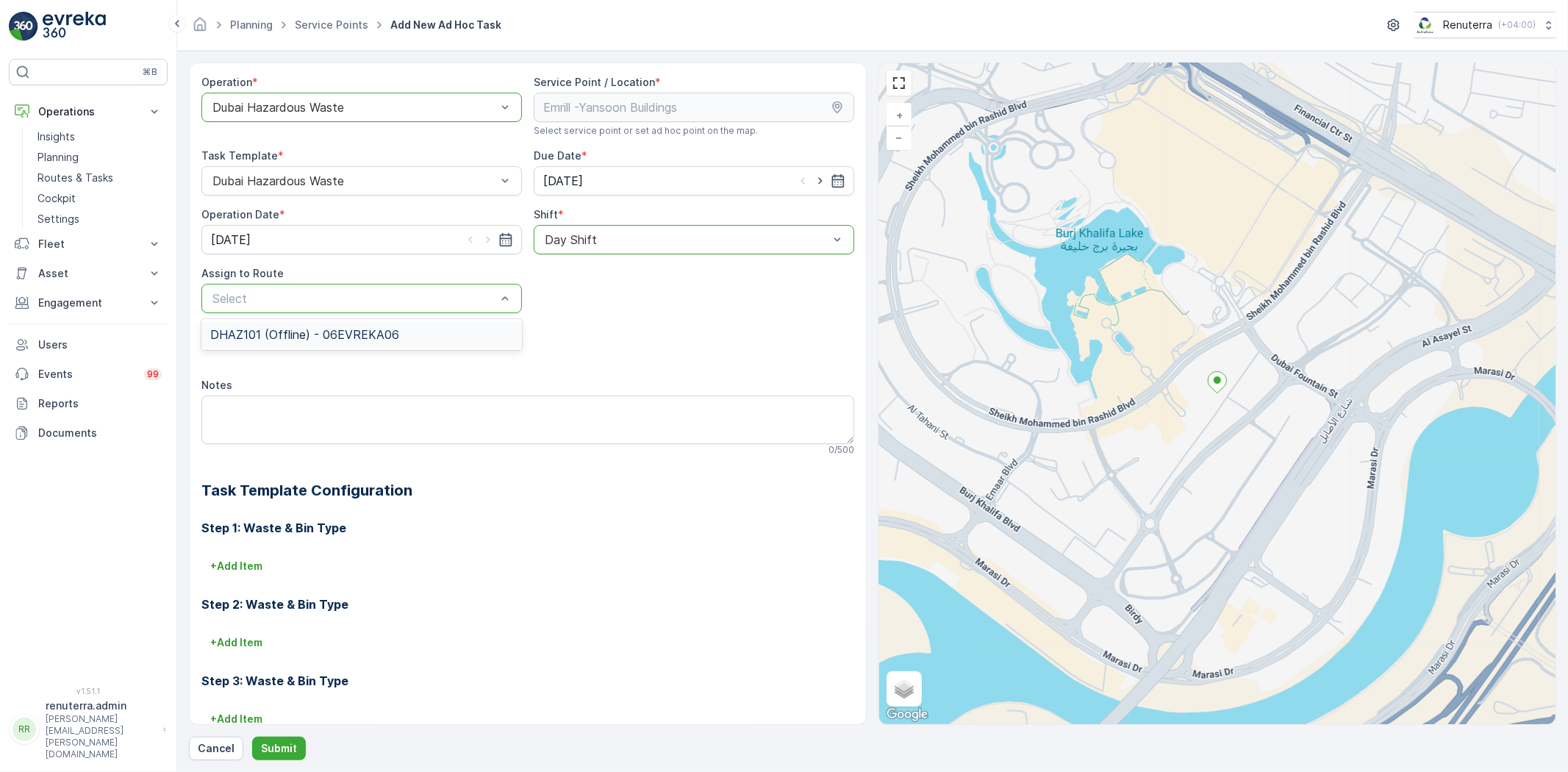
click at [307, 334] on span "DHAZ101 (Offline) - 06EVREKA06" at bounding box center [304, 335] width 189 height 14
click at [278, 744] on p "Submit" at bounding box center [279, 748] width 36 height 14
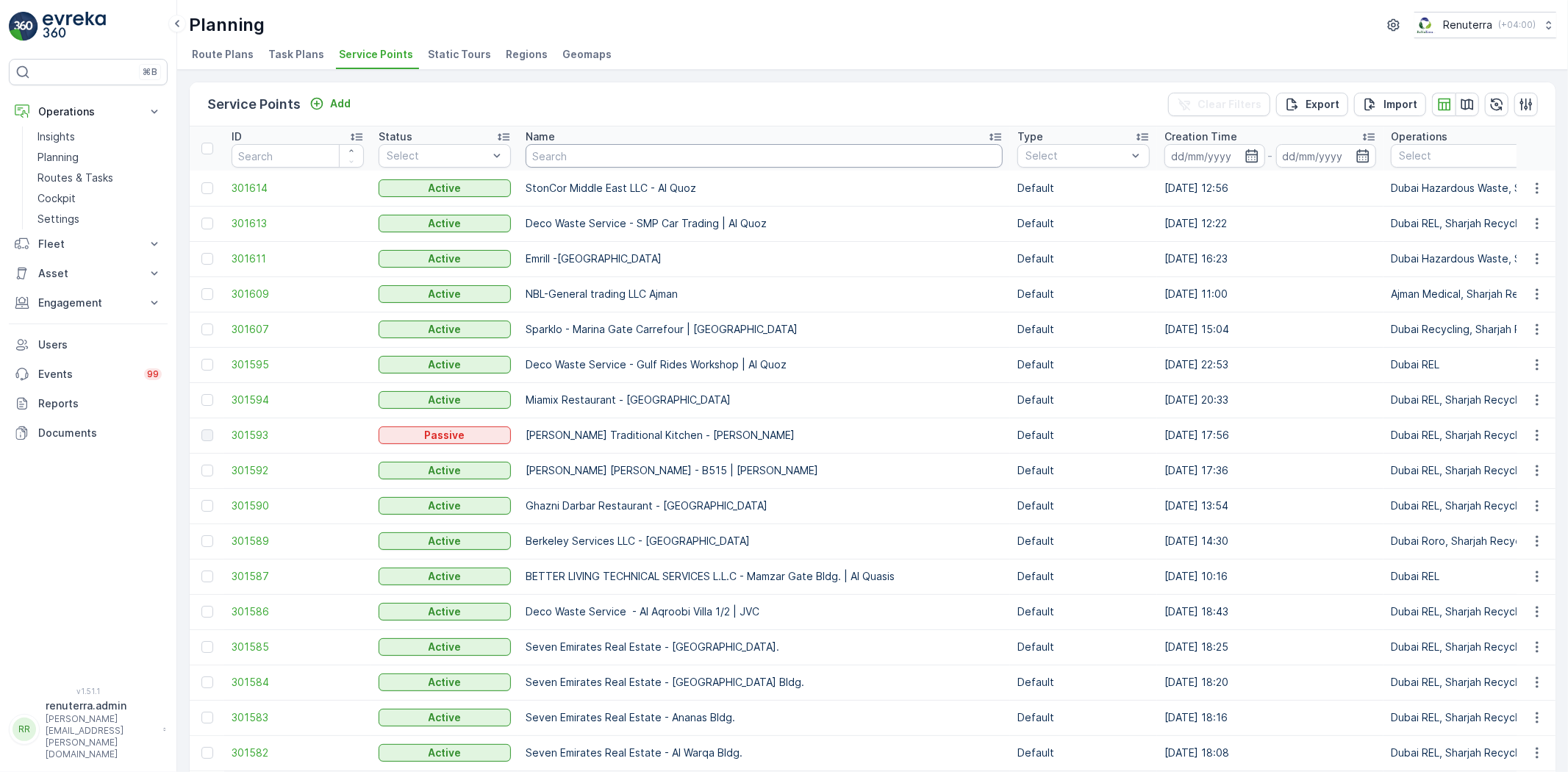
click at [560, 148] on input "text" at bounding box center [764, 156] width 477 height 24
type input "ktc"
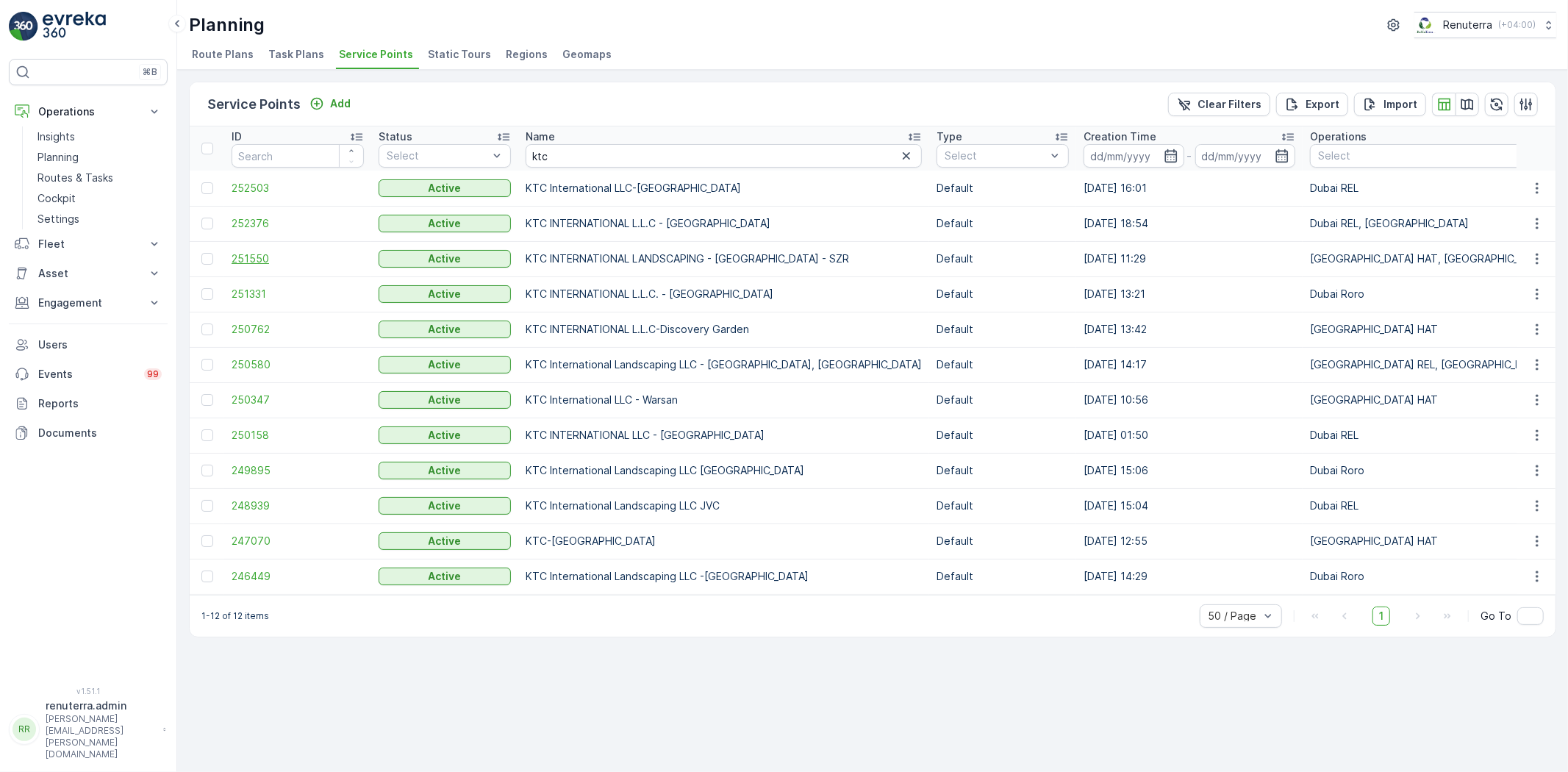
click at [261, 253] on span "251550" at bounding box center [298, 259] width 132 height 14
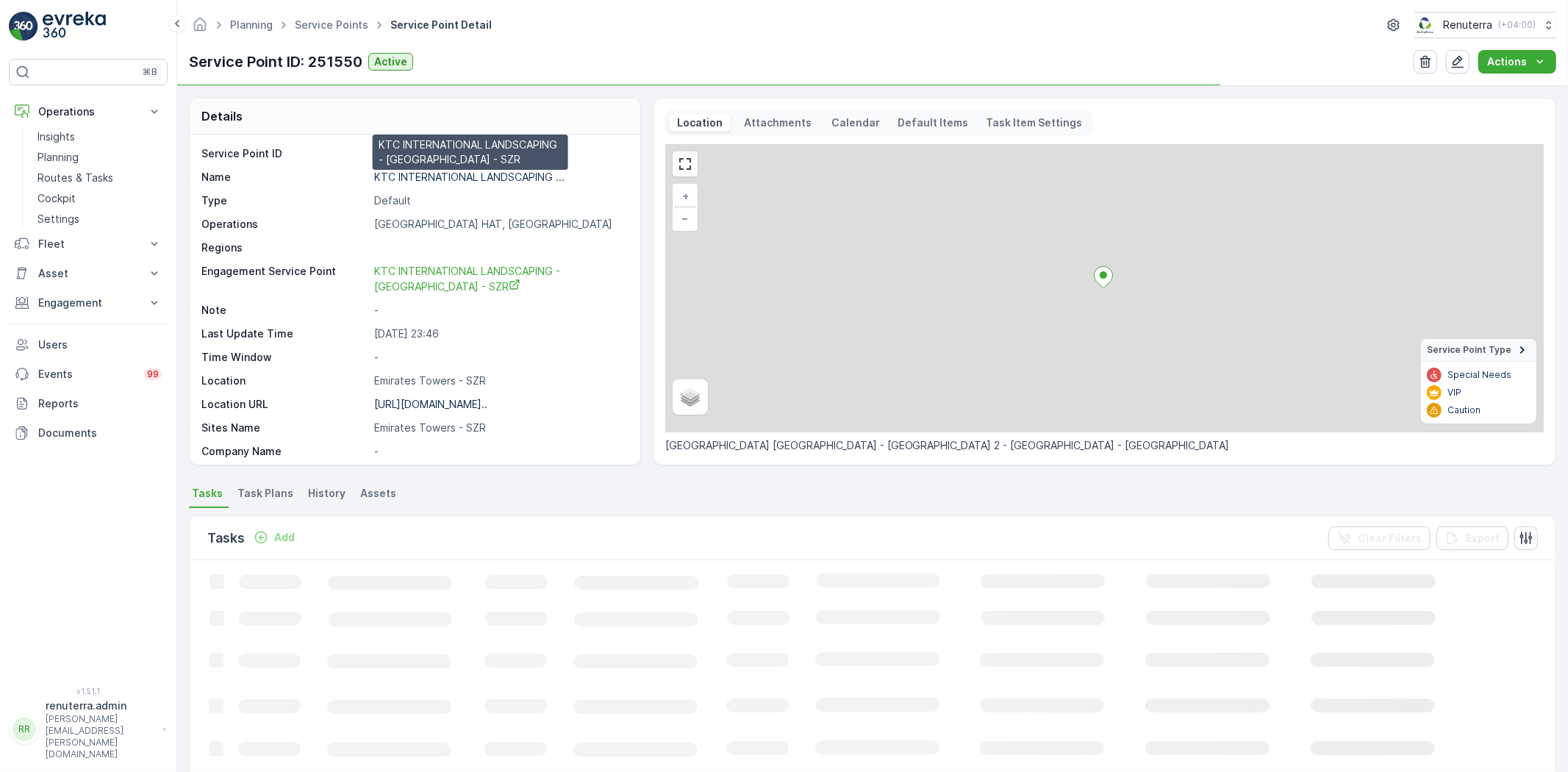
click at [428, 179] on p "KTC INTERNATIONAL LANDSCAPING ..." at bounding box center [469, 176] width 191 height 13
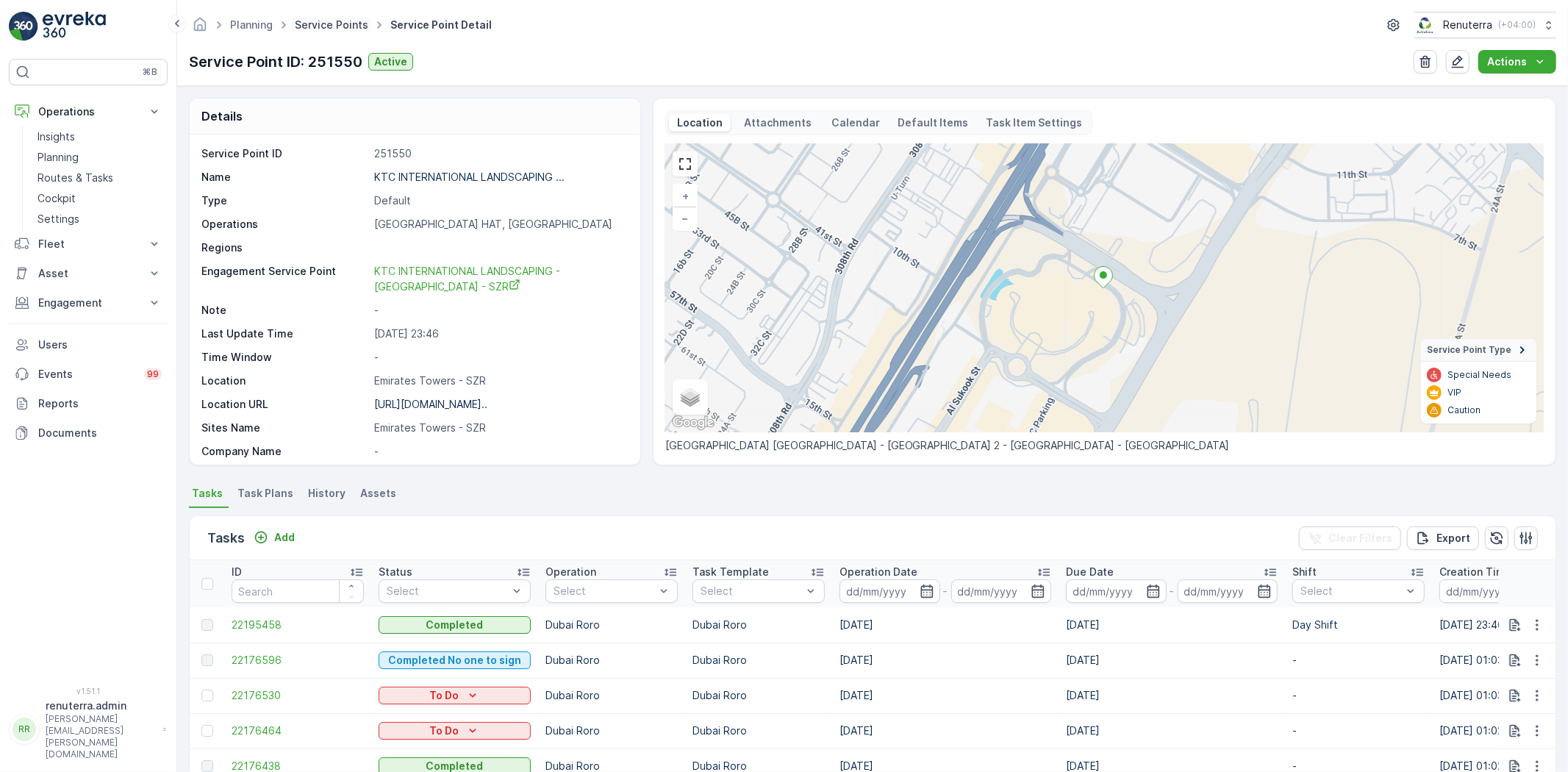
click at [323, 23] on link "Service Points" at bounding box center [332, 25] width 74 height 13
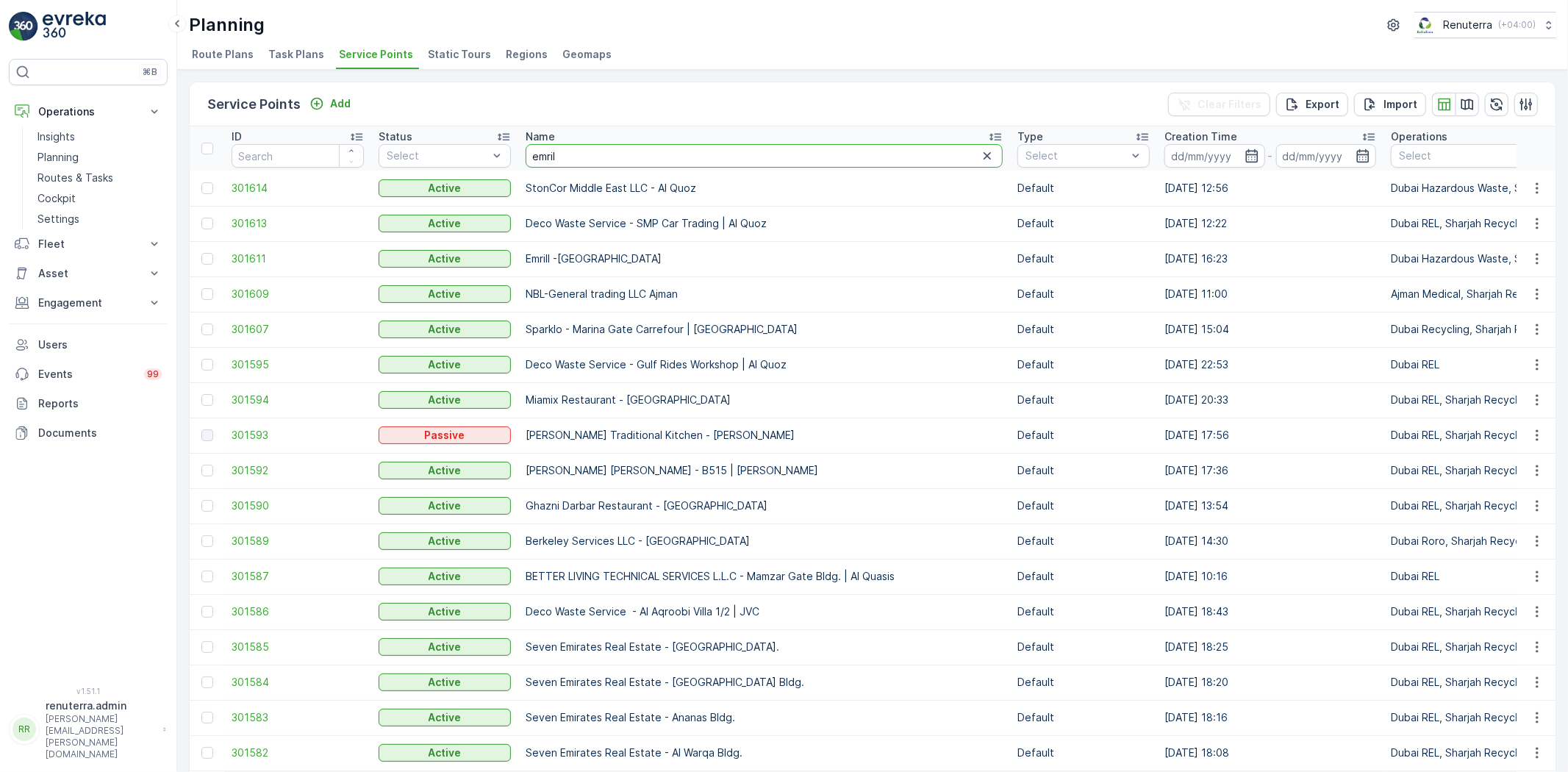
type input "emrill"
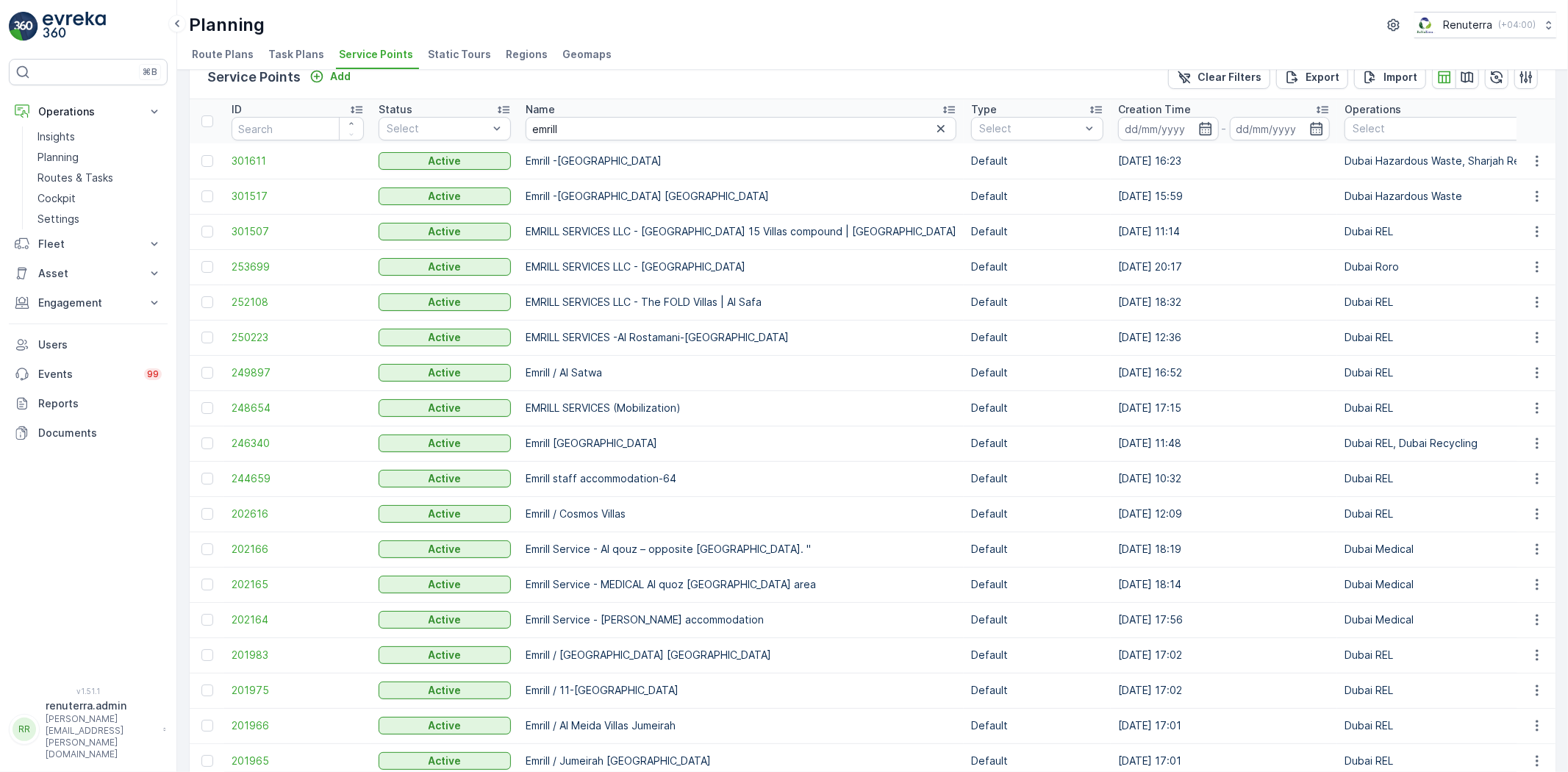
scroll to position [26, 0]
click at [259, 375] on span "249897" at bounding box center [298, 373] width 132 height 14
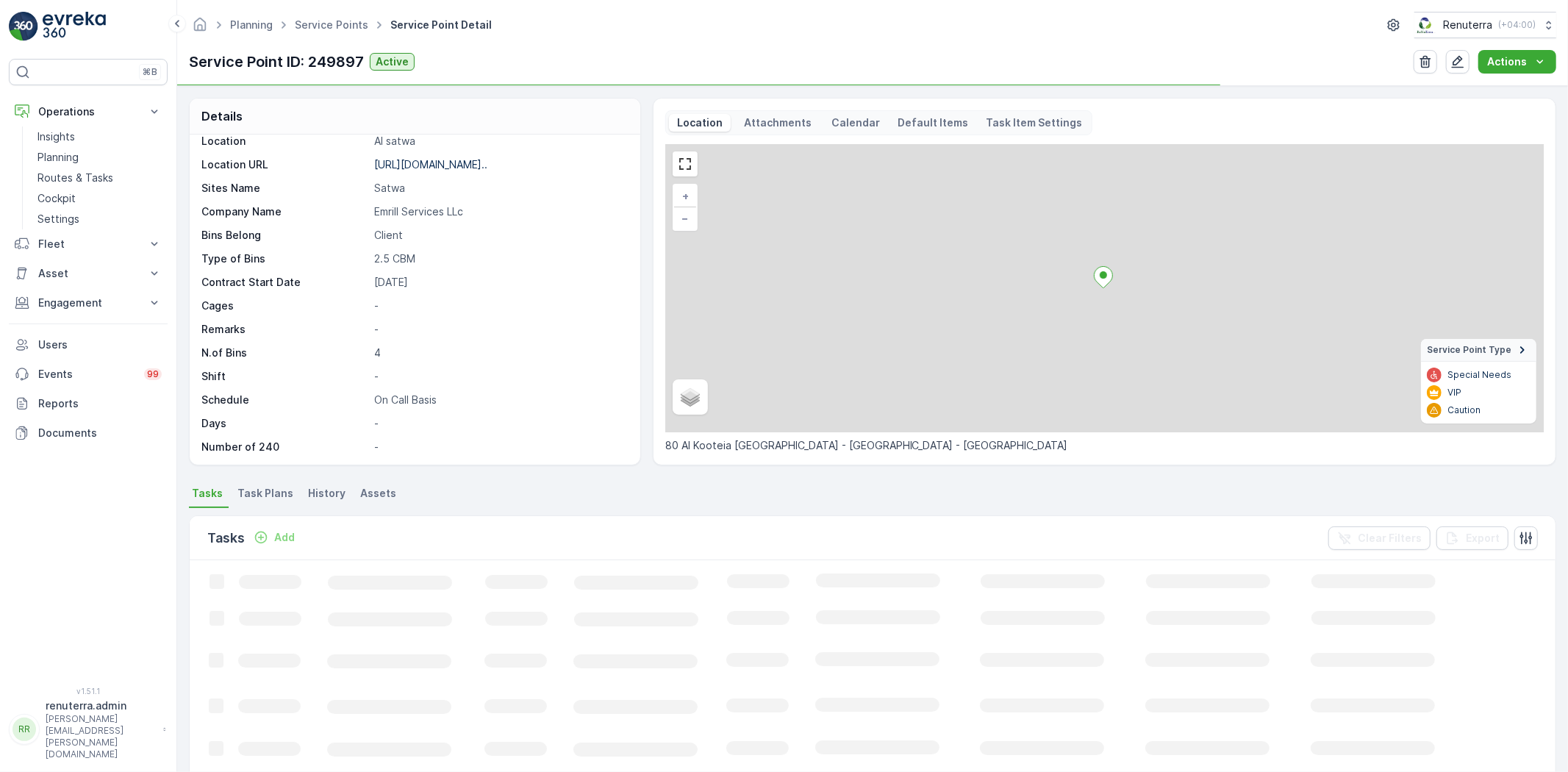
scroll to position [227, 0]
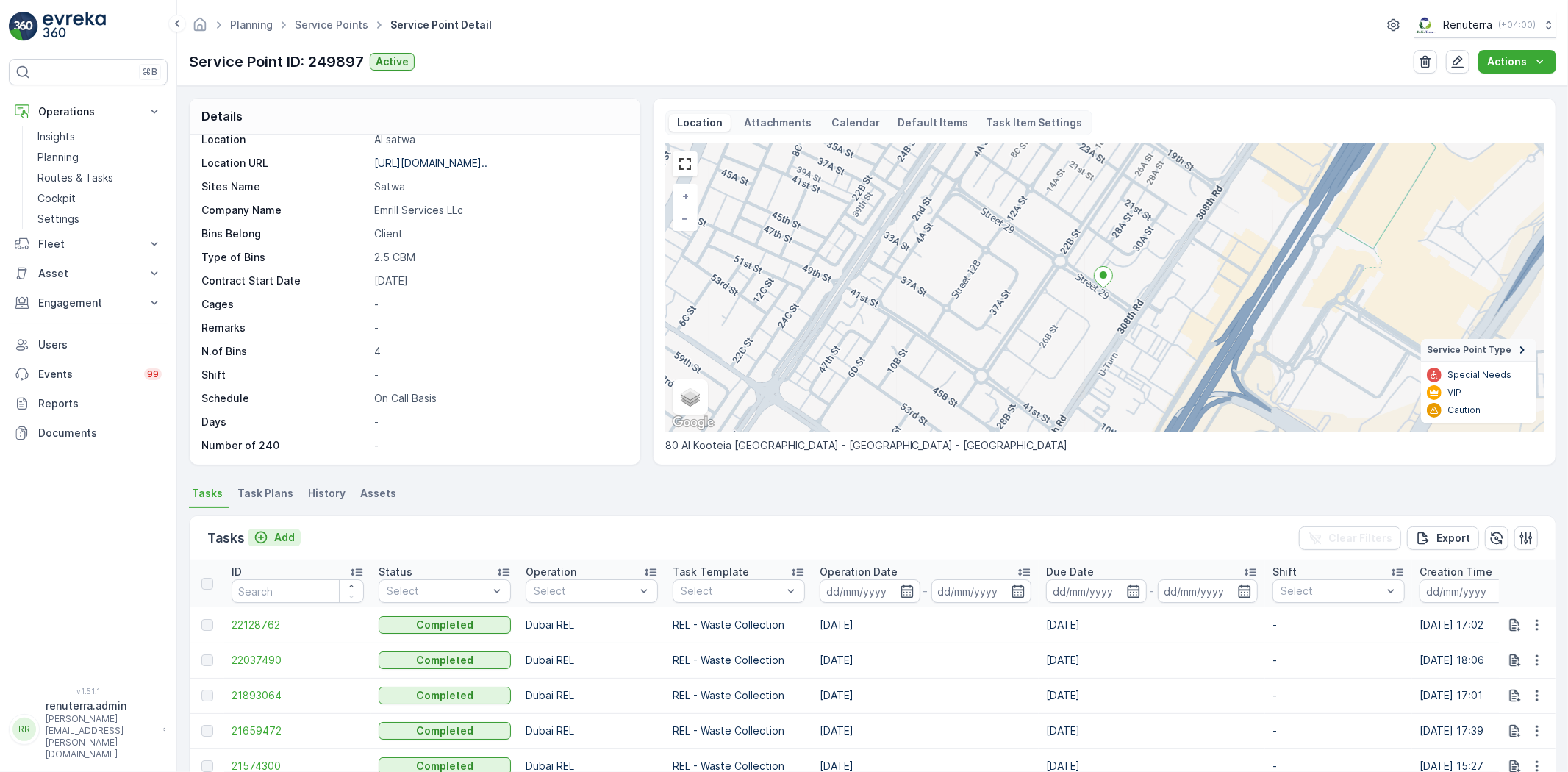
click at [282, 538] on p "Add" at bounding box center [284, 537] width 20 height 14
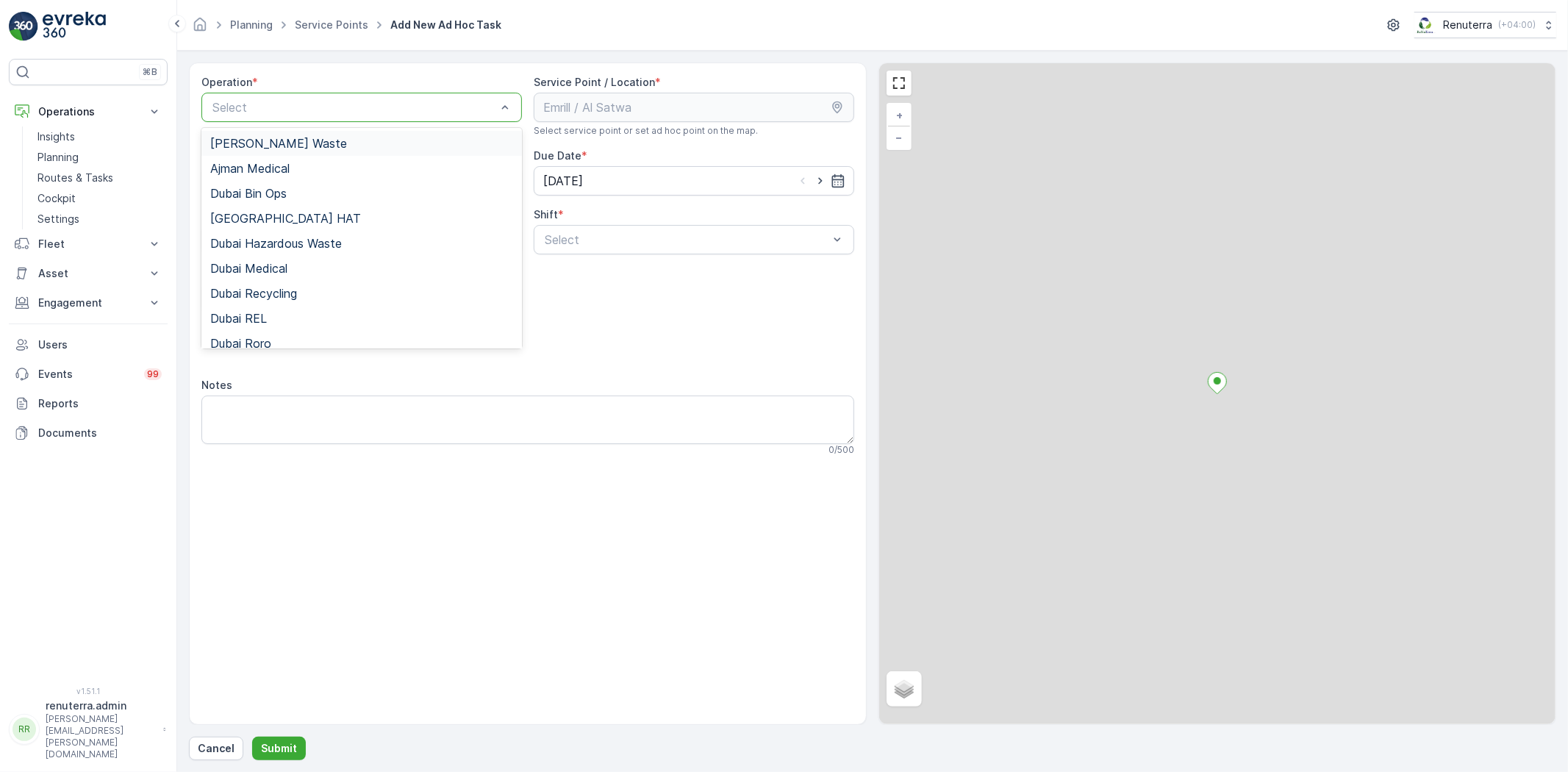
click at [342, 121] on div "Select" at bounding box center [362, 107] width 321 height 30
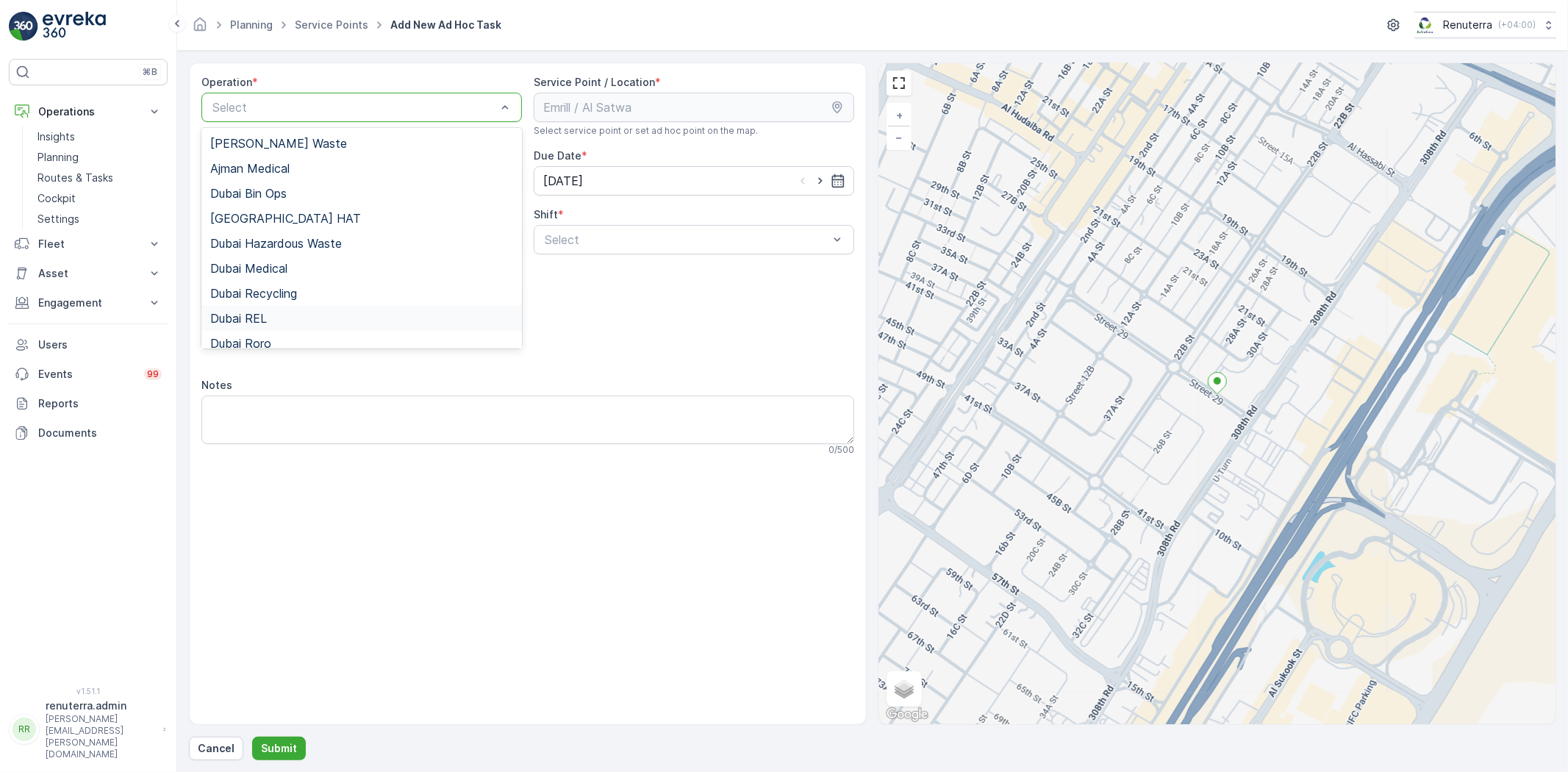
click at [265, 322] on span "Dubai REL" at bounding box center [238, 319] width 57 height 14
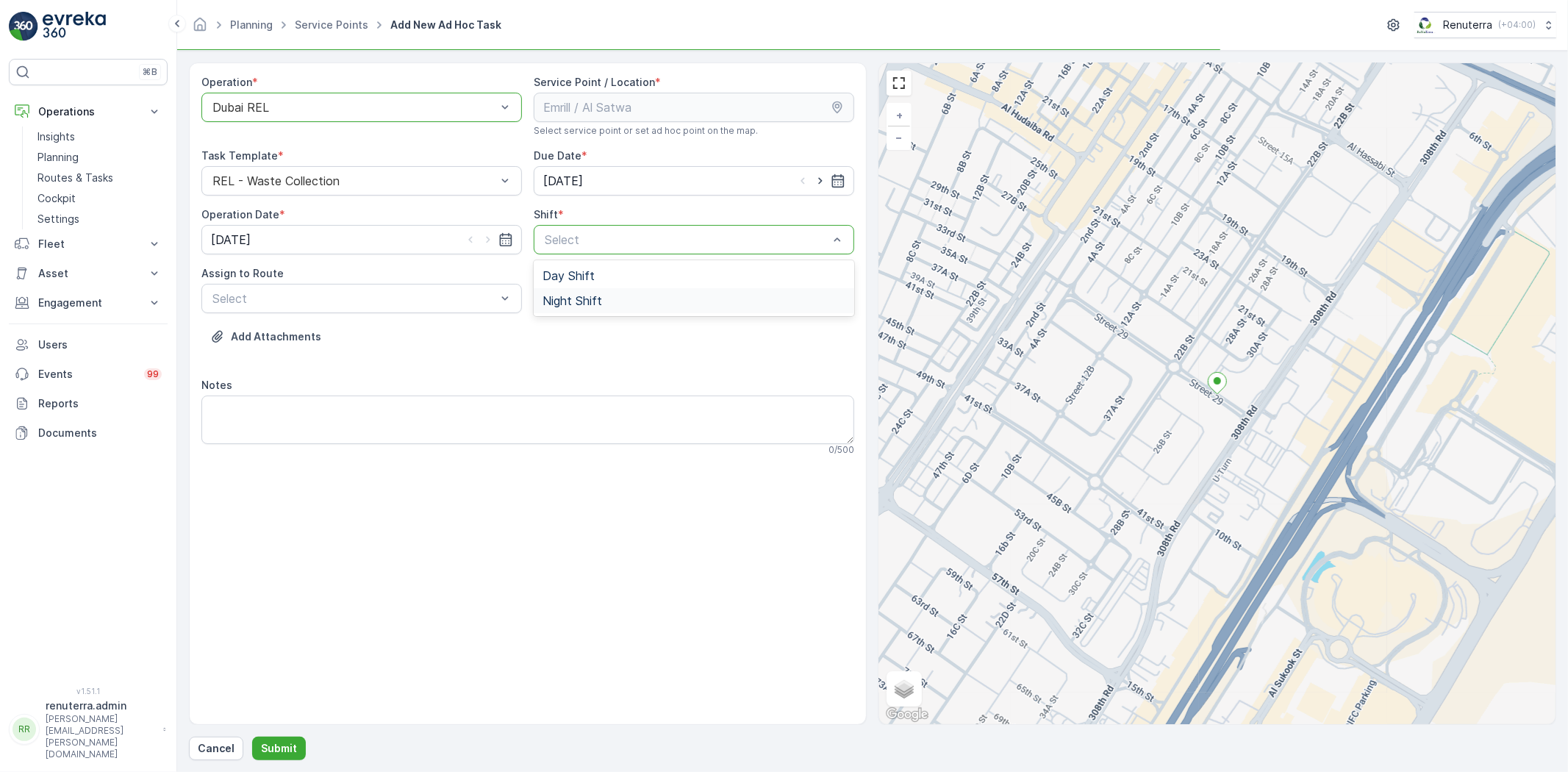
click at [571, 295] on span "Night Shift" at bounding box center [572, 301] width 59 height 14
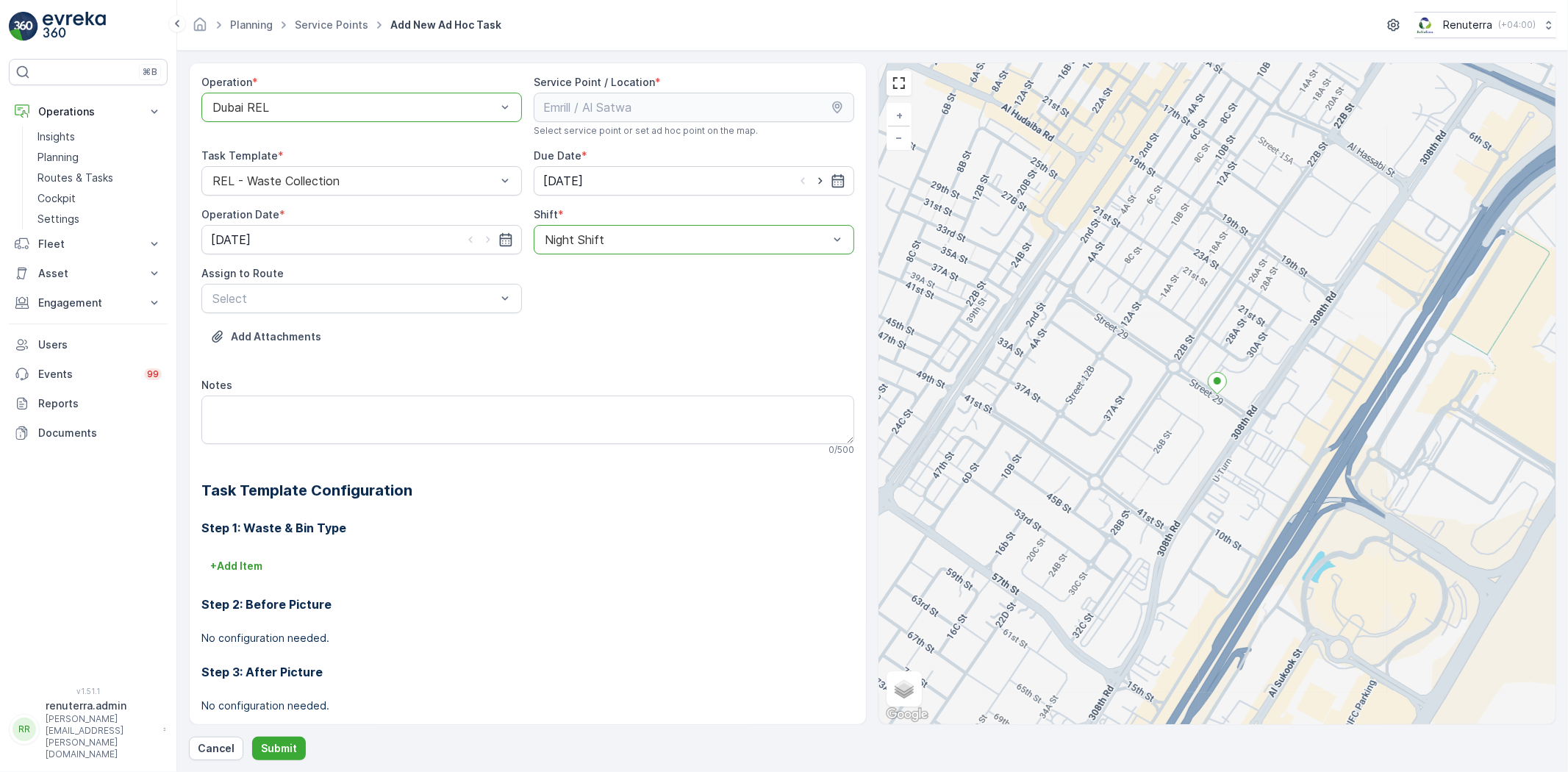
click at [390, 282] on div "Assign to Route Select" at bounding box center [362, 289] width 321 height 47
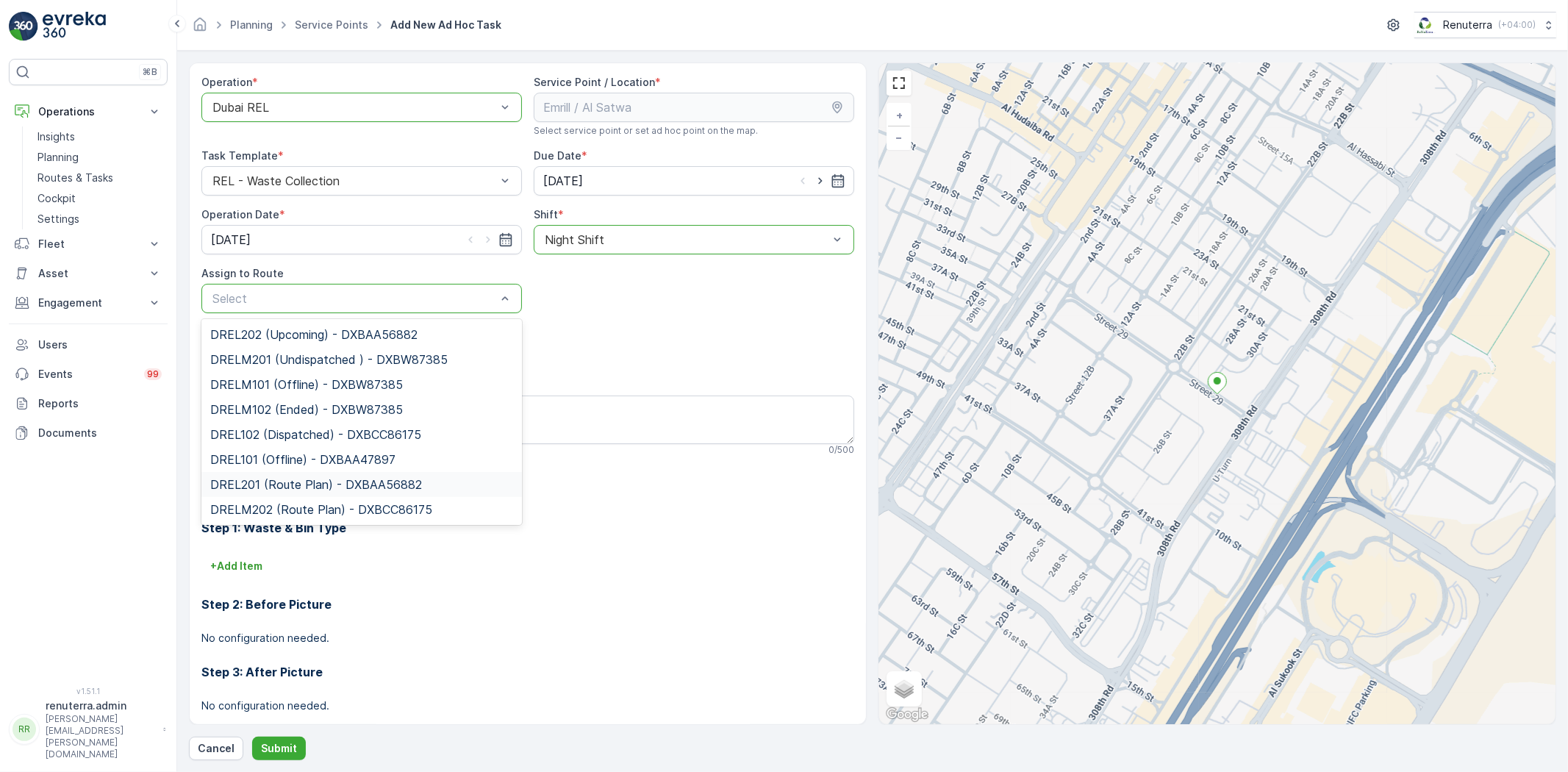
click at [268, 482] on span "DREL201 (Route Plan) - DXBAA56882" at bounding box center [316, 485] width 212 height 14
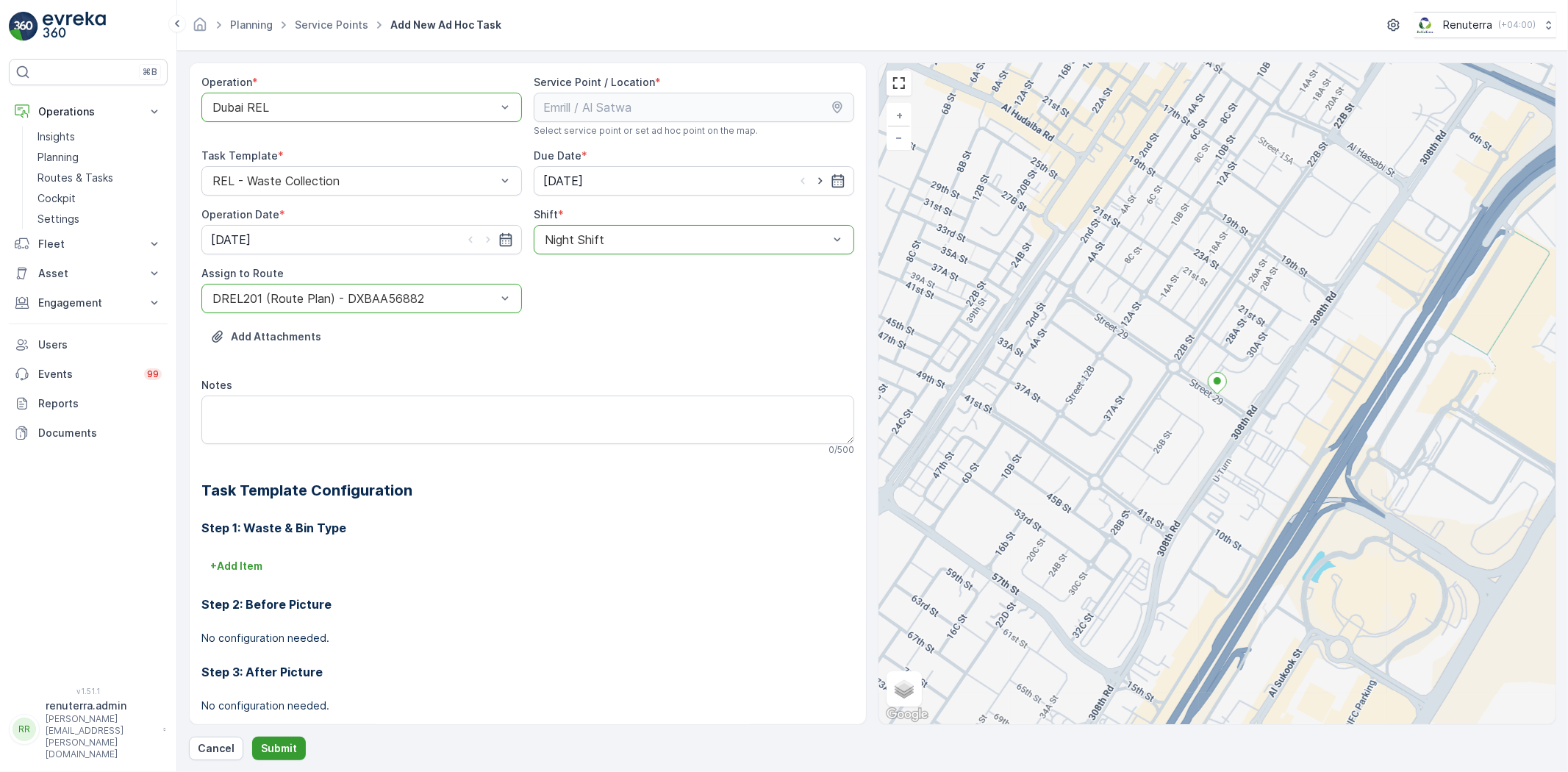
click at [276, 747] on p "Submit" at bounding box center [279, 748] width 36 height 14
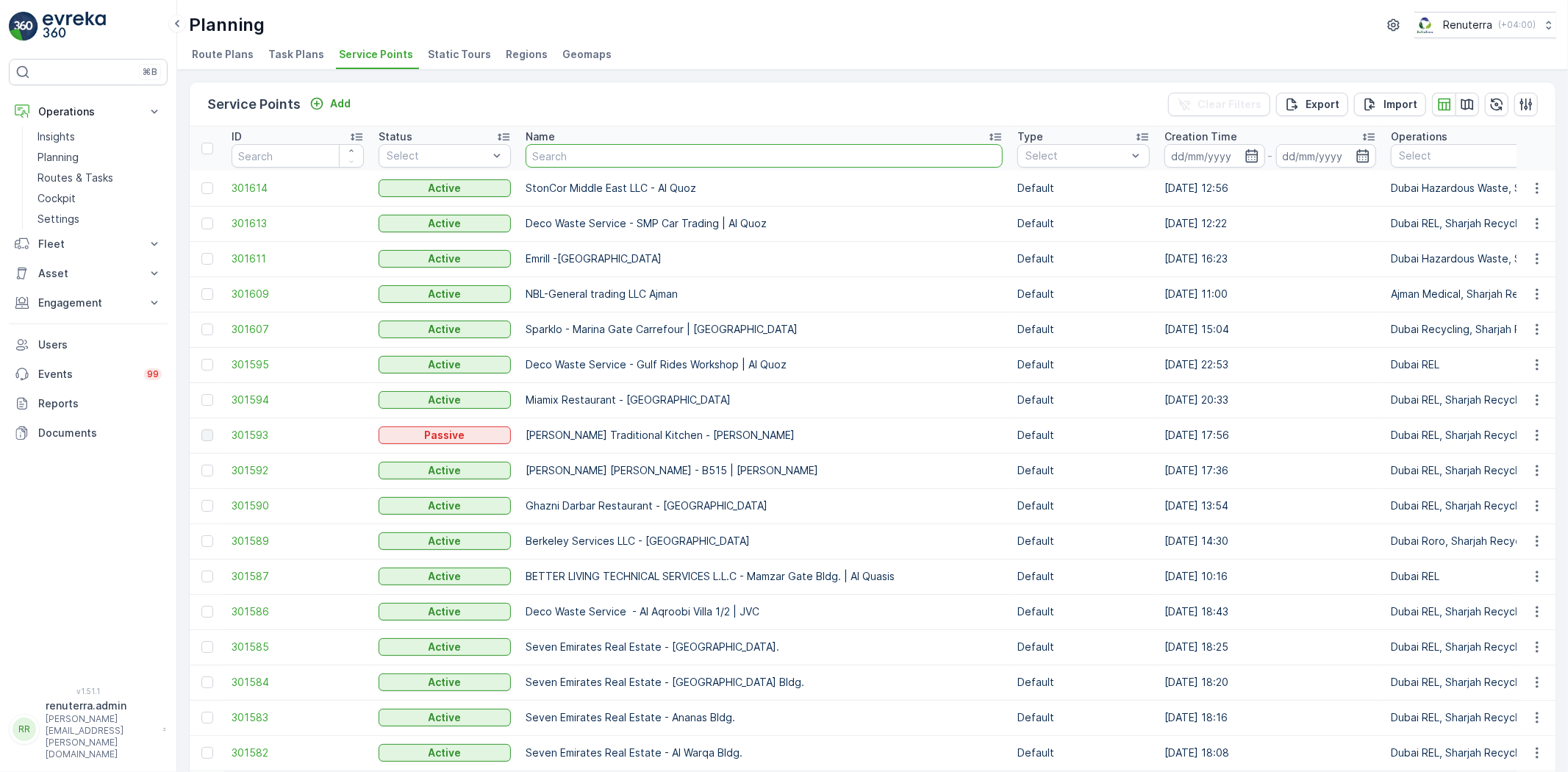
click at [590, 152] on input "text" at bounding box center [764, 156] width 477 height 24
type input "al hur"
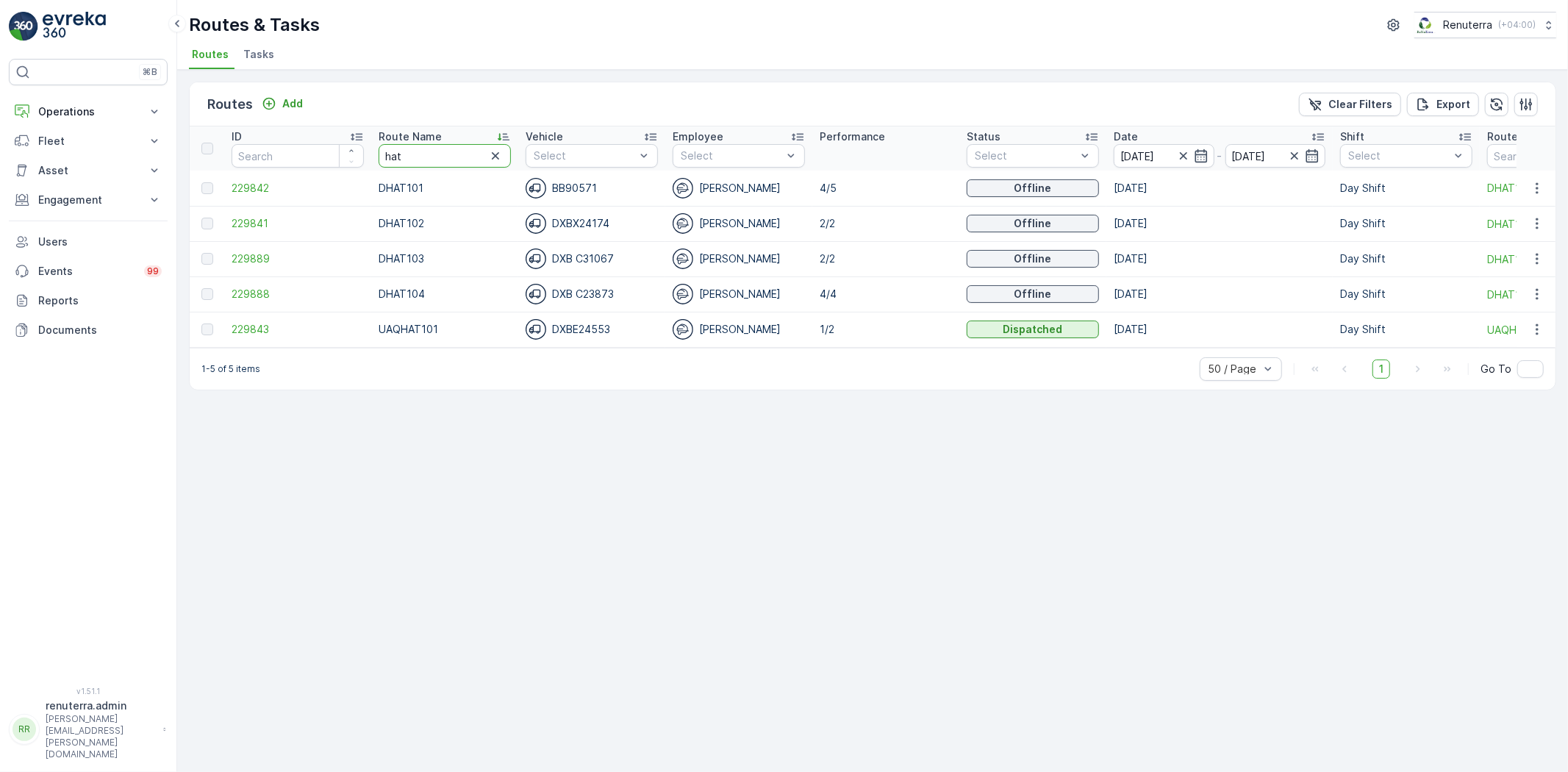
drag, startPoint x: 419, startPoint y: 147, endPoint x: 356, endPoint y: 116, distance: 70.2
click at [365, 150] on tr "ID Route Name hat Vehicle Select Employee Select Performance Status Select Date…" at bounding box center [929, 148] width 1477 height 44
type input "rwc"
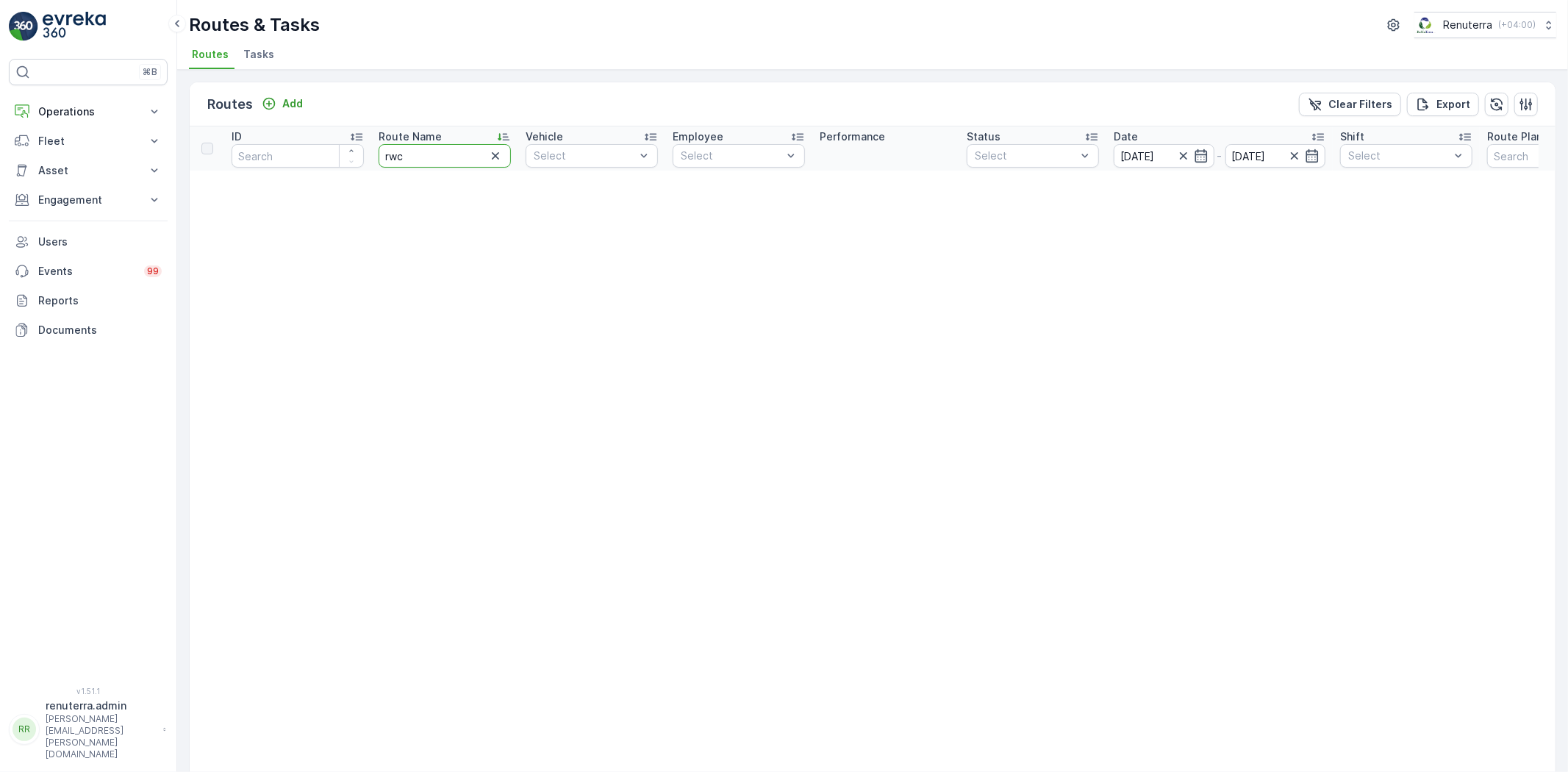
drag, startPoint x: 406, startPoint y: 153, endPoint x: 365, endPoint y: 158, distance: 41.3
click at [365, 158] on tr "ID Route Name rwc Vehicle Select Employee Select Performance Status Select Date…" at bounding box center [918, 148] width 1455 height 44
type input "rcw"
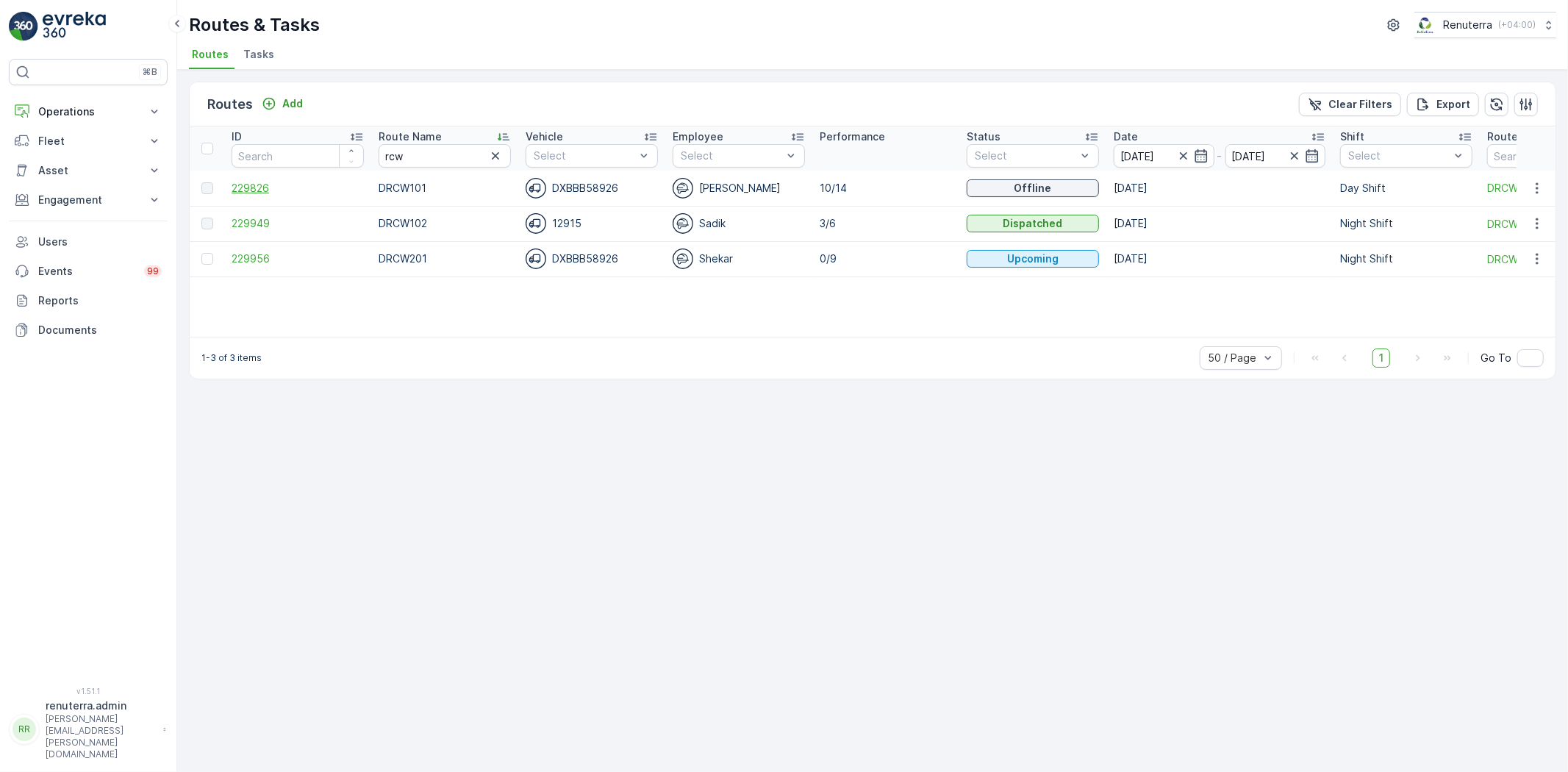
click at [246, 186] on span "229826" at bounding box center [298, 187] width 132 height 14
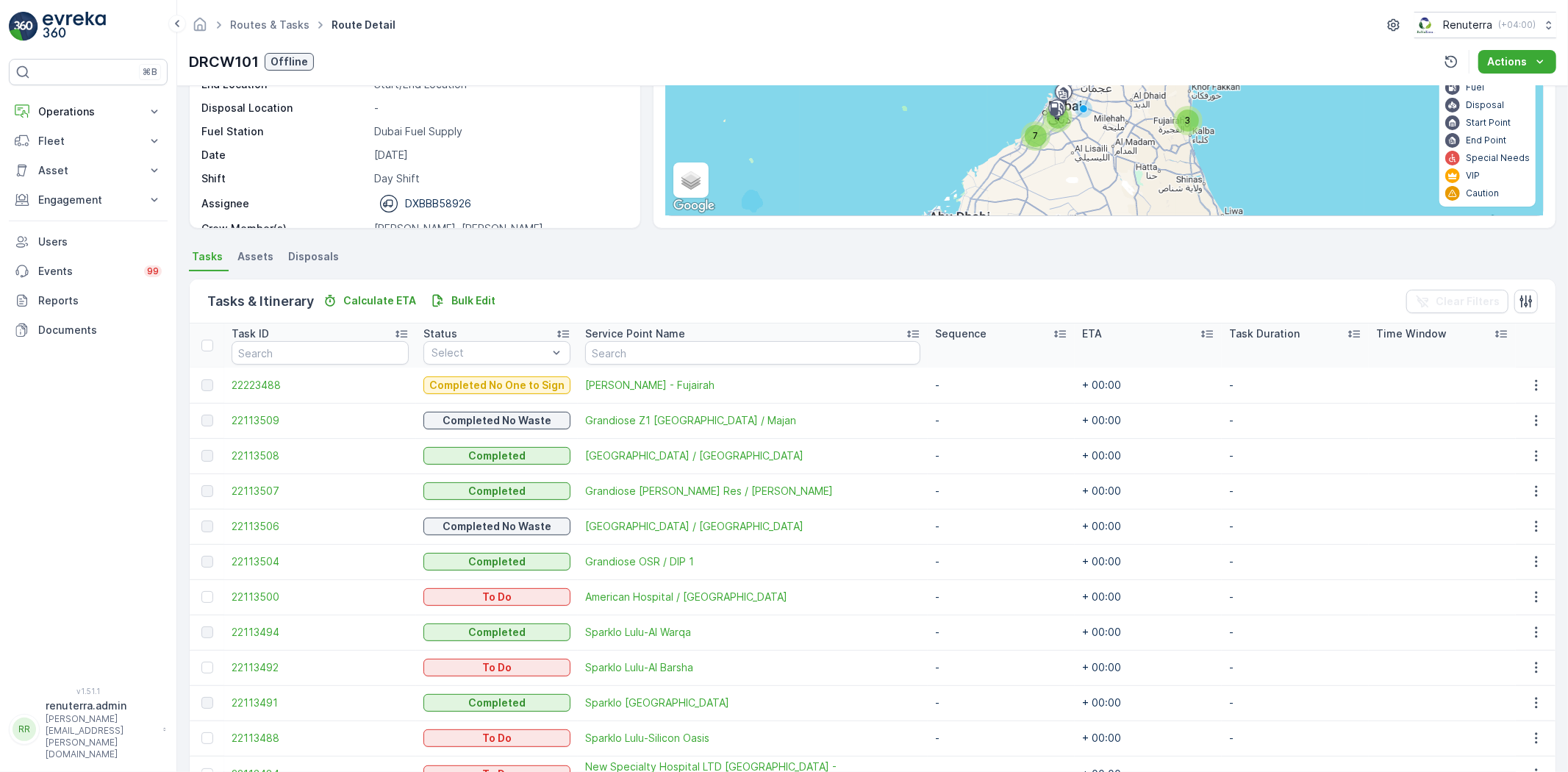
scroll to position [245, 0]
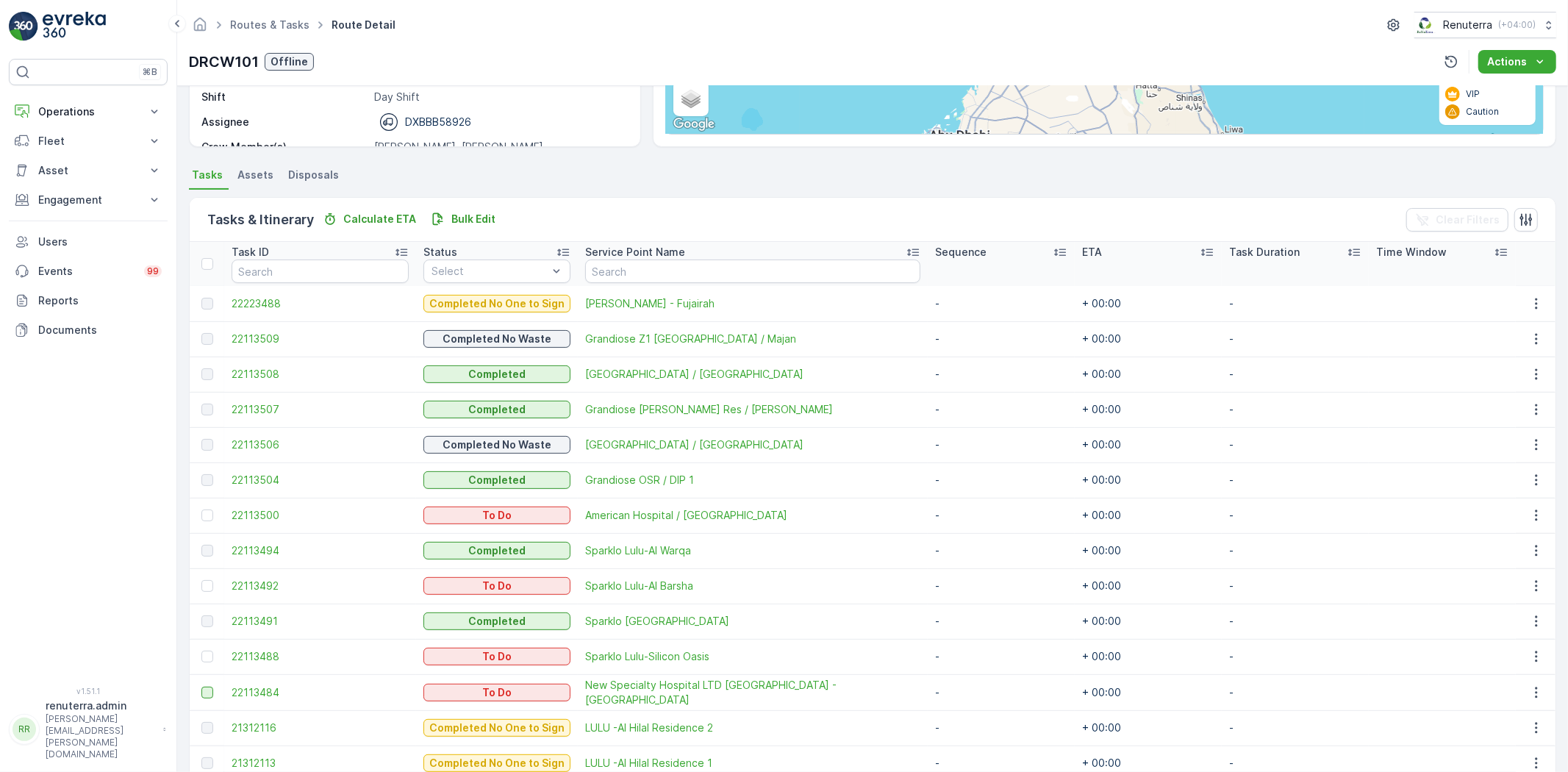
click at [209, 690] on div at bounding box center [208, 693] width 12 height 12
click at [202, 687] on input "checkbox" at bounding box center [202, 687] width 0 height 0
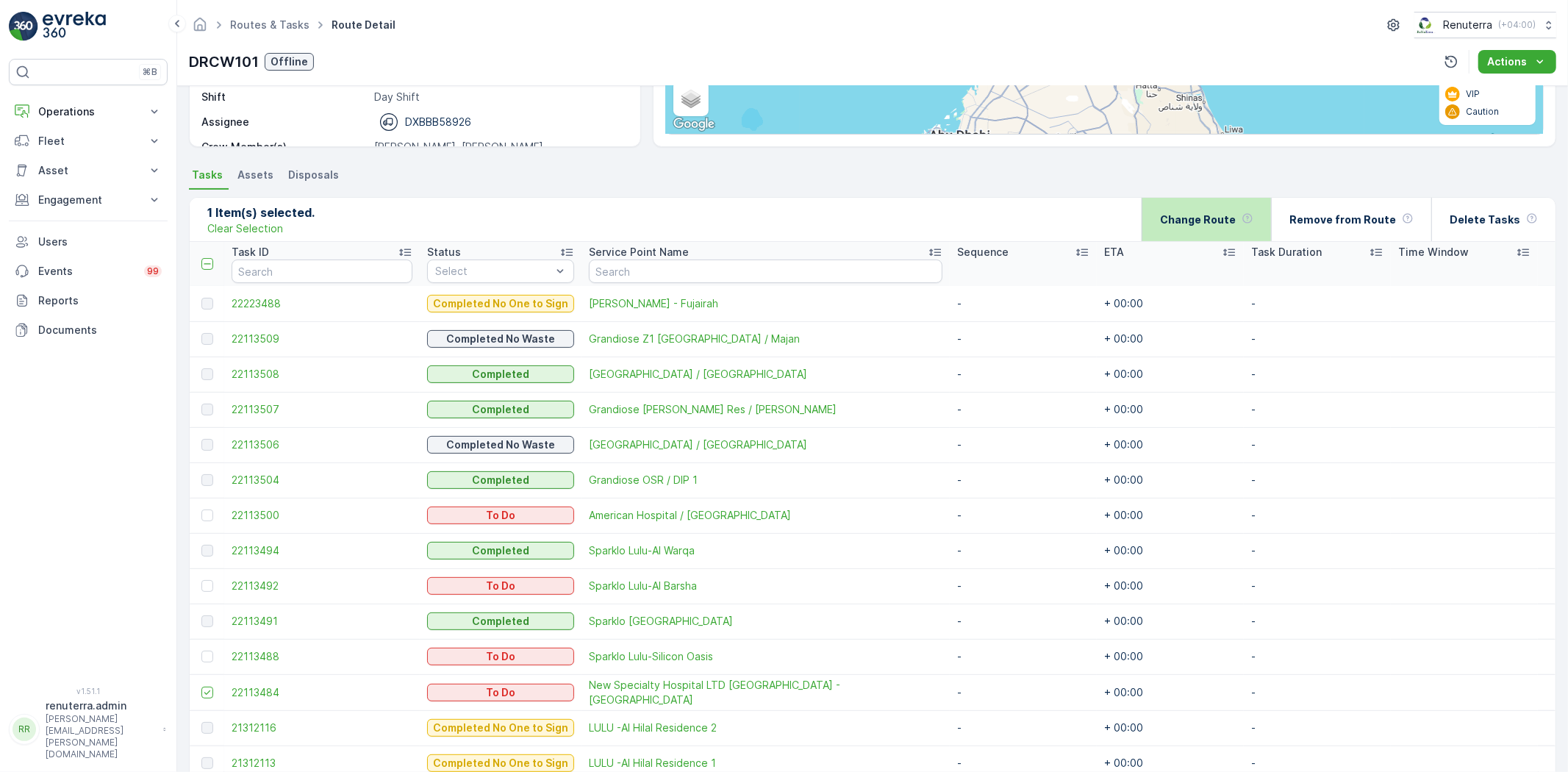
click at [1229, 222] on p "Change Route" at bounding box center [1197, 220] width 75 height 14
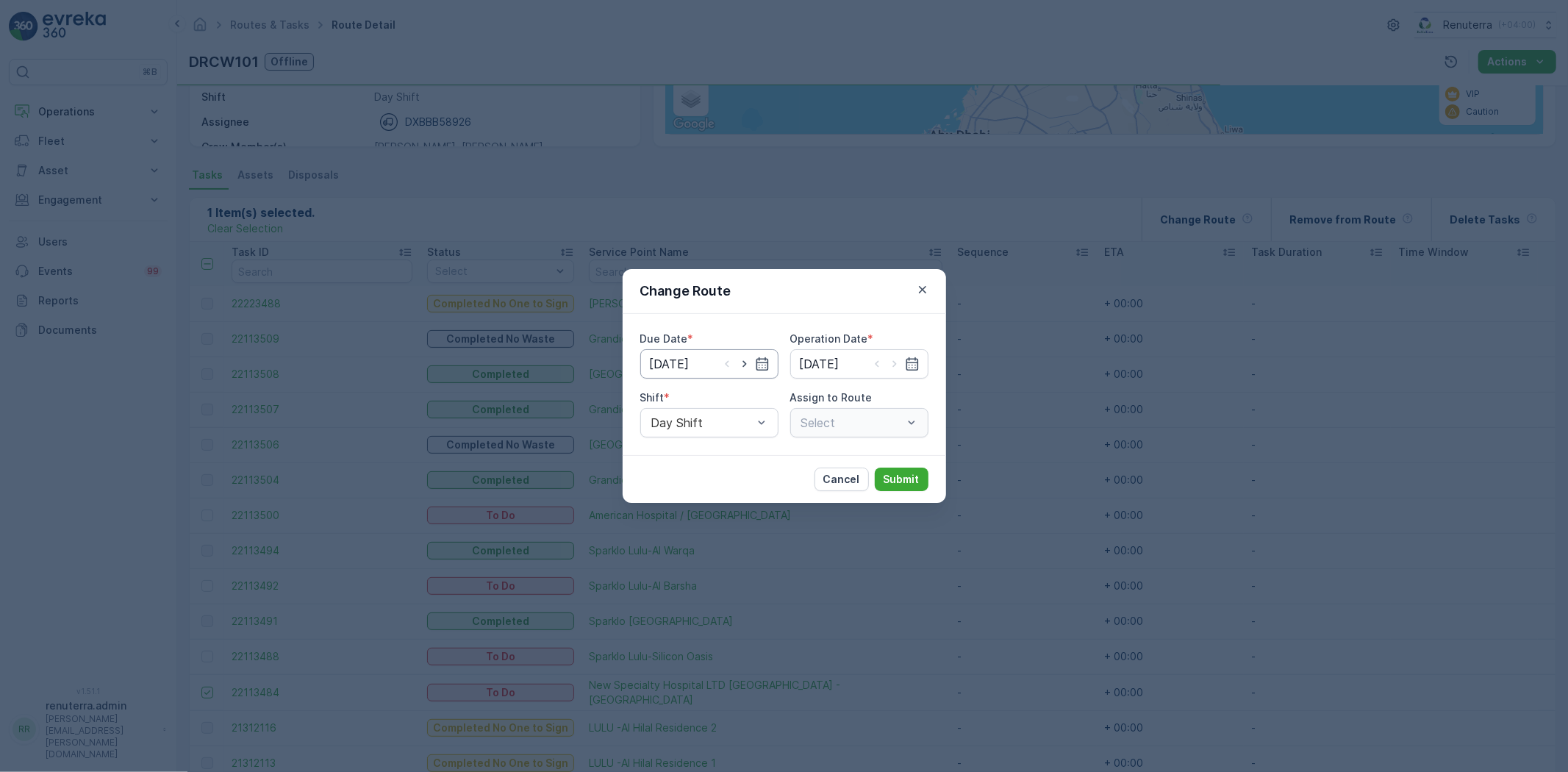
type input "[DATE]"
click at [724, 437] on div "Day Shift" at bounding box center [709, 422] width 138 height 30
click at [688, 469] on div "Day Shift" at bounding box center [709, 458] width 138 height 25
click at [840, 412] on div "DRCW101 (Offline) - DXBBB58926" at bounding box center [859, 422] width 138 height 30
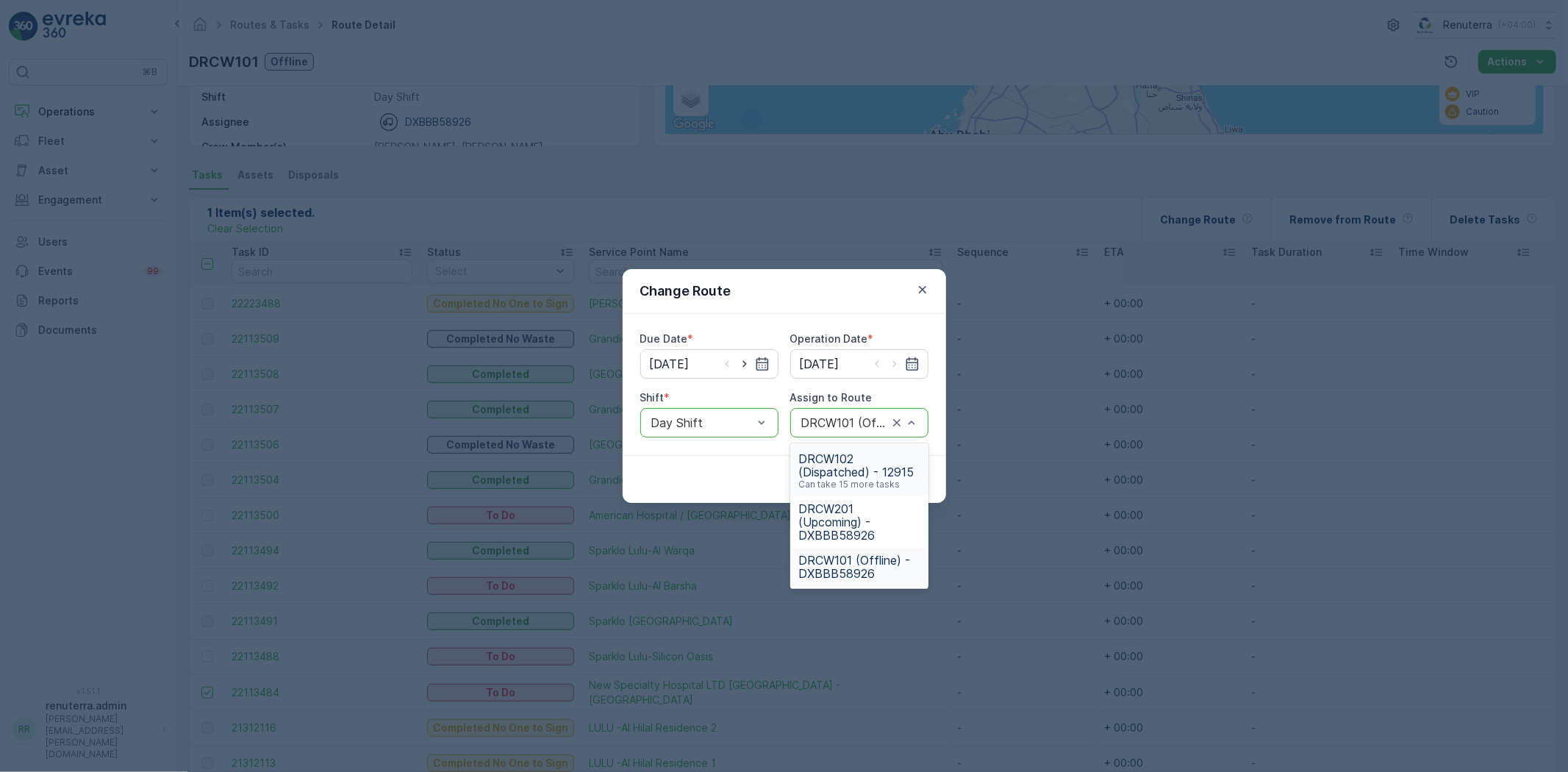
click at [694, 411] on div "Day Shift" at bounding box center [709, 422] width 138 height 30
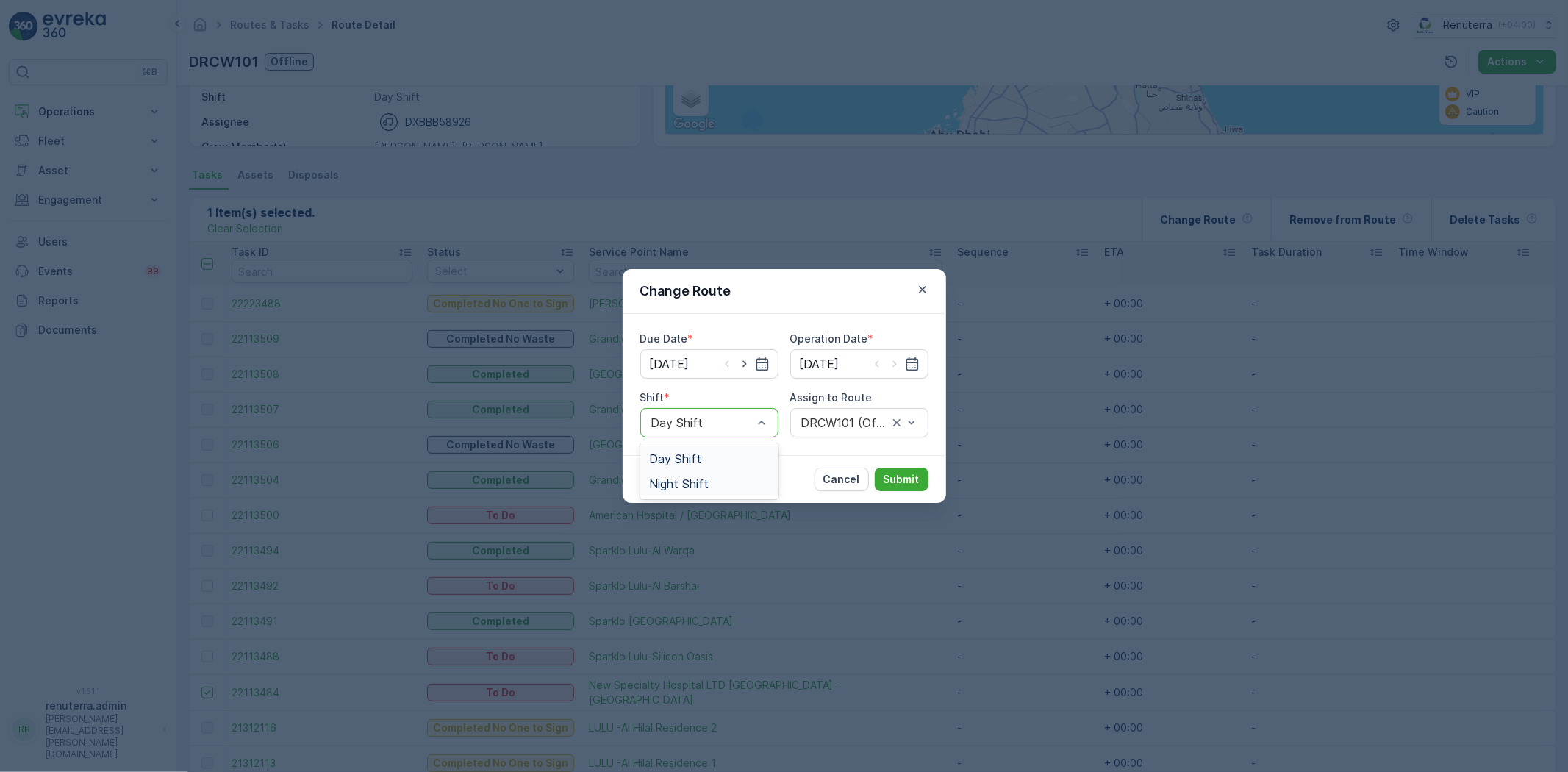
click at [696, 489] on span "Night Shift" at bounding box center [679, 484] width 59 height 14
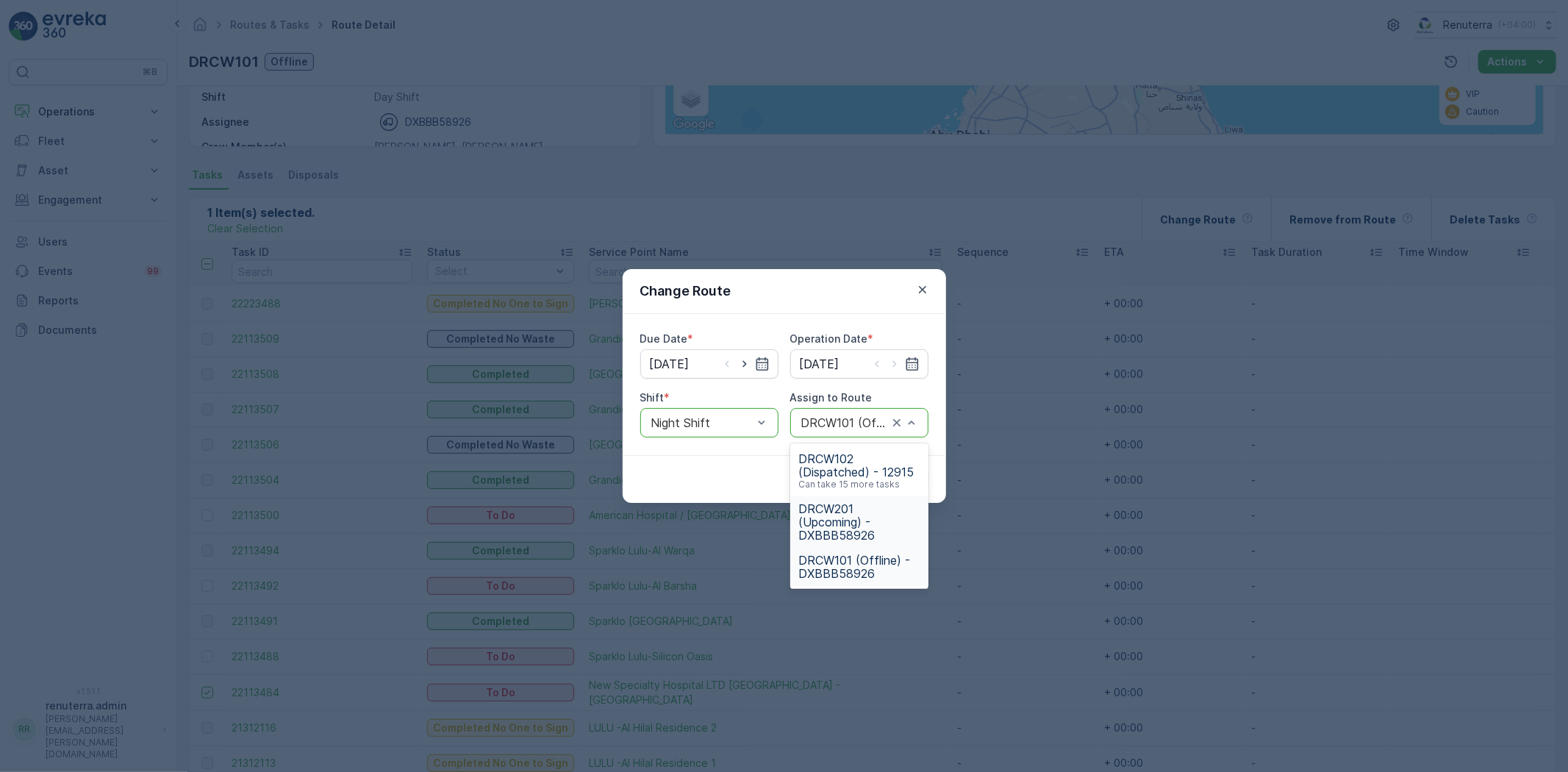
click at [854, 515] on span "DRCW201 (Upcoming) - DXBBB58926" at bounding box center [859, 522] width 120 height 40
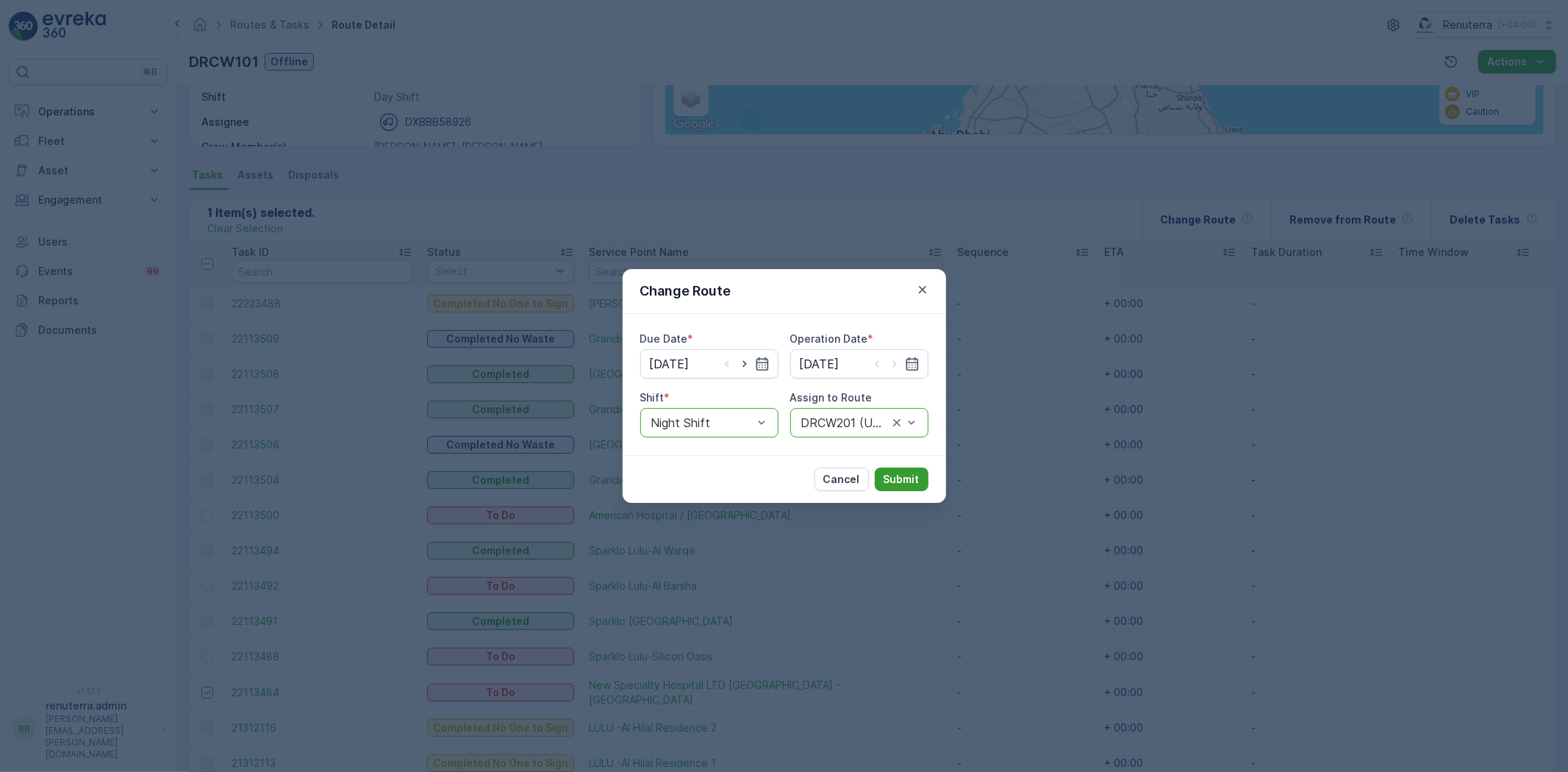
click at [898, 468] on button "Submit" at bounding box center [901, 479] width 53 height 24
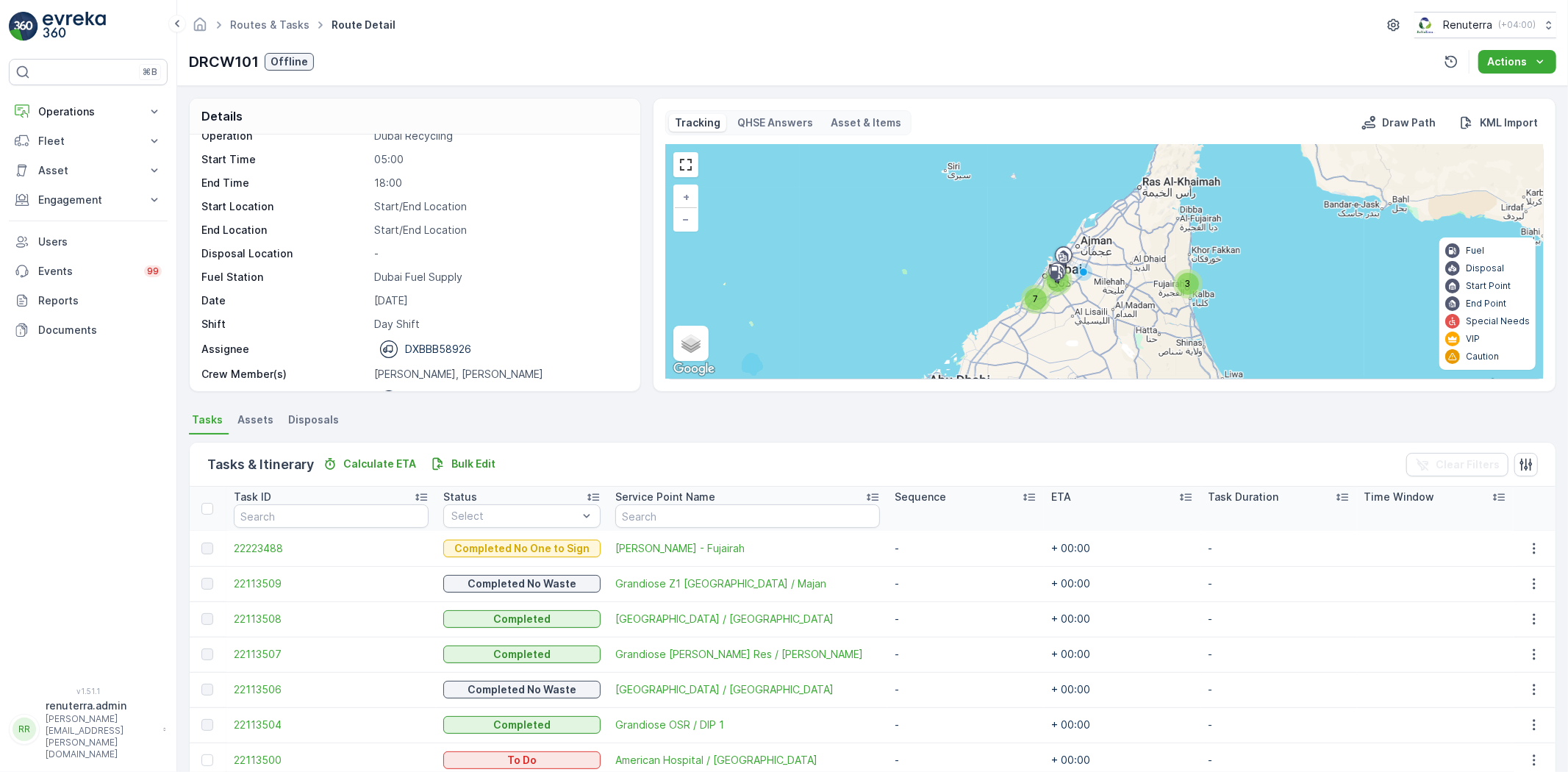
scroll to position [0, 0]
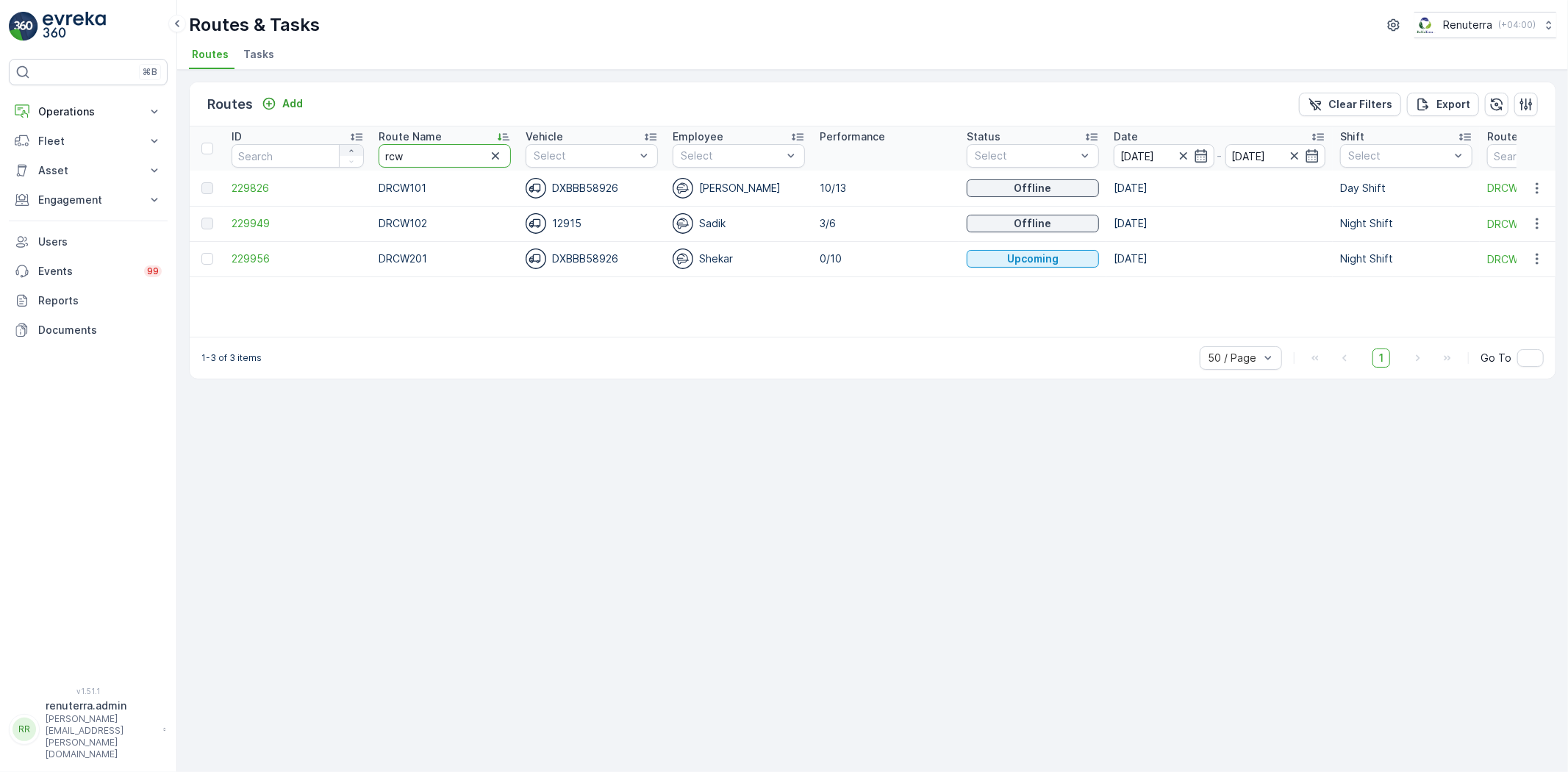
drag, startPoint x: 425, startPoint y: 157, endPoint x: 339, endPoint y: 144, distance: 87.0
click at [339, 144] on tr "ID Route Name rcw Vehicle Select Employee Select Performance Status Select Date…" at bounding box center [929, 148] width 1477 height 44
type input "haz"
click at [250, 222] on span "229943" at bounding box center [298, 223] width 132 height 14
click at [263, 184] on span "229940" at bounding box center [298, 187] width 132 height 14
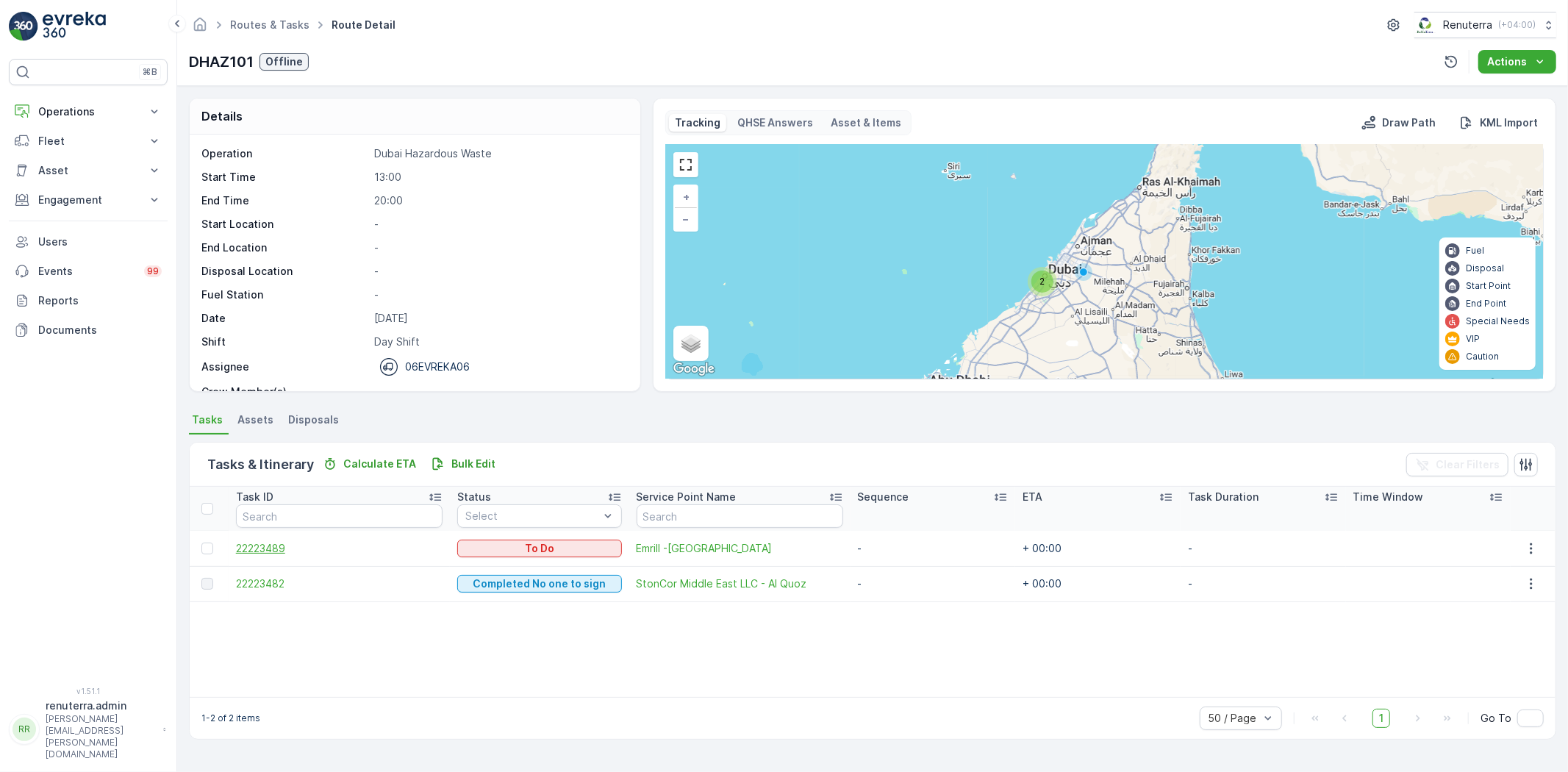
click at [270, 545] on span "22223489" at bounding box center [339, 548] width 207 height 14
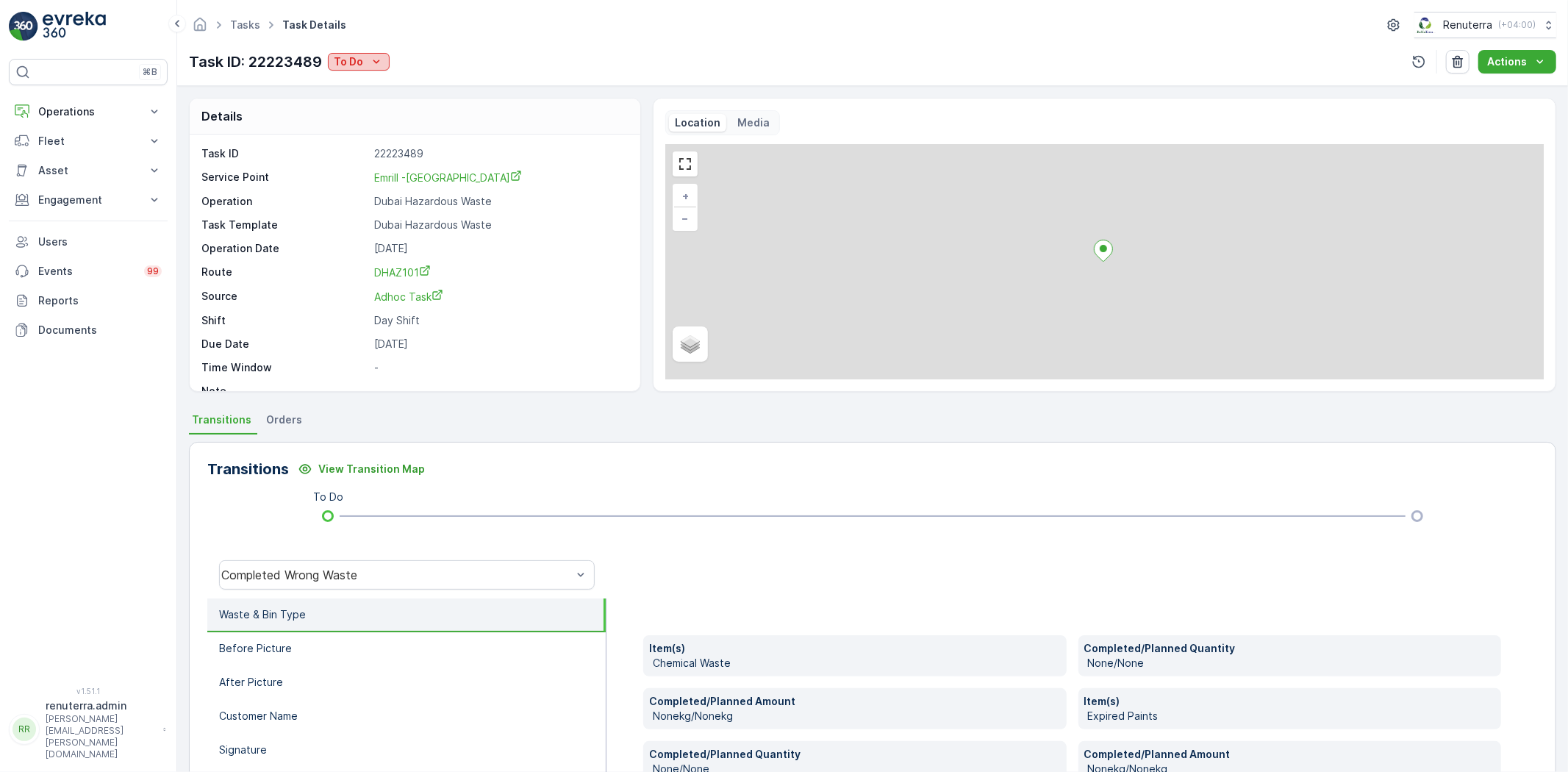
click at [362, 59] on p "To Do" at bounding box center [349, 61] width 30 height 14
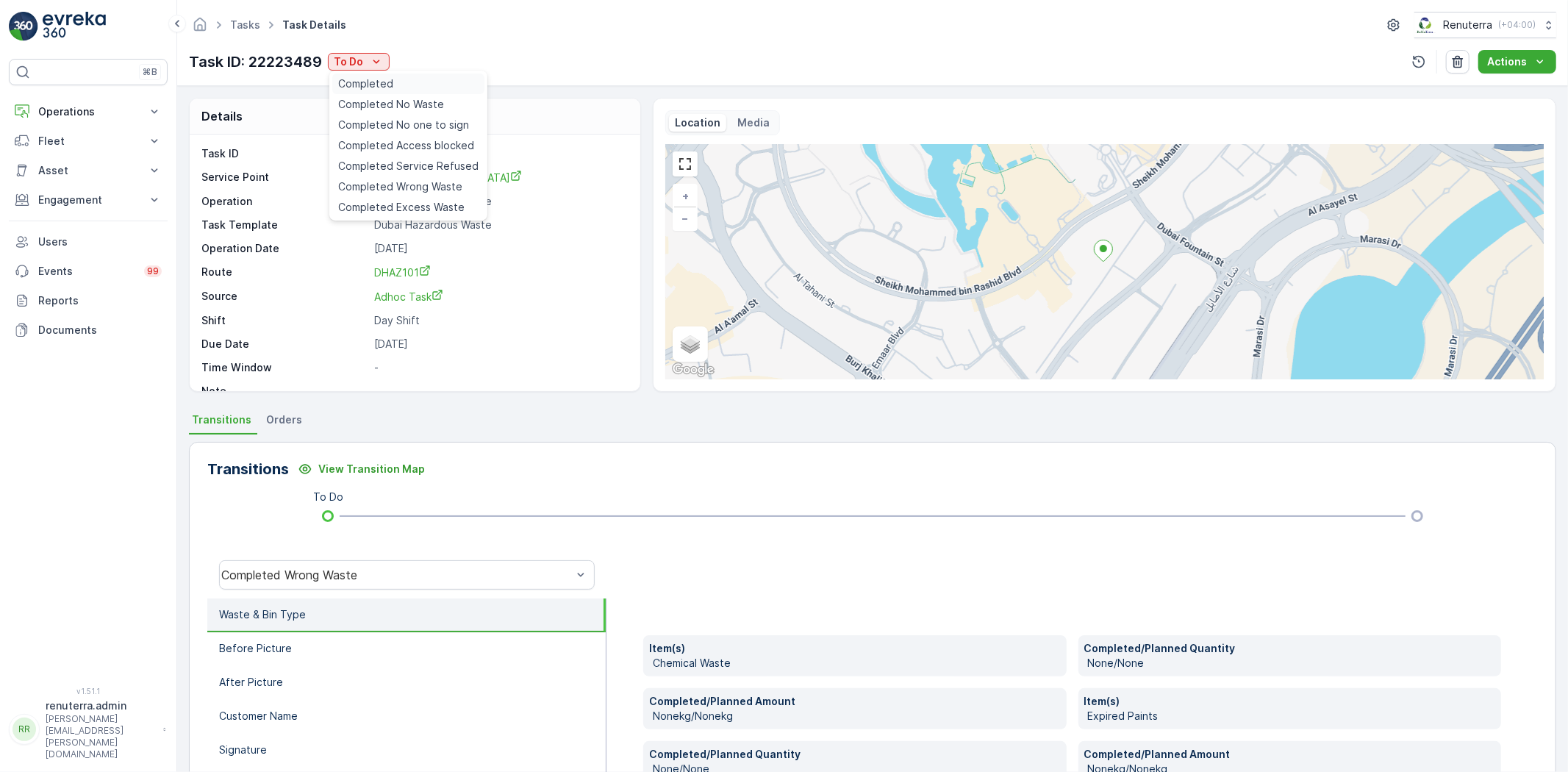
click at [387, 83] on span "Completed" at bounding box center [365, 83] width 55 height 14
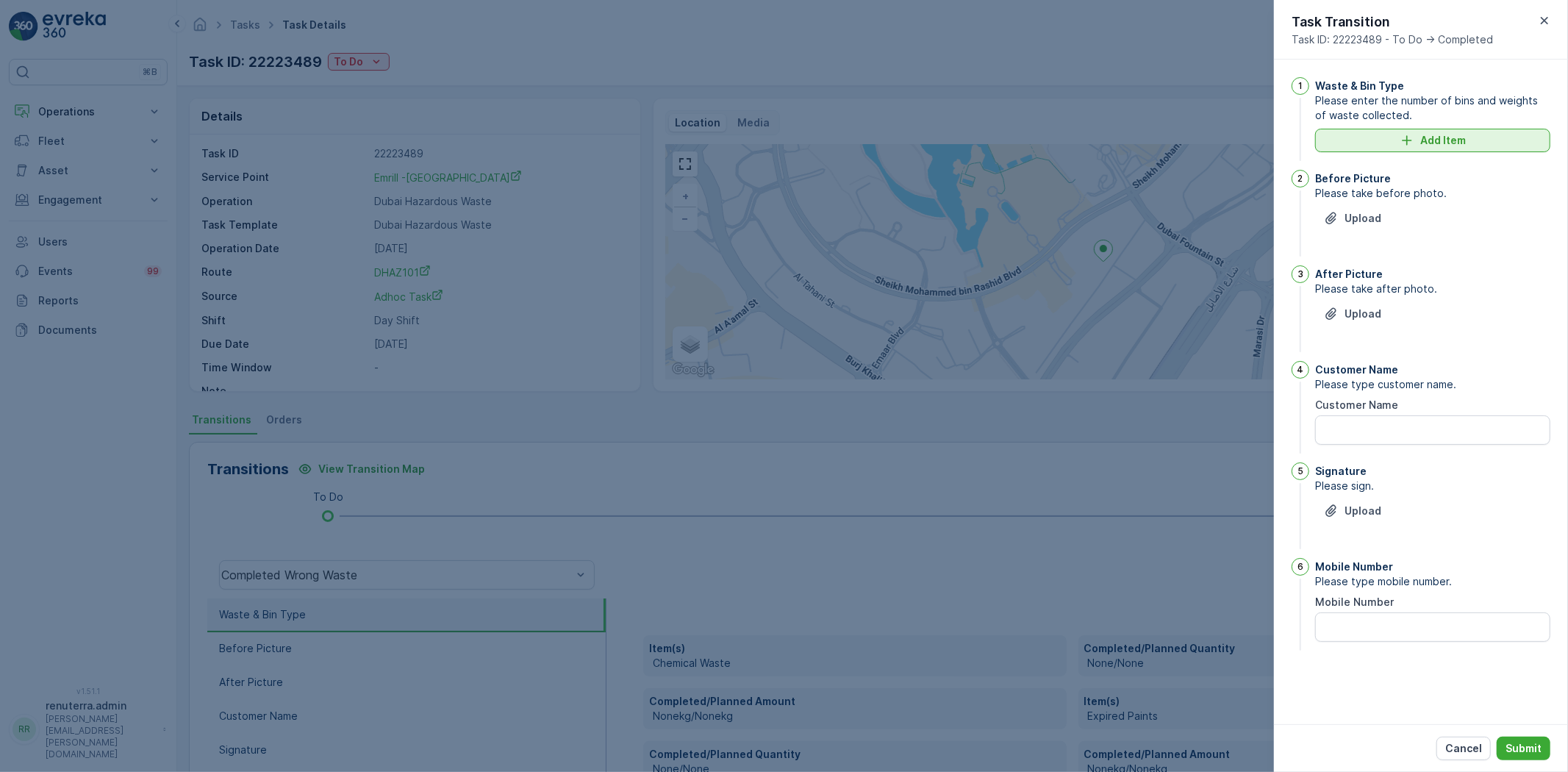
click at [1429, 148] on button "Add Item" at bounding box center [1432, 141] width 235 height 24
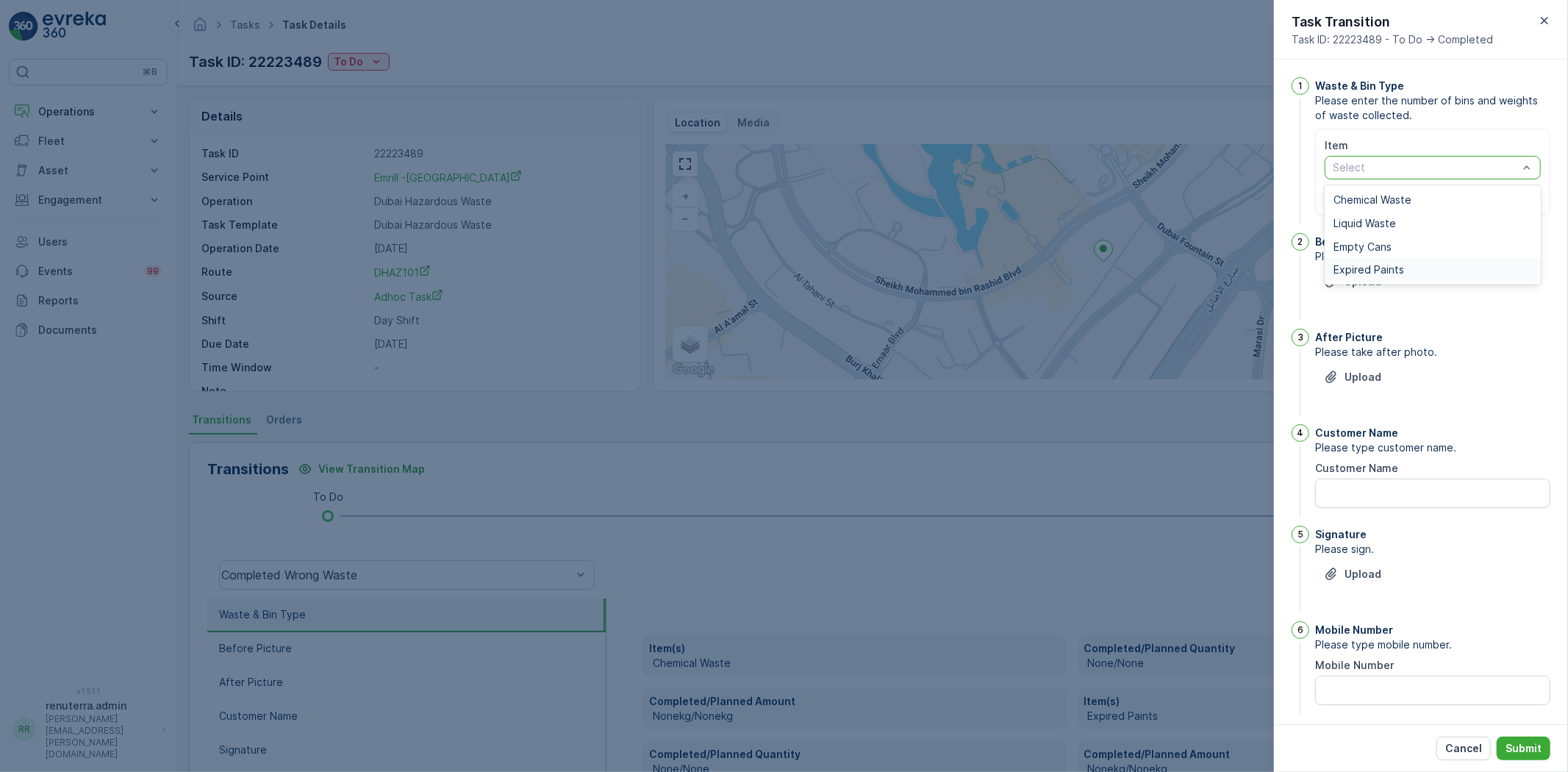
click at [1382, 260] on div "Expired Paints" at bounding box center [1432, 270] width 216 height 24
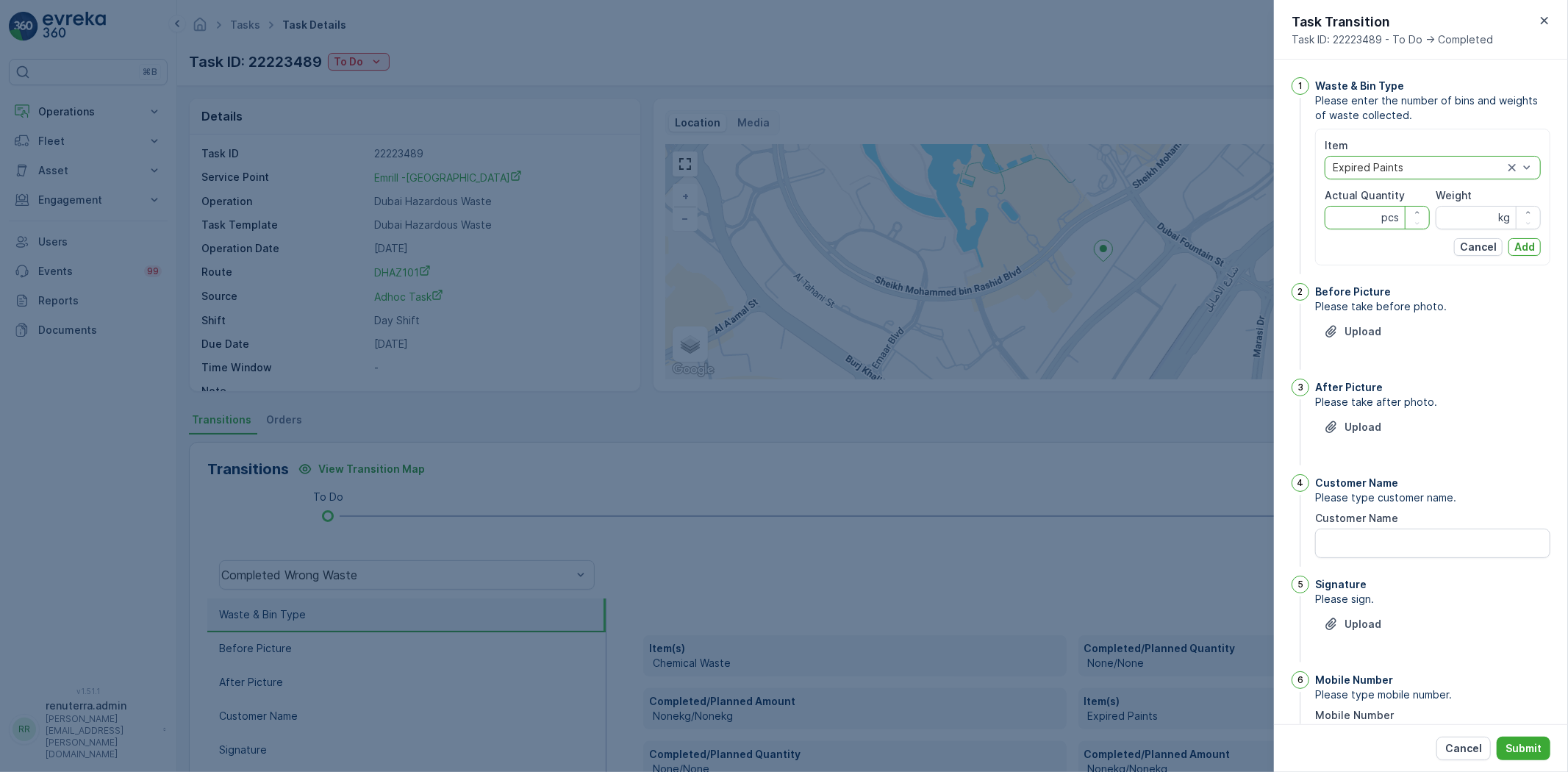
click at [1362, 216] on Quantity "Actual Quantity" at bounding box center [1377, 218] width 105 height 24
type Quantity "1"
click at [1479, 219] on input "Weight" at bounding box center [1488, 218] width 105 height 24
type input "2860"
click at [1526, 245] on p "Add" at bounding box center [1525, 247] width 20 height 14
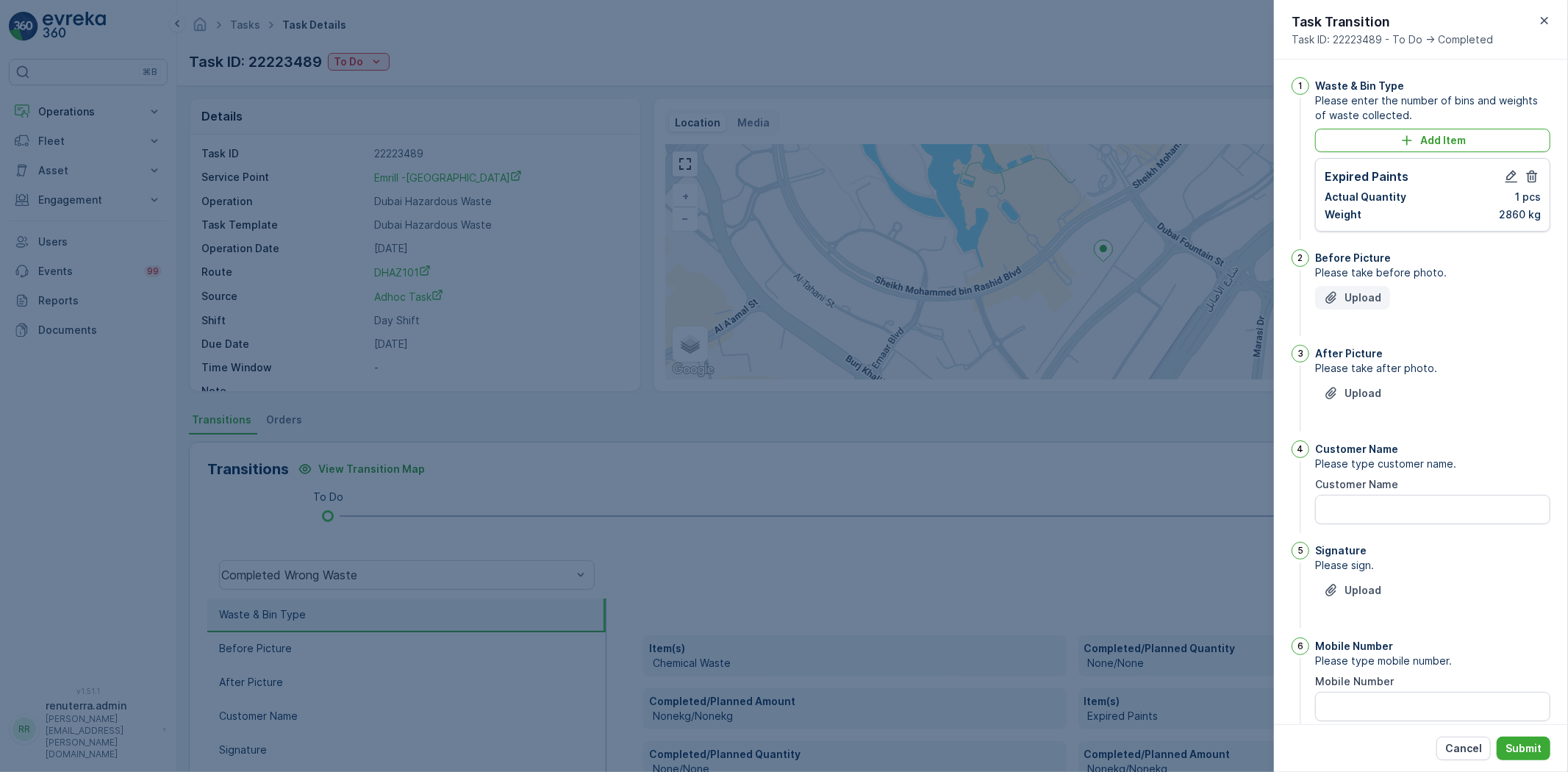
click at [1364, 296] on p "Upload" at bounding box center [1363, 297] width 36 height 14
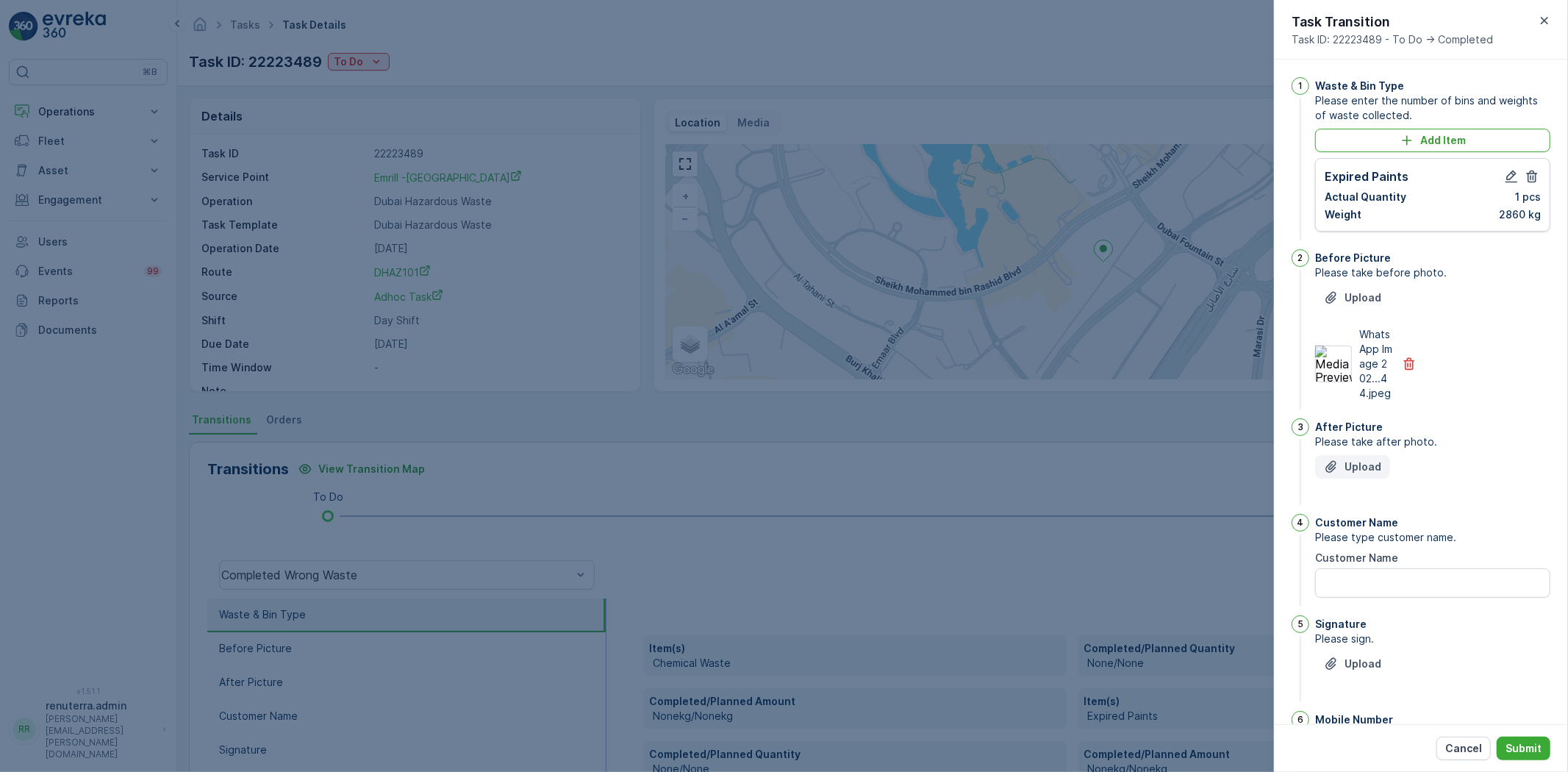
click at [1364, 474] on p "Upload" at bounding box center [1363, 467] width 36 height 14
click at [1353, 474] on p "Upload" at bounding box center [1363, 467] width 36 height 14
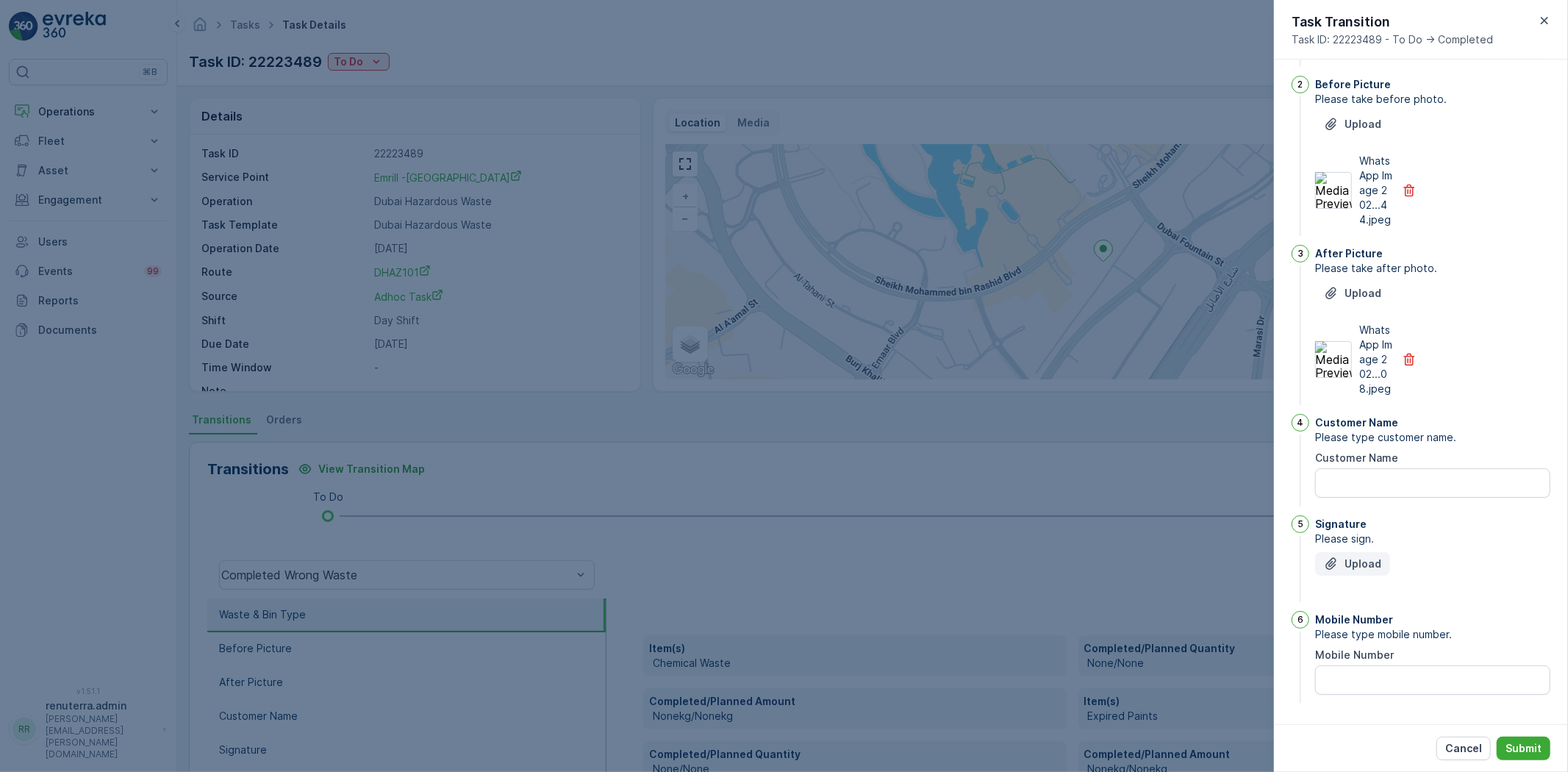
scroll to position [203, 0]
click at [1362, 571] on button "Upload" at bounding box center [1353, 564] width 75 height 24
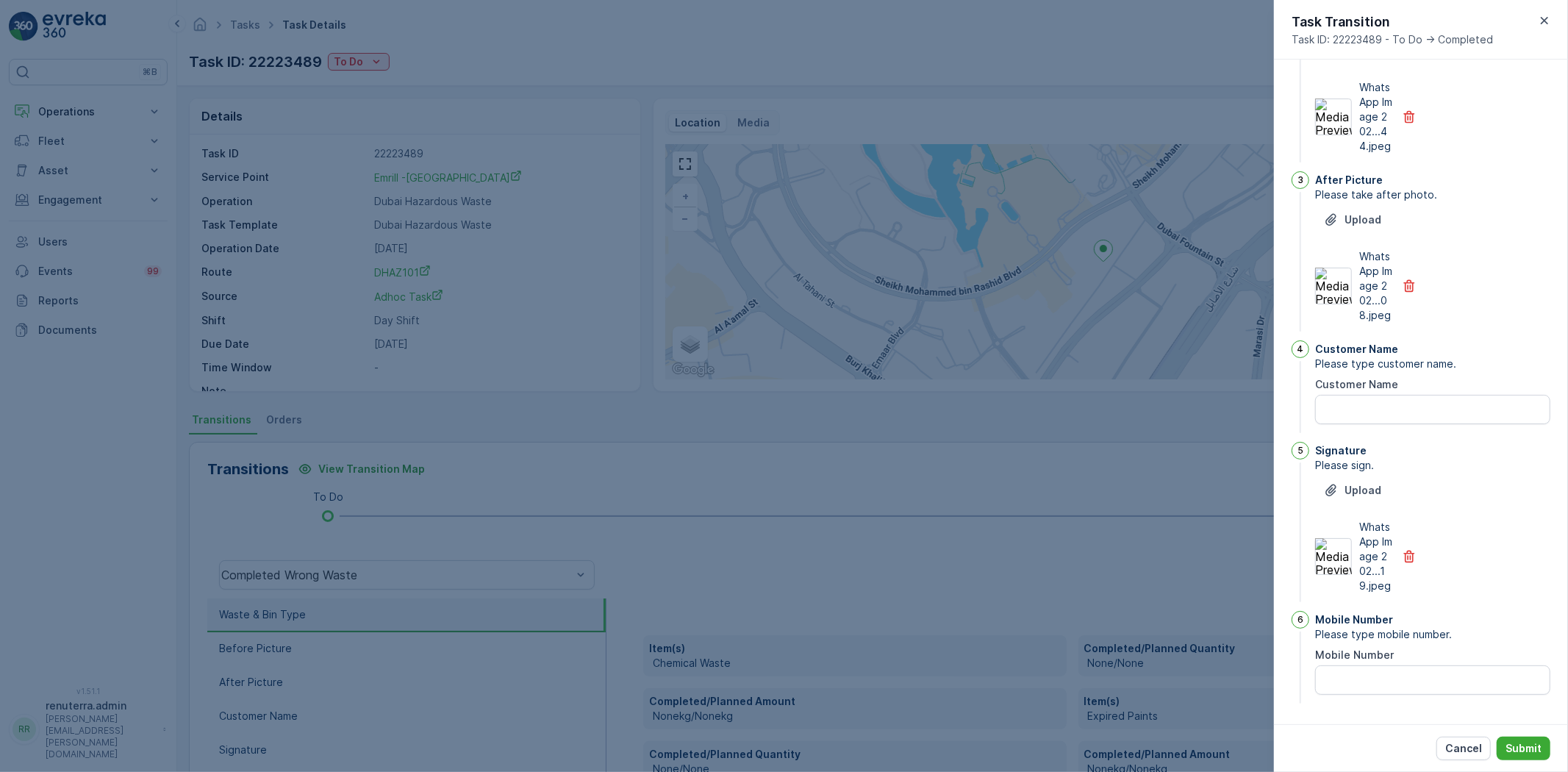
scroll to position [277, 0]
click at [1387, 672] on Number "Mobile Number" at bounding box center [1432, 680] width 235 height 30
type Number "0562343268"
drag, startPoint x: 1376, startPoint y: 406, endPoint x: 1387, endPoint y: 410, distance: 11.7
click at [1384, 409] on Name "Customer Name" at bounding box center [1432, 410] width 235 height 30
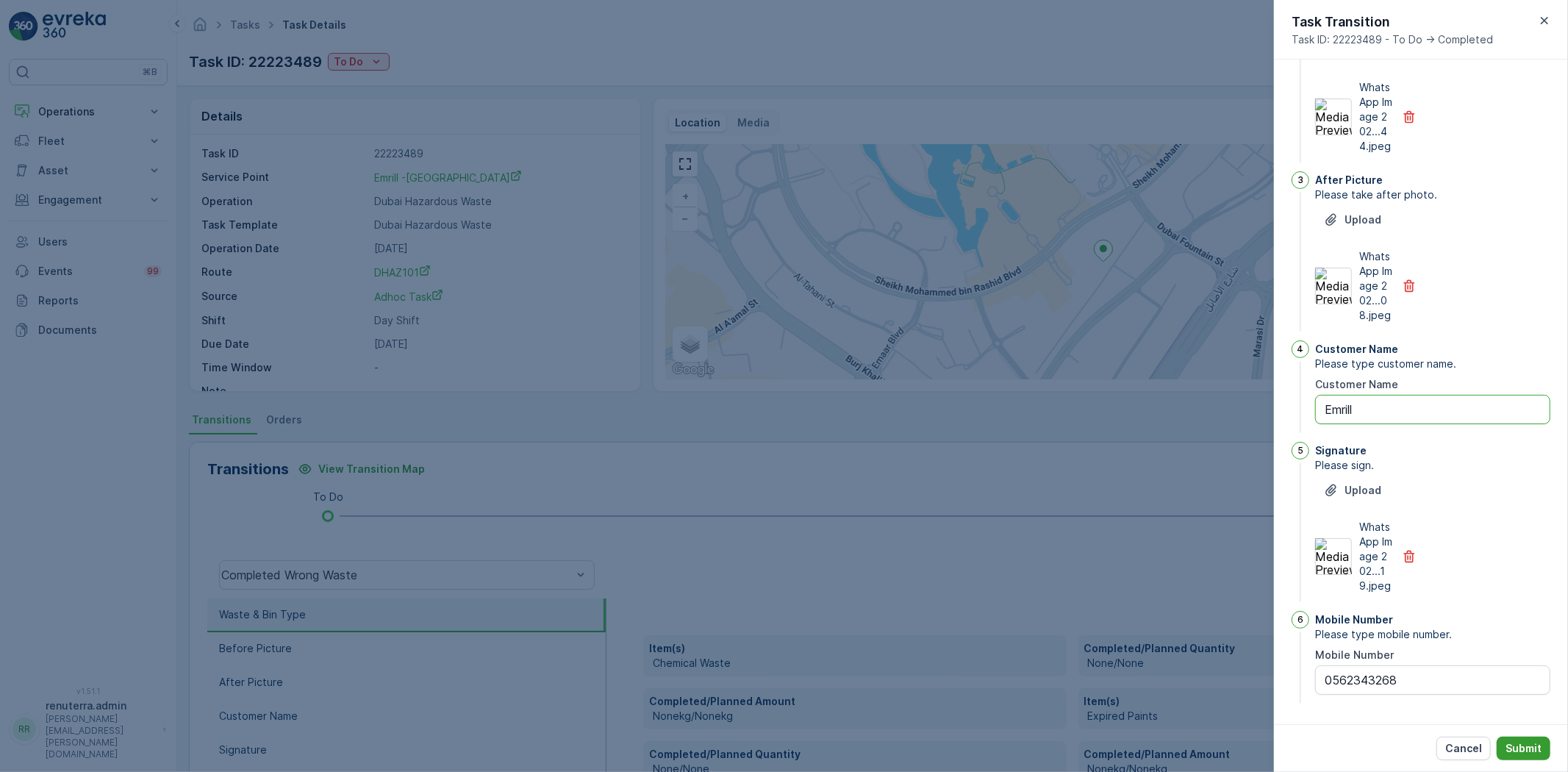
type Name "Emrill"
click at [1532, 748] on p "Submit" at bounding box center [1524, 748] width 36 height 14
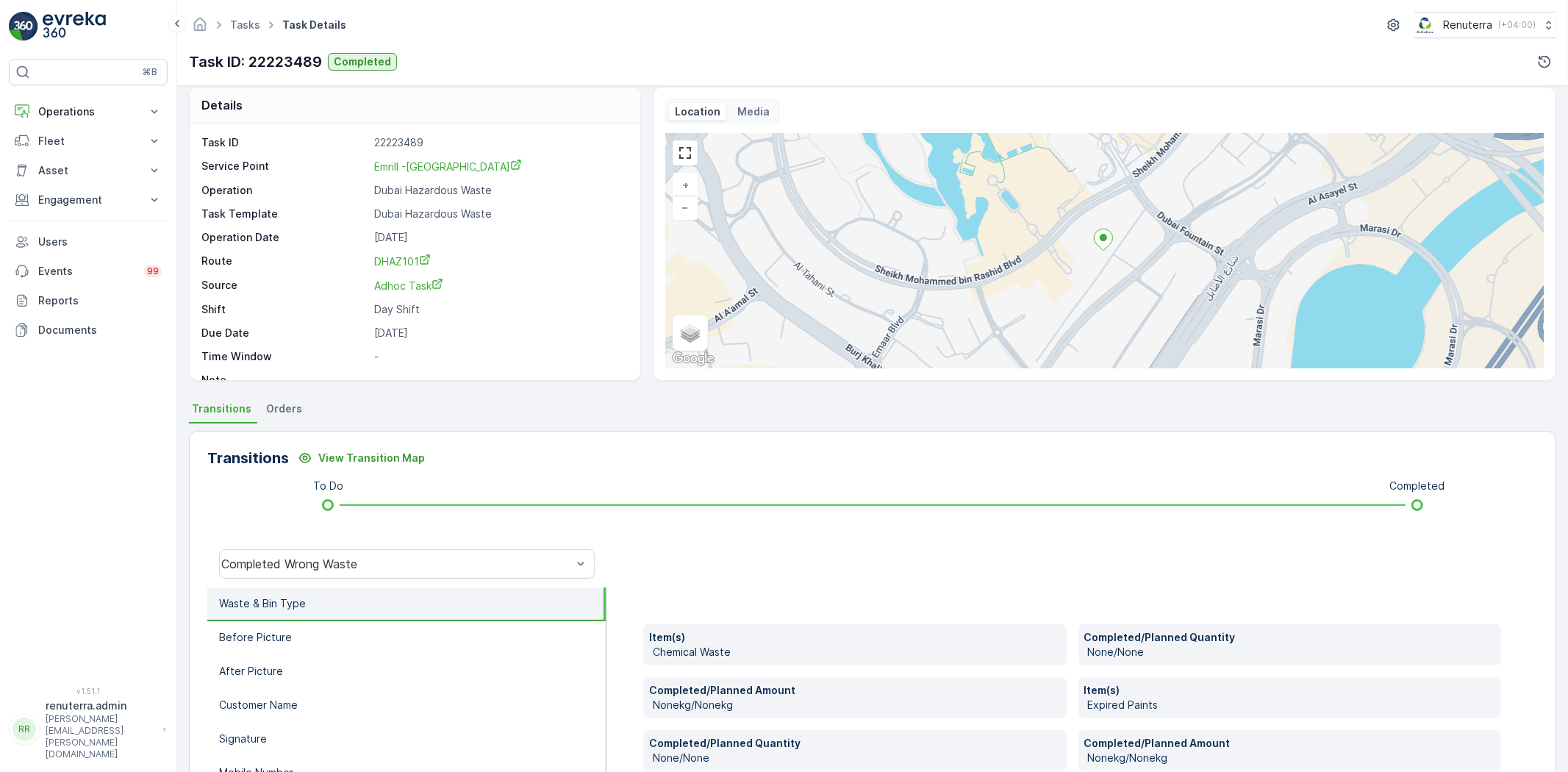
scroll to position [0, 0]
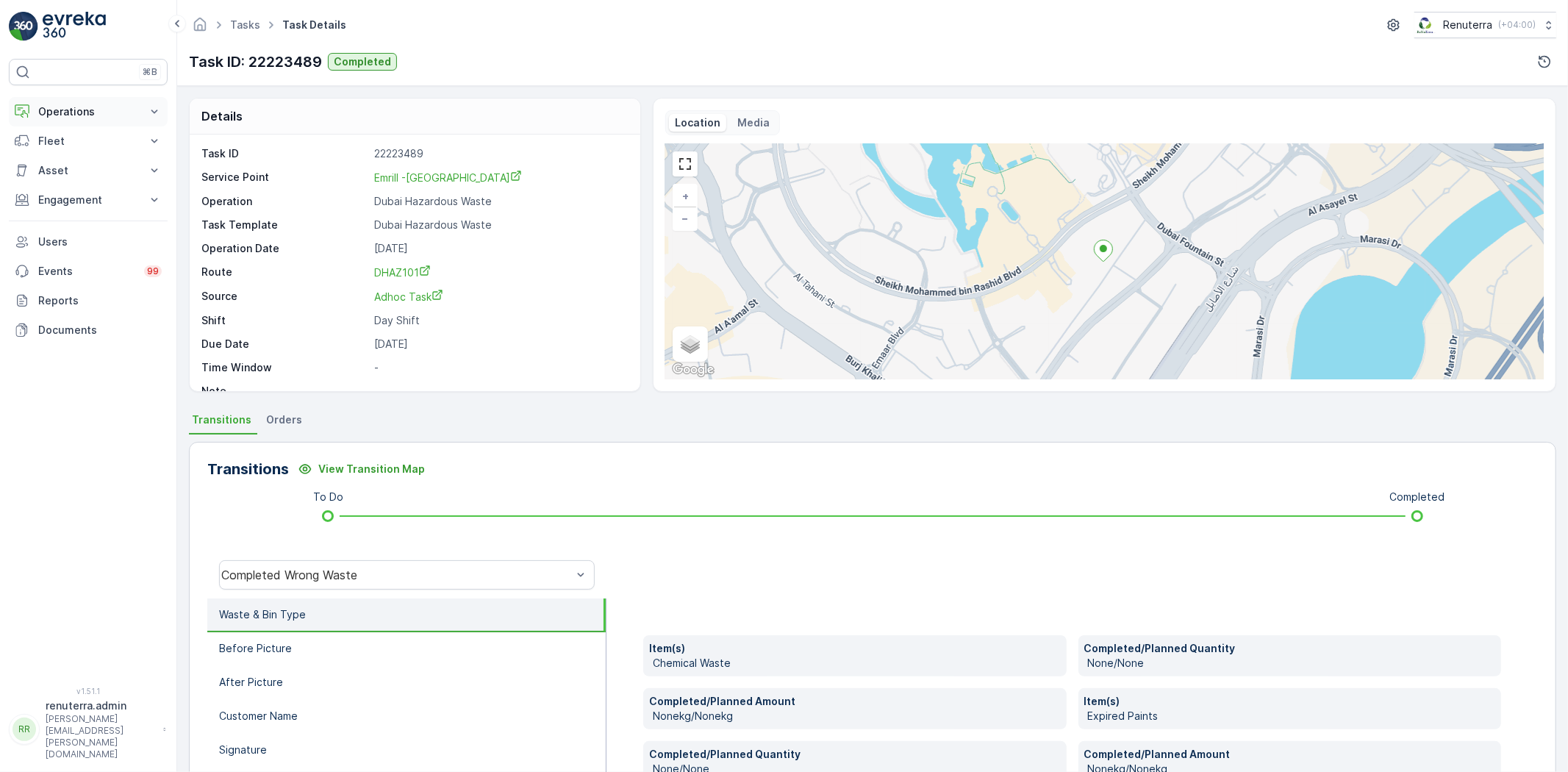
click at [64, 110] on p "Operations" at bounding box center [88, 111] width 100 height 14
click at [59, 148] on link "Planning" at bounding box center [99, 157] width 136 height 20
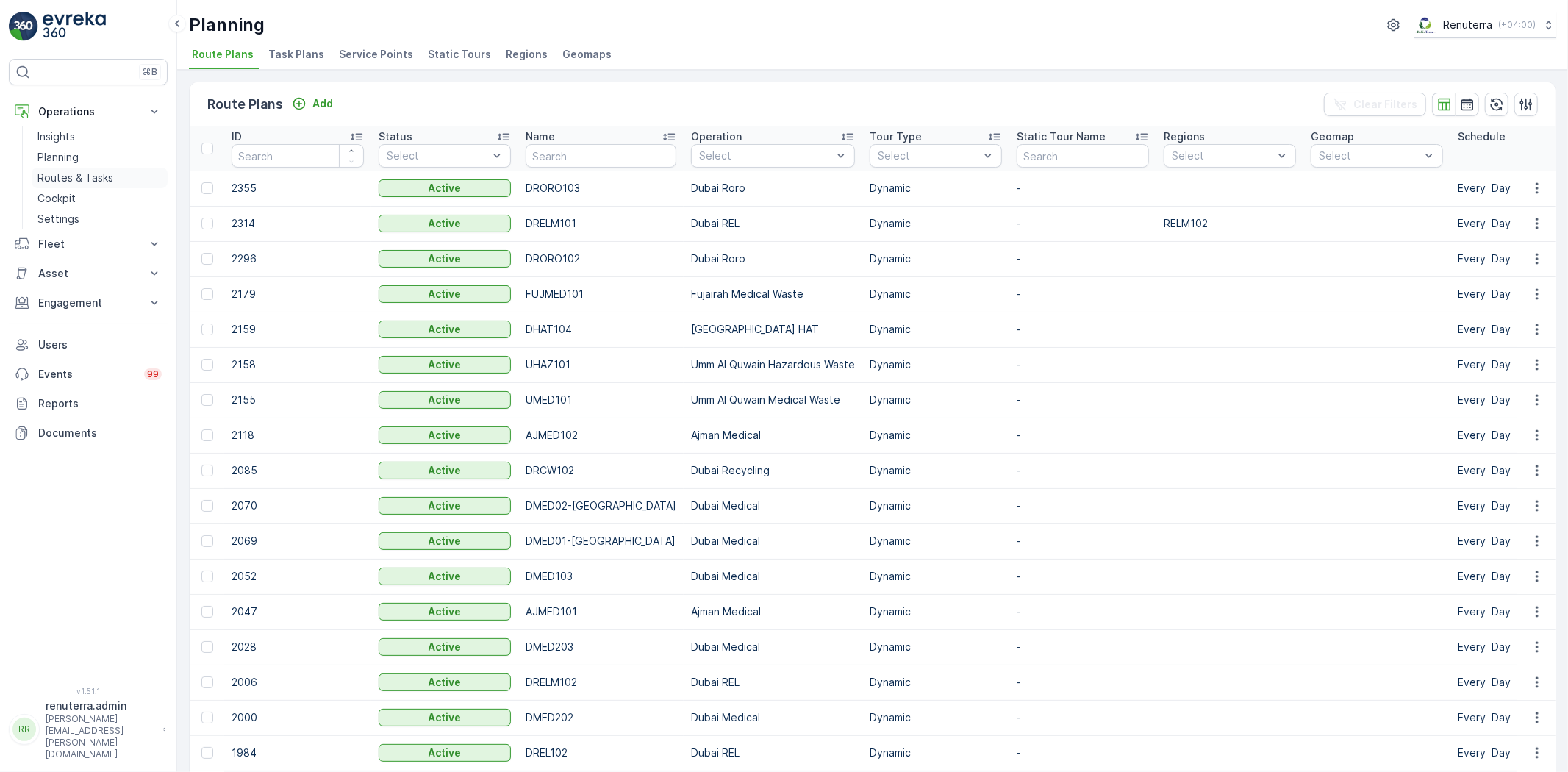
click at [92, 172] on p "Routes & Tasks" at bounding box center [75, 177] width 75 height 14
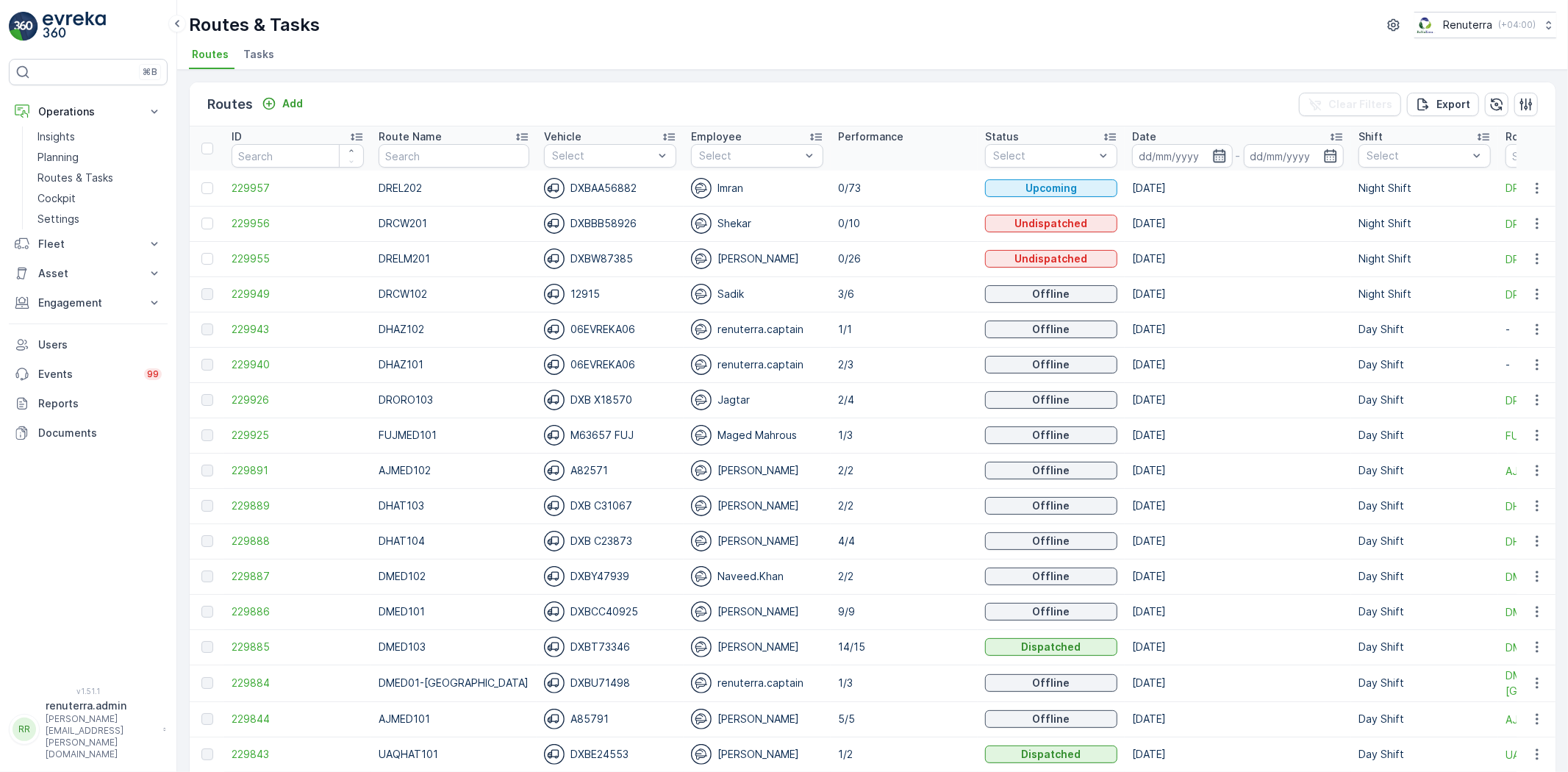
click at [1213, 152] on icon "button" at bounding box center [1219, 155] width 14 height 14
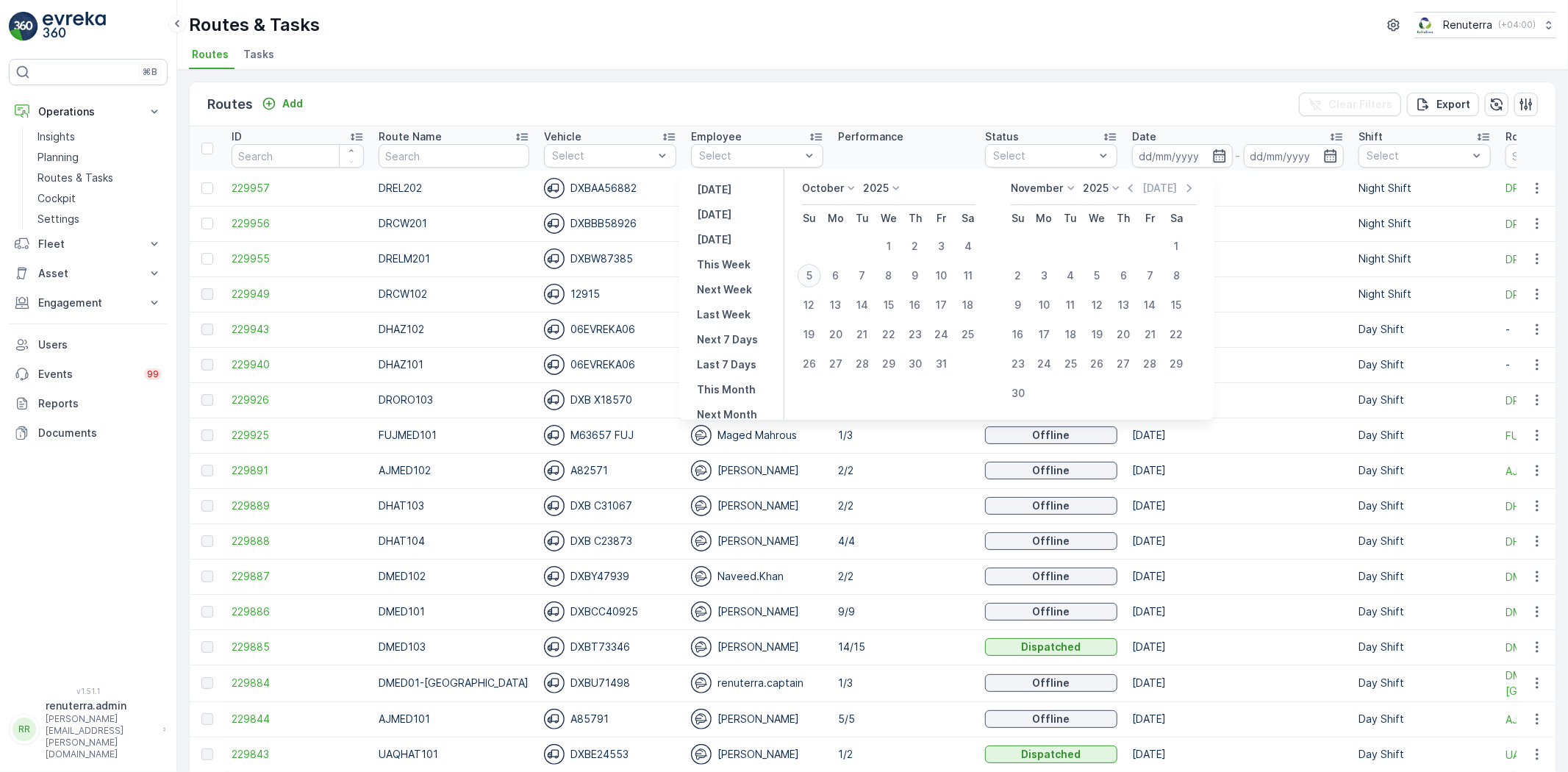
click at [812, 268] on div "5" at bounding box center [810, 276] width 24 height 24
type input "[DATE]"
click at [812, 268] on div "5" at bounding box center [810, 276] width 24 height 24
type input "[DATE]"
click at [810, 35] on div "Routes & Tasks Renuterra ( +04:00 )" at bounding box center [873, 25] width 1368 height 26
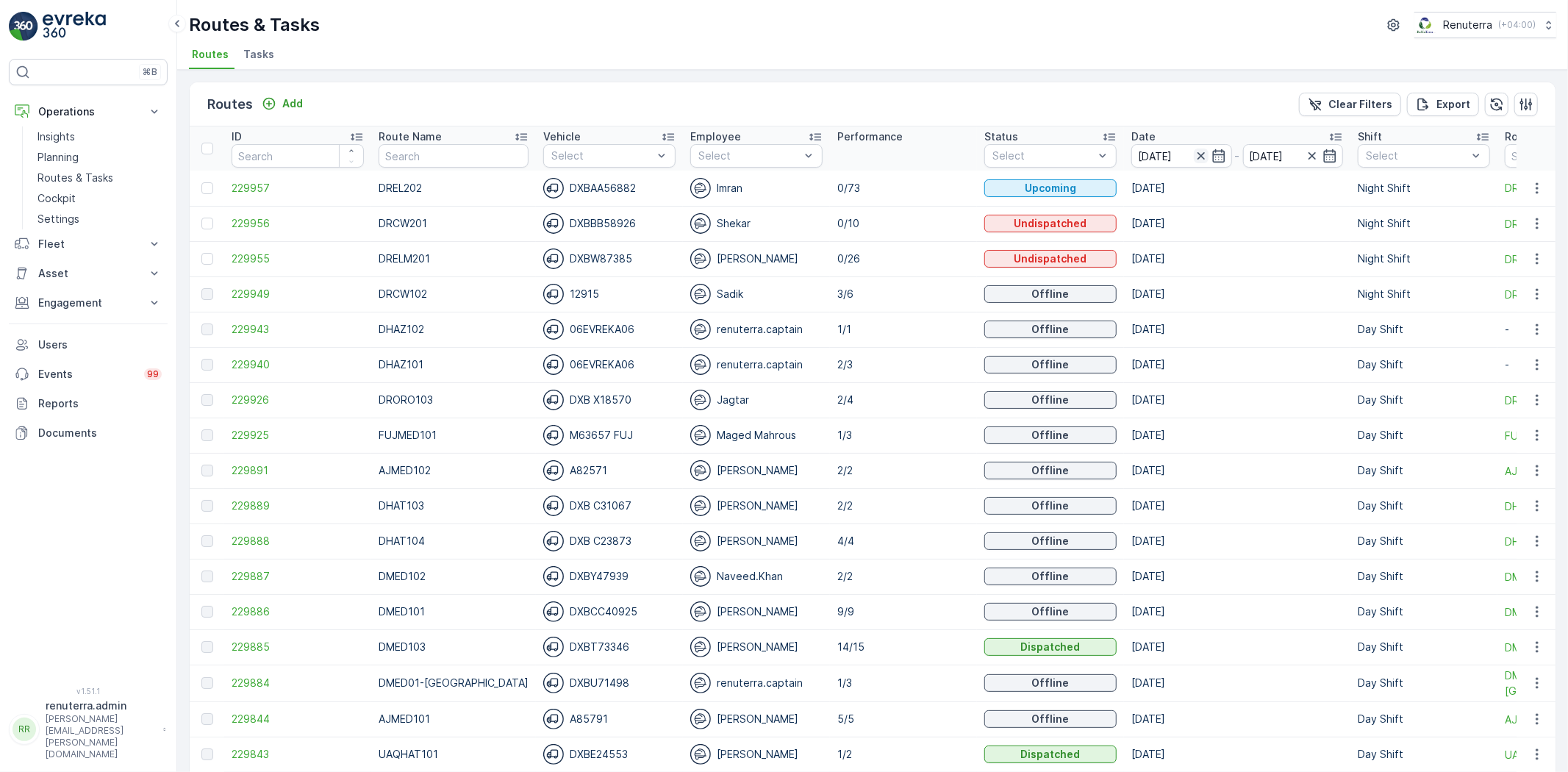
click at [1194, 150] on icon "button" at bounding box center [1201, 155] width 14 height 14
click at [1214, 150] on icon "button" at bounding box center [1219, 156] width 13 height 14
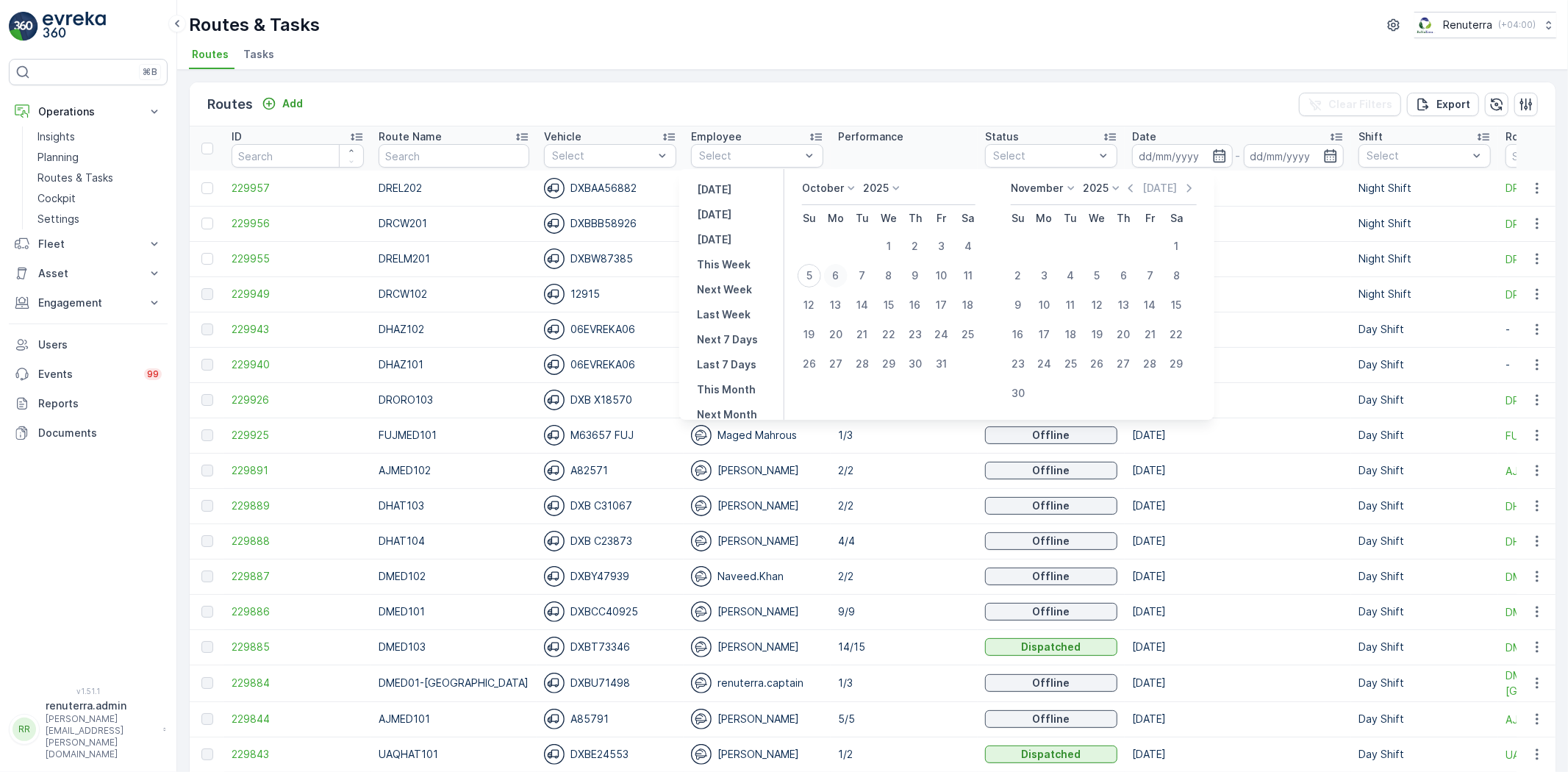
click at [835, 268] on div "6" at bounding box center [836, 276] width 24 height 24
type input "[DATE]"
click at [835, 268] on div "6" at bounding box center [836, 276] width 24 height 24
type input "[DATE]"
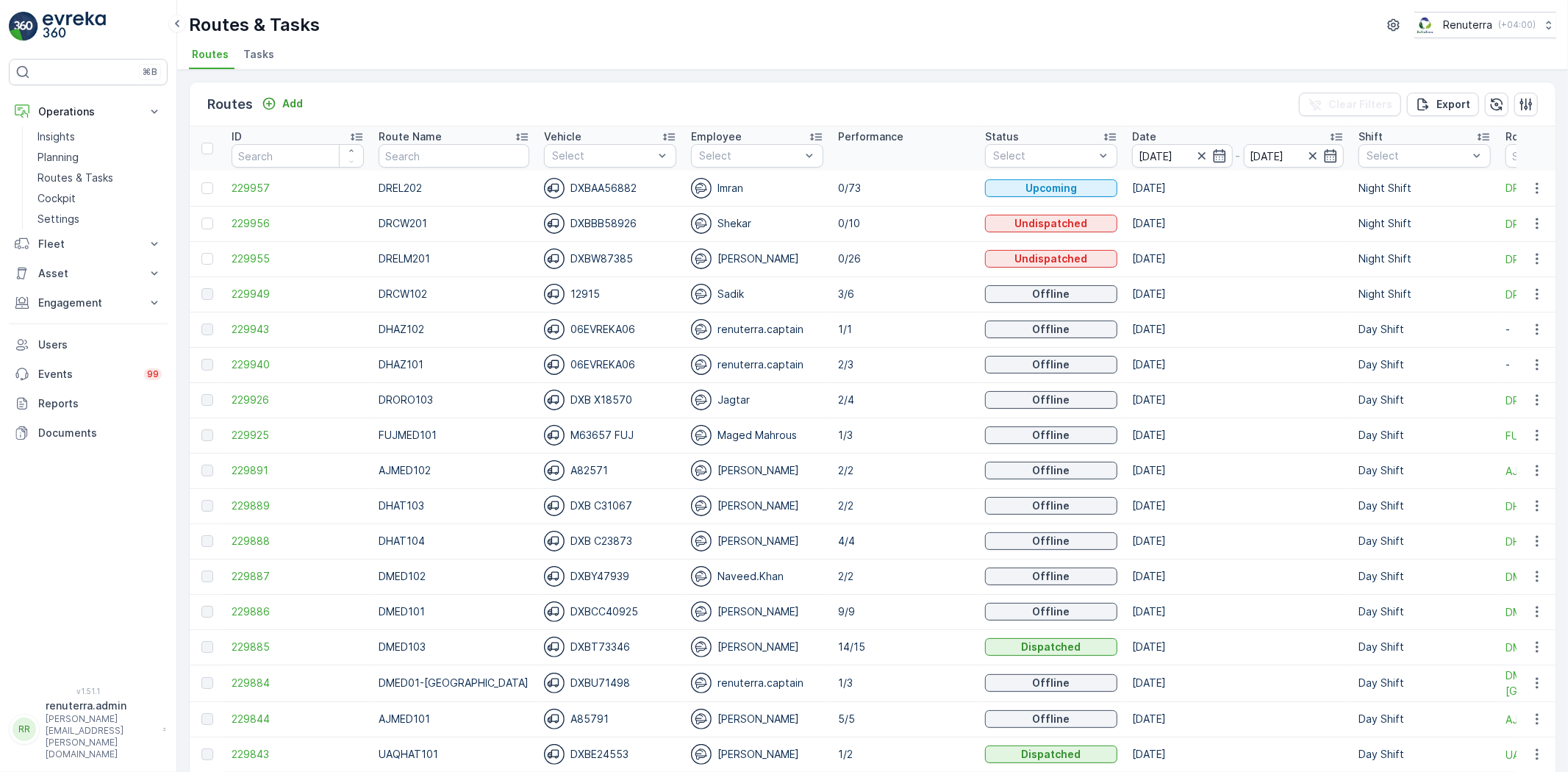
click at [821, 35] on div "Routes & Tasks Renuterra ( +04:00 )" at bounding box center [873, 25] width 1368 height 26
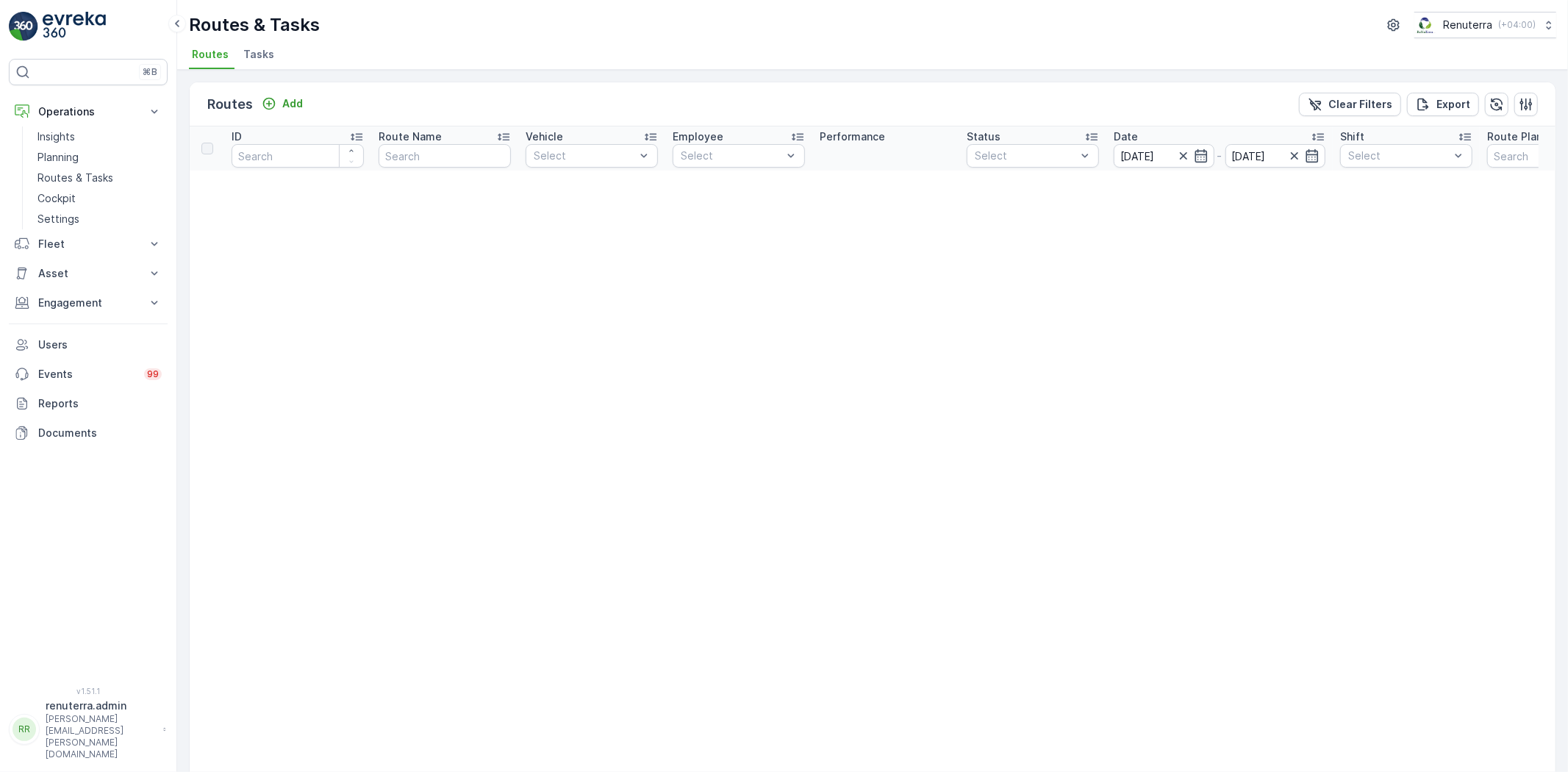
click at [258, 48] on span "Tasks" at bounding box center [259, 53] width 31 height 14
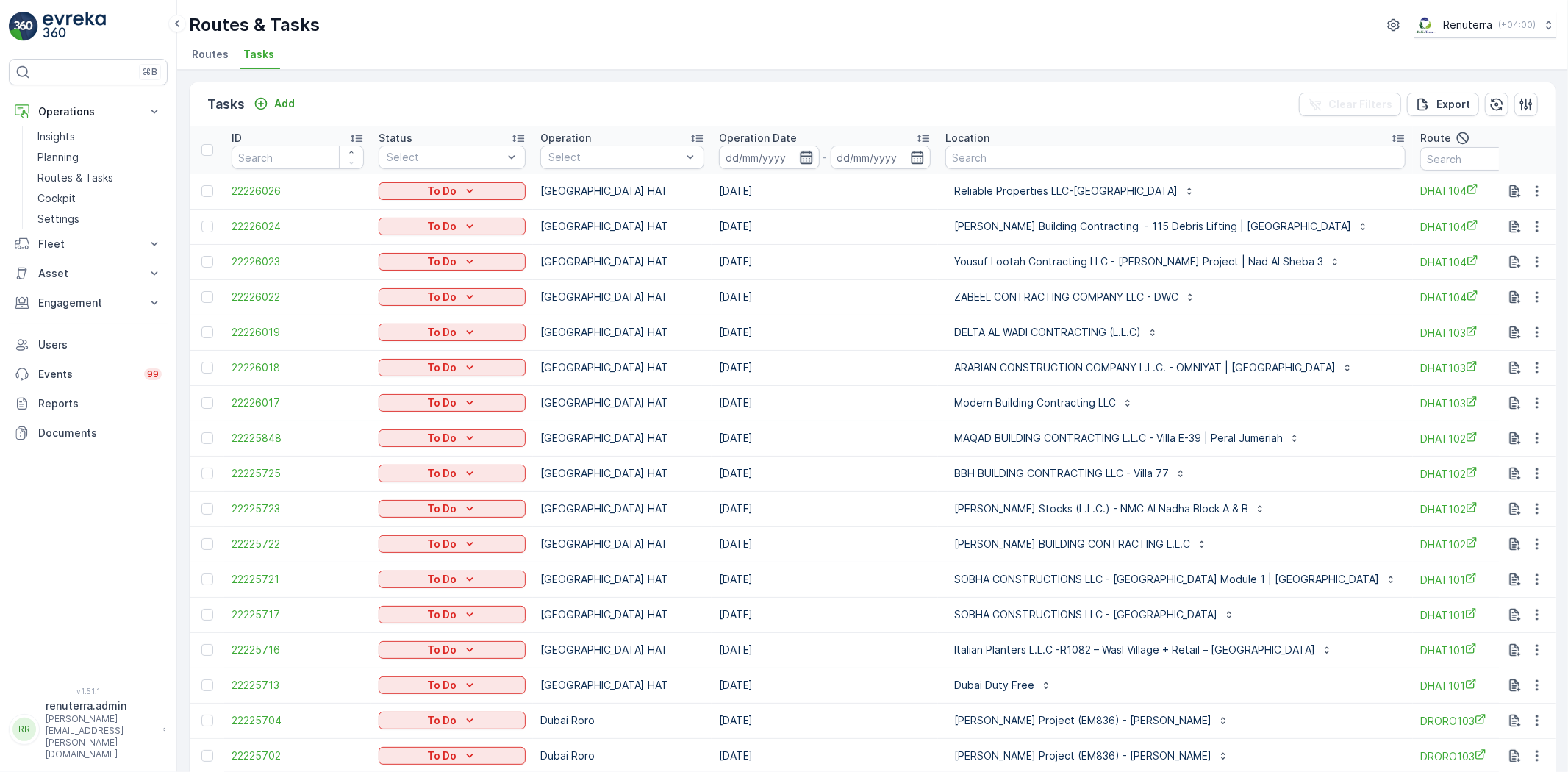
click at [802, 157] on icon "button" at bounding box center [806, 157] width 14 height 14
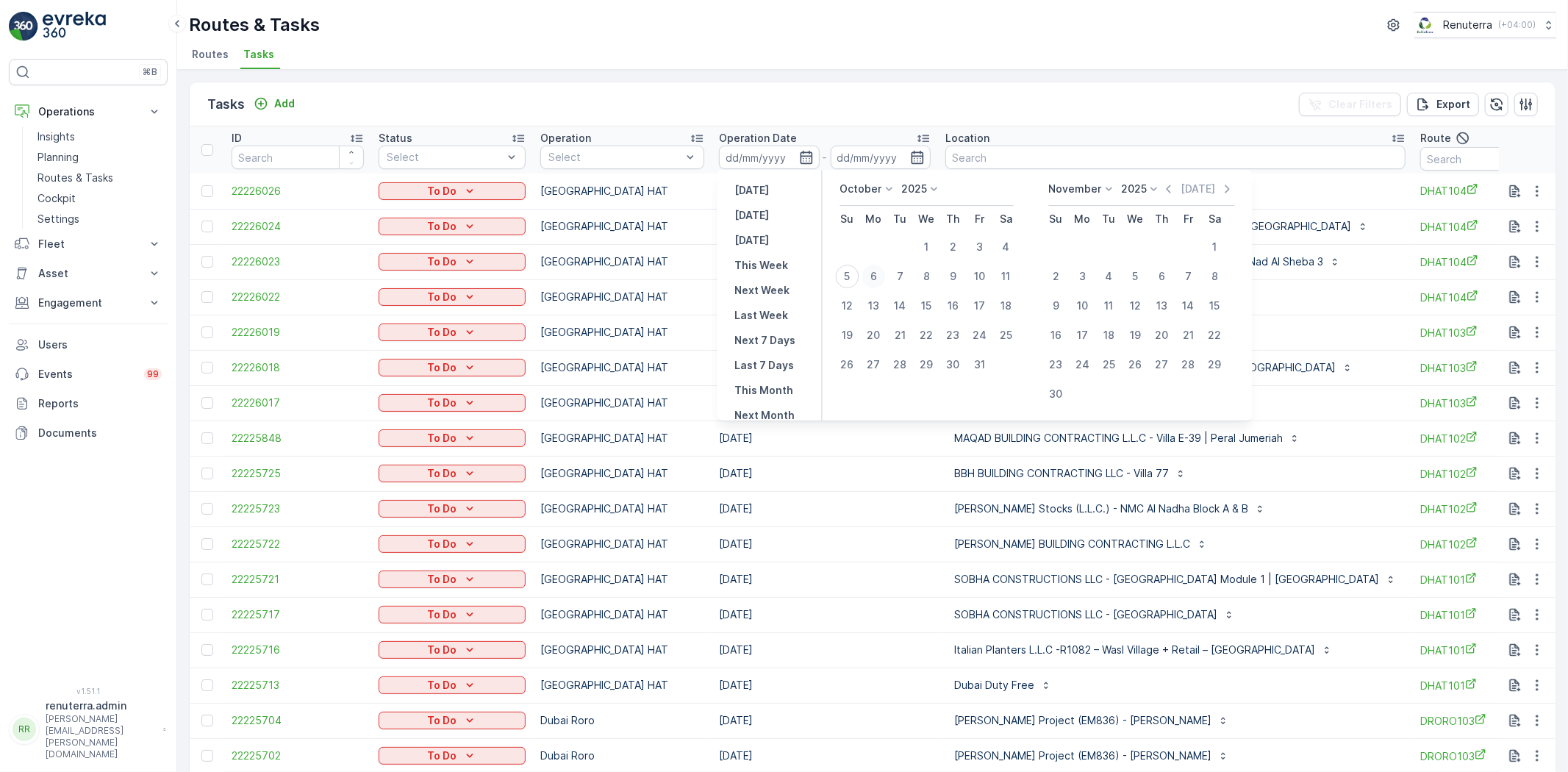
click at [871, 274] on div "6" at bounding box center [874, 277] width 24 height 24
type input "[DATE]"
click at [871, 274] on div "6" at bounding box center [874, 277] width 24 height 24
type input "[DATE]"
click at [849, 49] on ul "Routes Tasks" at bounding box center [867, 56] width 1356 height 25
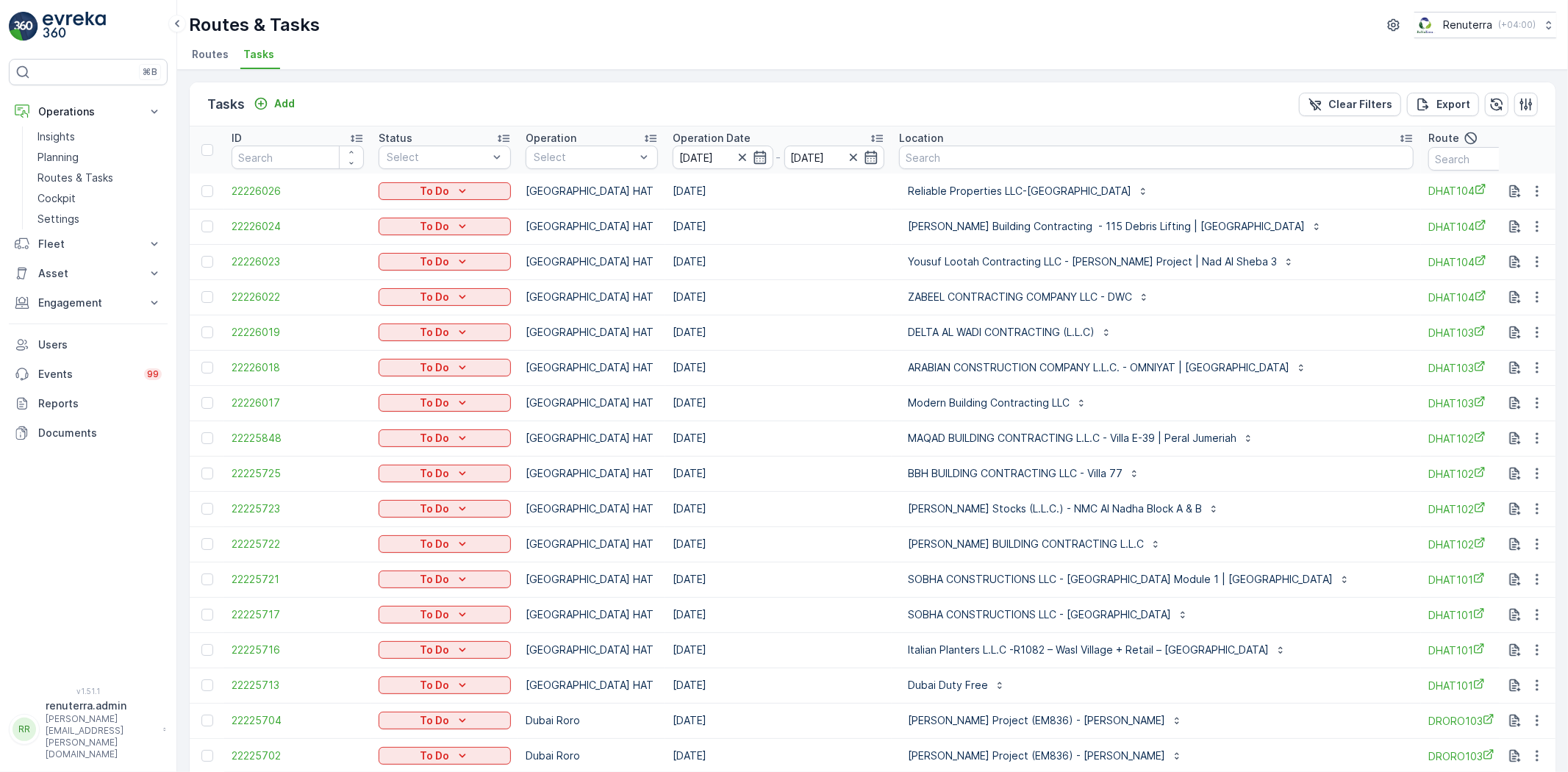
click at [1445, 155] on input "text" at bounding box center [1495, 159] width 132 height 24
type input "101"
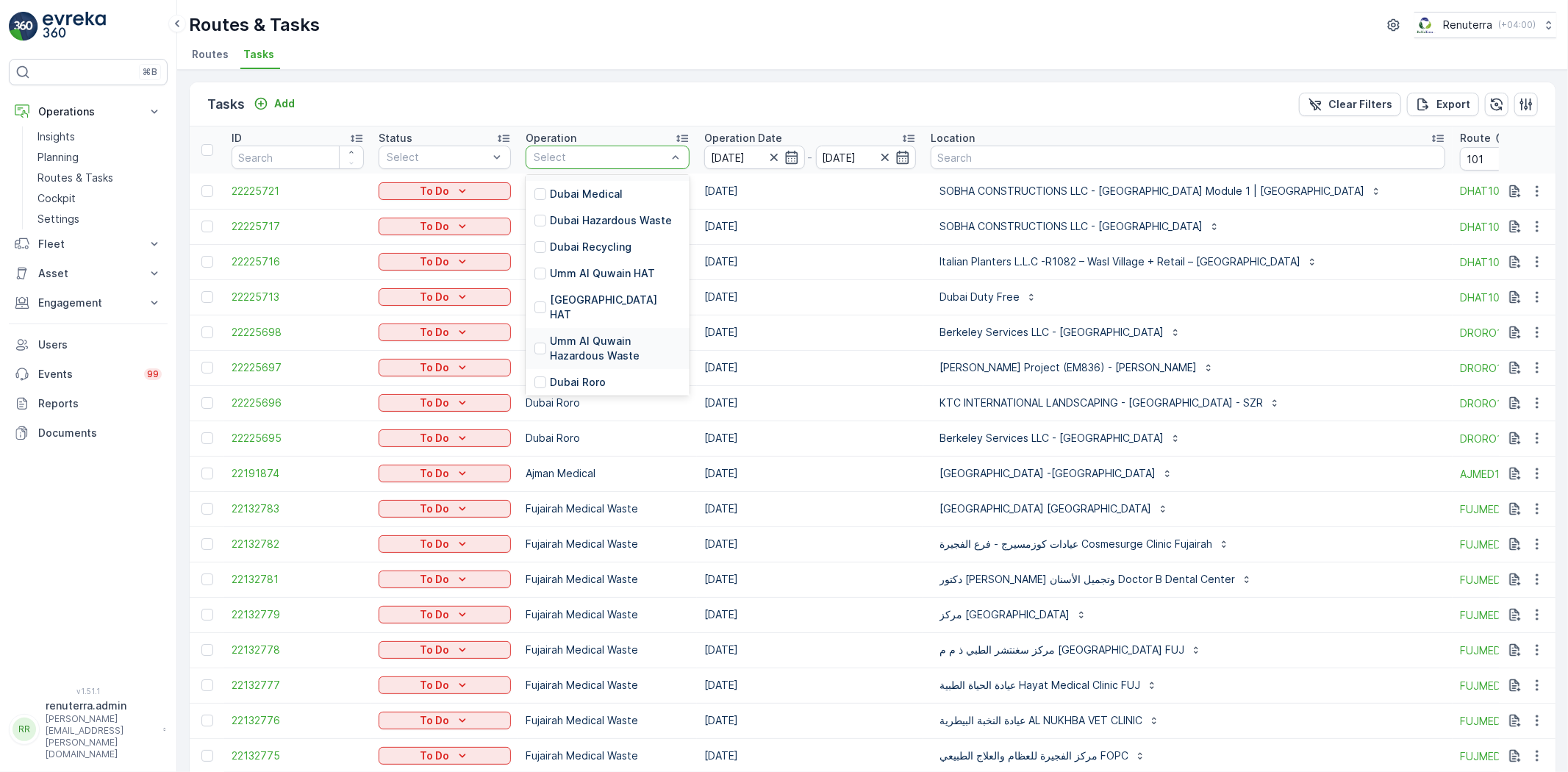
scroll to position [163, 0]
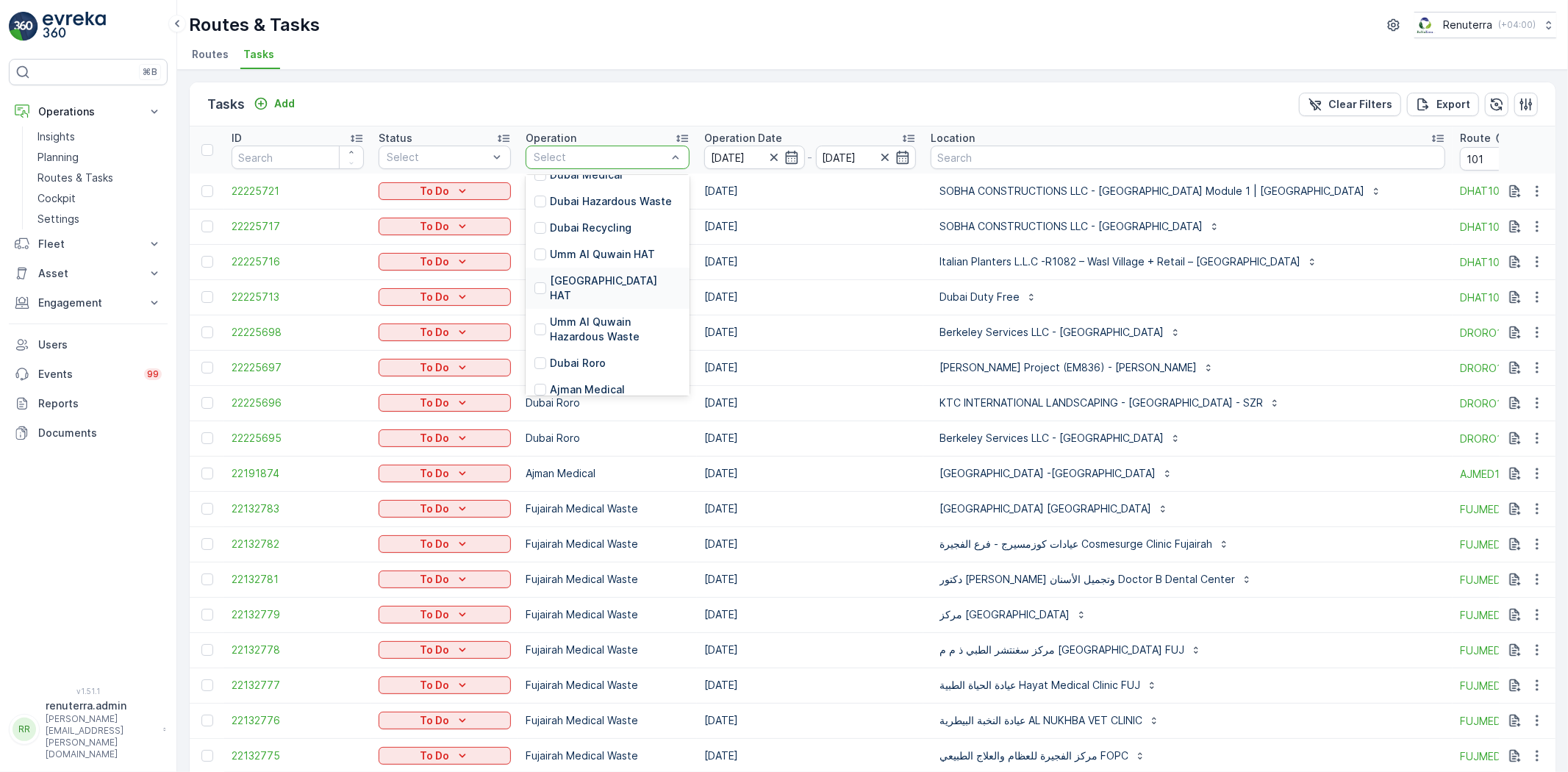
click at [583, 279] on p "[GEOGRAPHIC_DATA] HAT" at bounding box center [616, 288] width 131 height 30
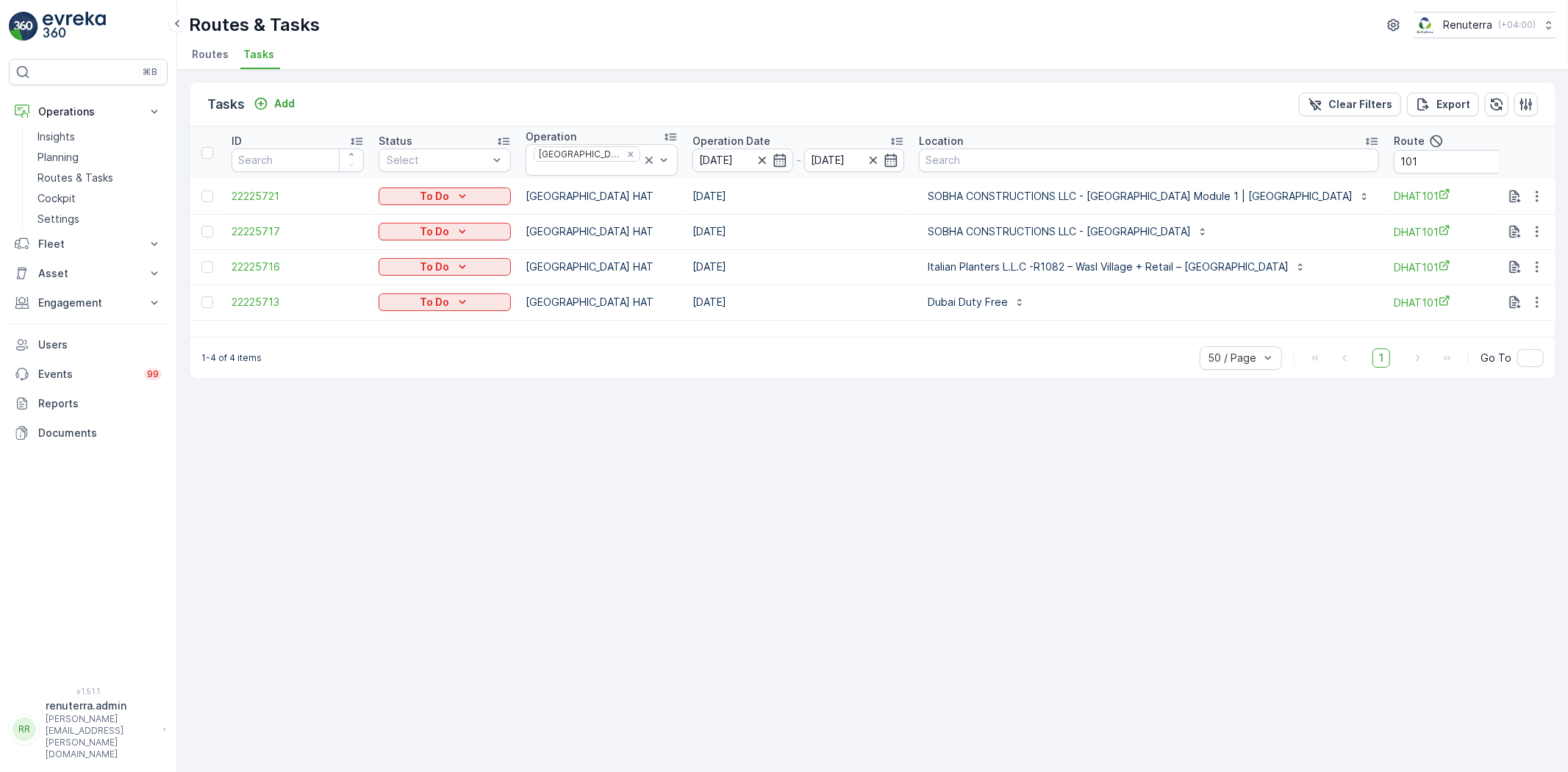
drag, startPoint x: 985, startPoint y: 515, endPoint x: 894, endPoint y: 512, distance: 91.0
click at [1394, 163] on input "101" at bounding box center [1460, 162] width 132 height 24
type input "102"
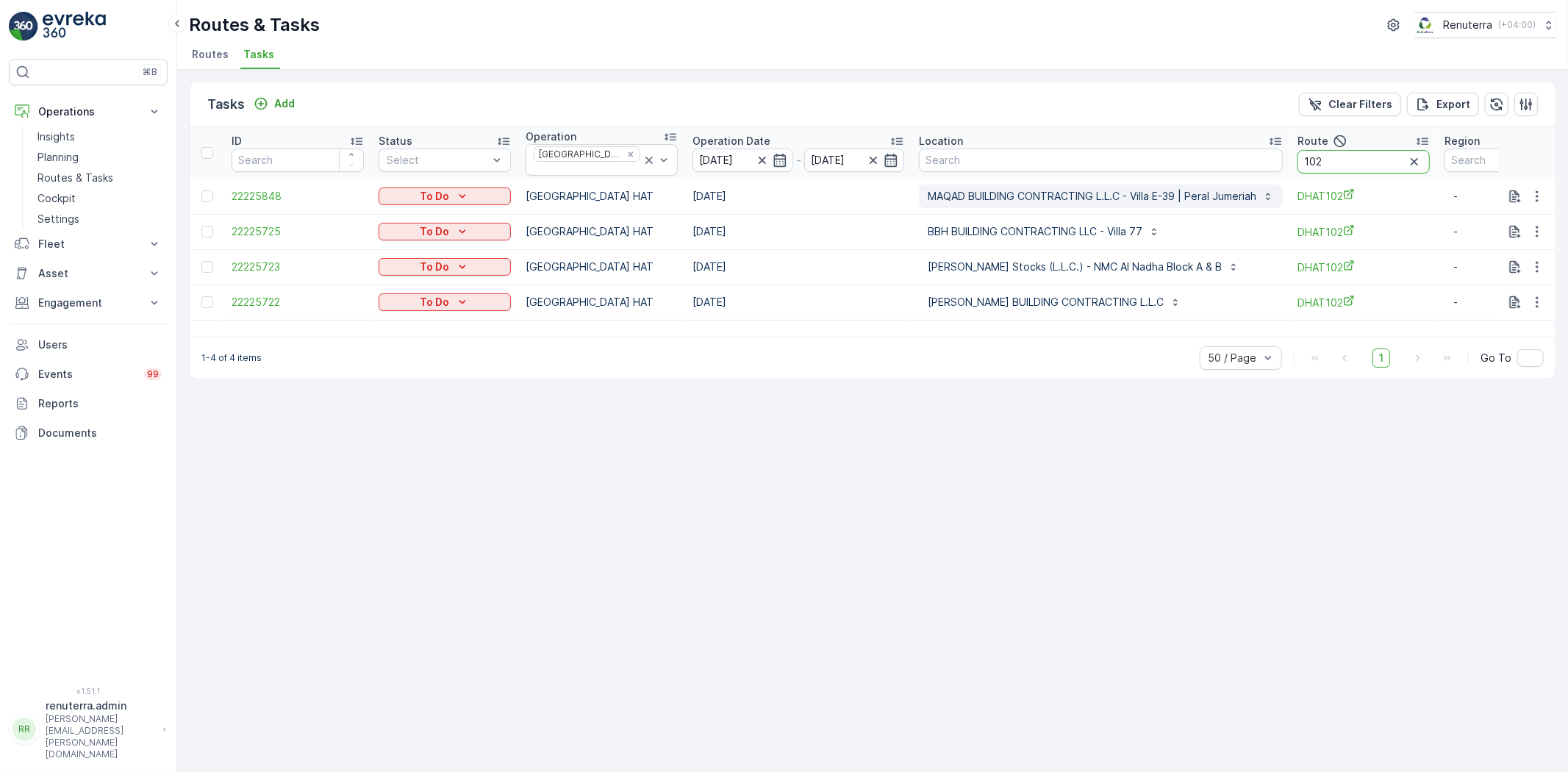
drag, startPoint x: 1319, startPoint y: 158, endPoint x: 1232, endPoint y: 178, distance: 89.3
click at [1232, 178] on table "ID Status Select Operation Dubai HAT Operation Date [DATE] - [DATE] Location Ro…" at bounding box center [916, 223] width 1452 height 194
type input "103"
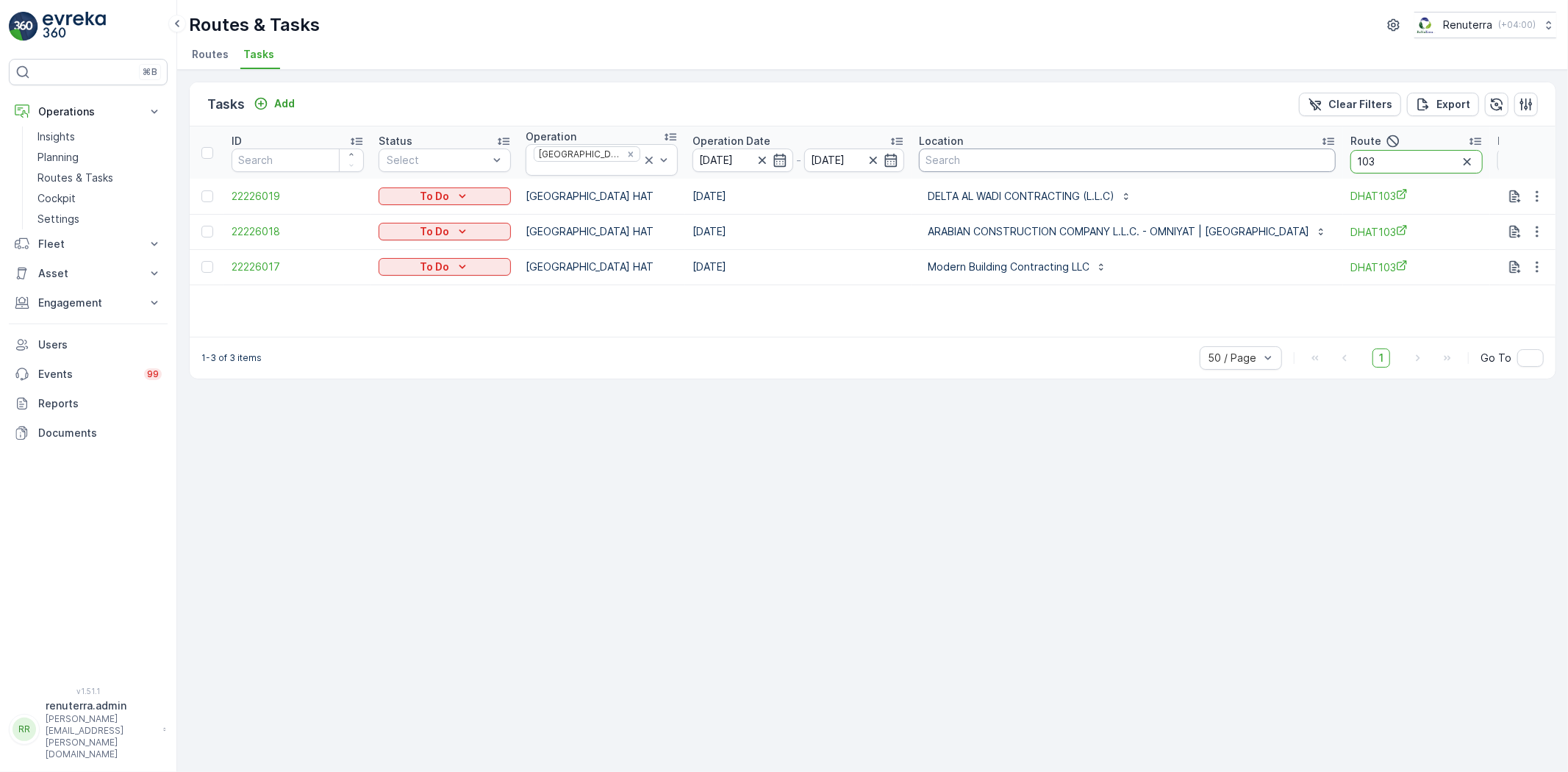
drag, startPoint x: 1361, startPoint y: 154, endPoint x: 1251, endPoint y: 158, distance: 110.1
click at [1251, 158] on tr "ID Status Select Operation [GEOGRAPHIC_DATA] HAT Operation Date [DATE] - [DATE]…" at bounding box center [942, 153] width 1505 height 53
type input "104"
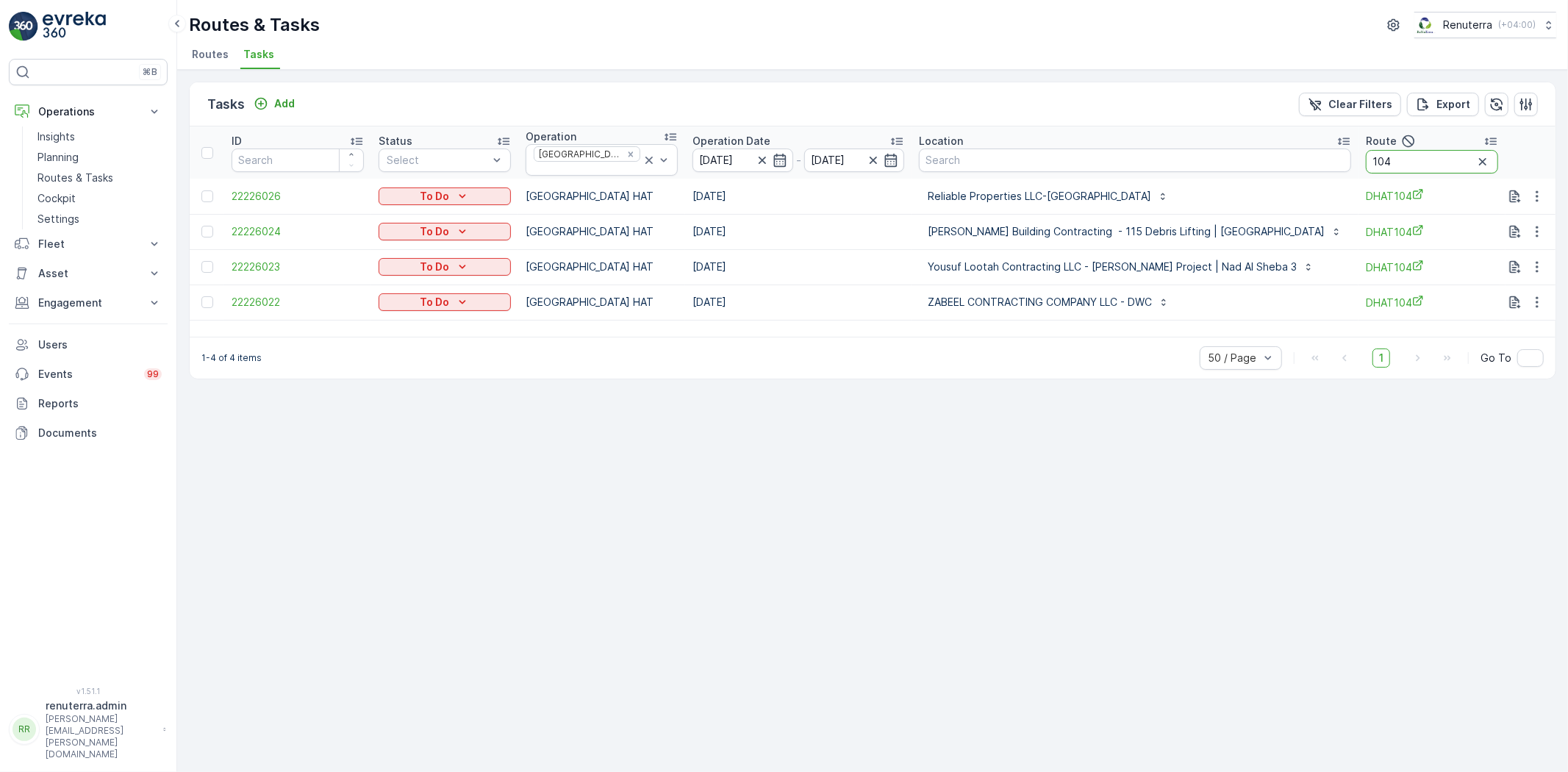
drag, startPoint x: 1369, startPoint y: 154, endPoint x: 1177, endPoint y: 134, distance: 193.0
click at [1175, 146] on tr "ID Status Select Operation [GEOGRAPHIC_DATA] HAT Operation Date [DATE] - [DATE]…" at bounding box center [950, 153] width 1521 height 53
type input "105"
